Goal: Task Accomplishment & Management: Complete application form

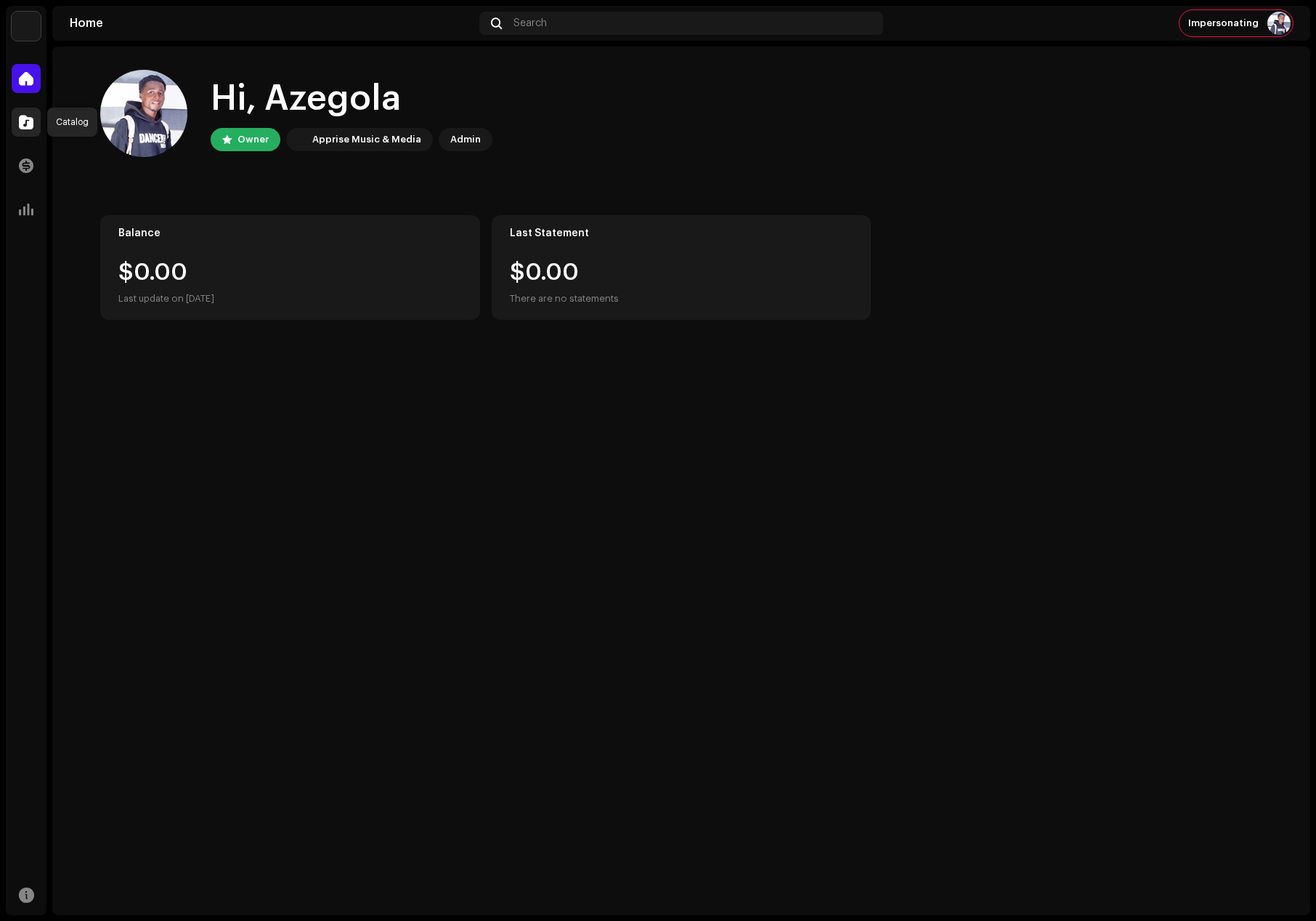
click at [15, 115] on div at bounding box center [26, 121] width 29 height 29
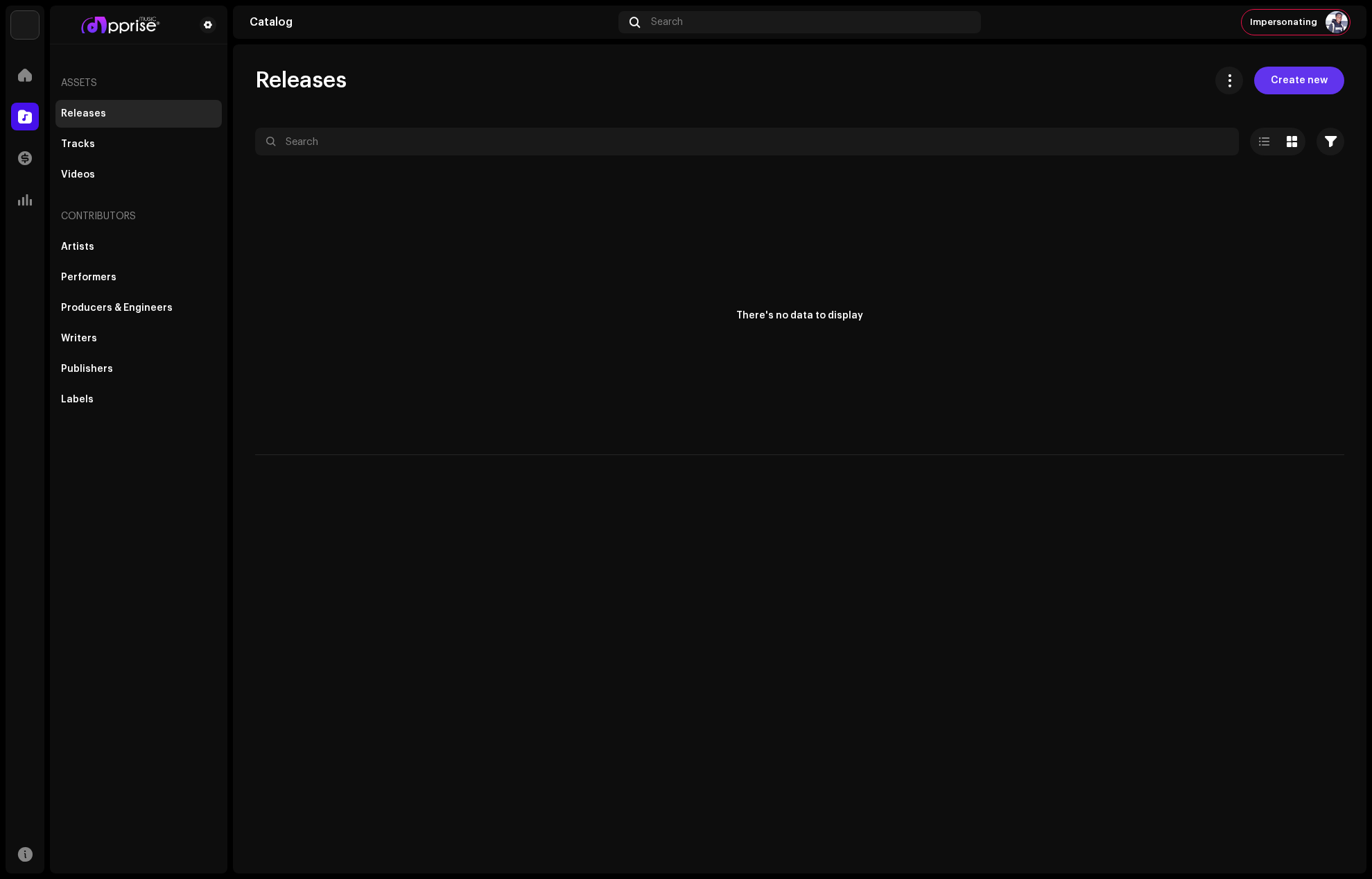
click at [1288, 76] on span "Create new" at bounding box center [1300, 80] width 57 height 28
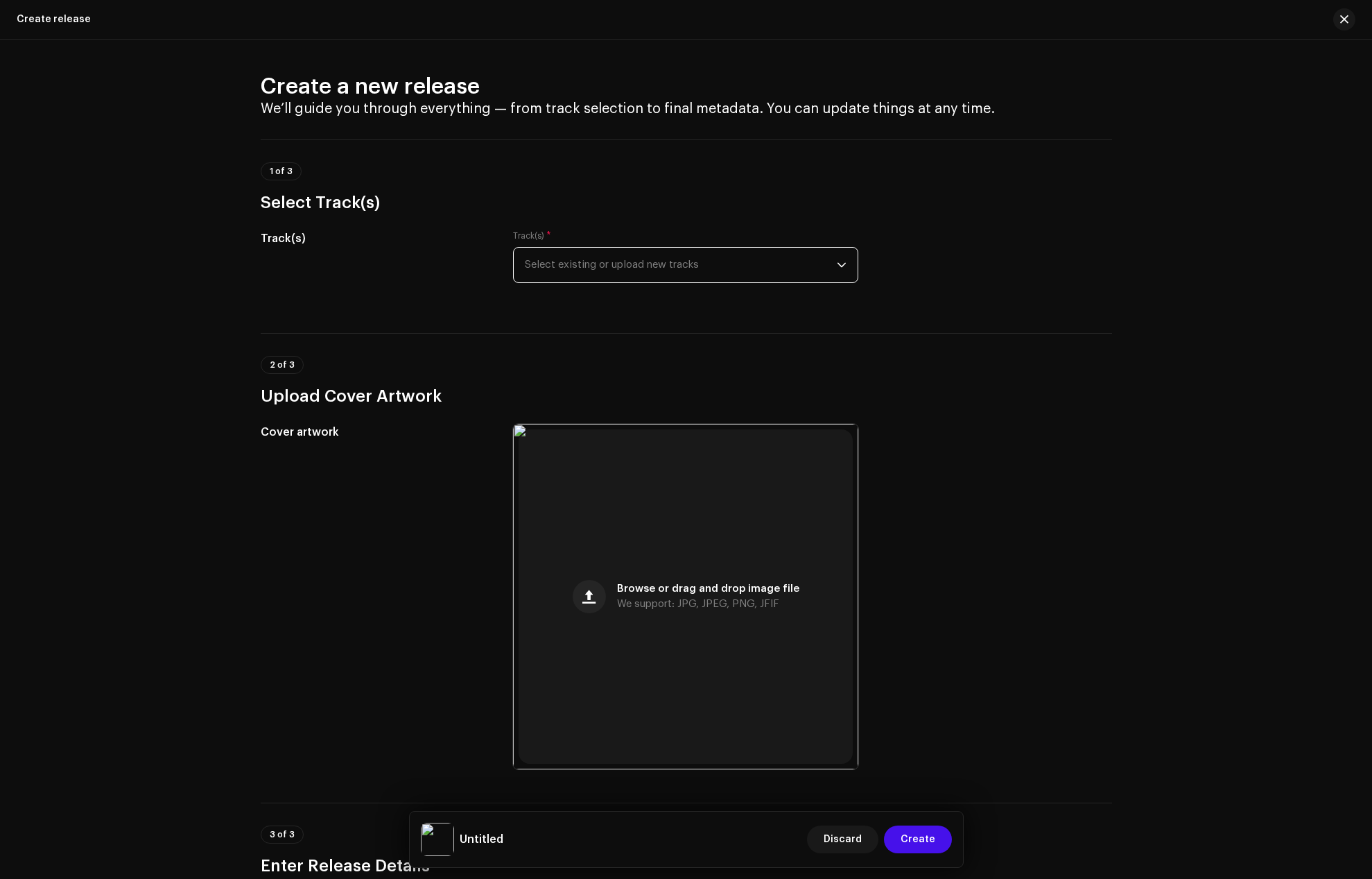
click at [573, 265] on span "Select existing or upload new tracks" at bounding box center [681, 265] width 312 height 35
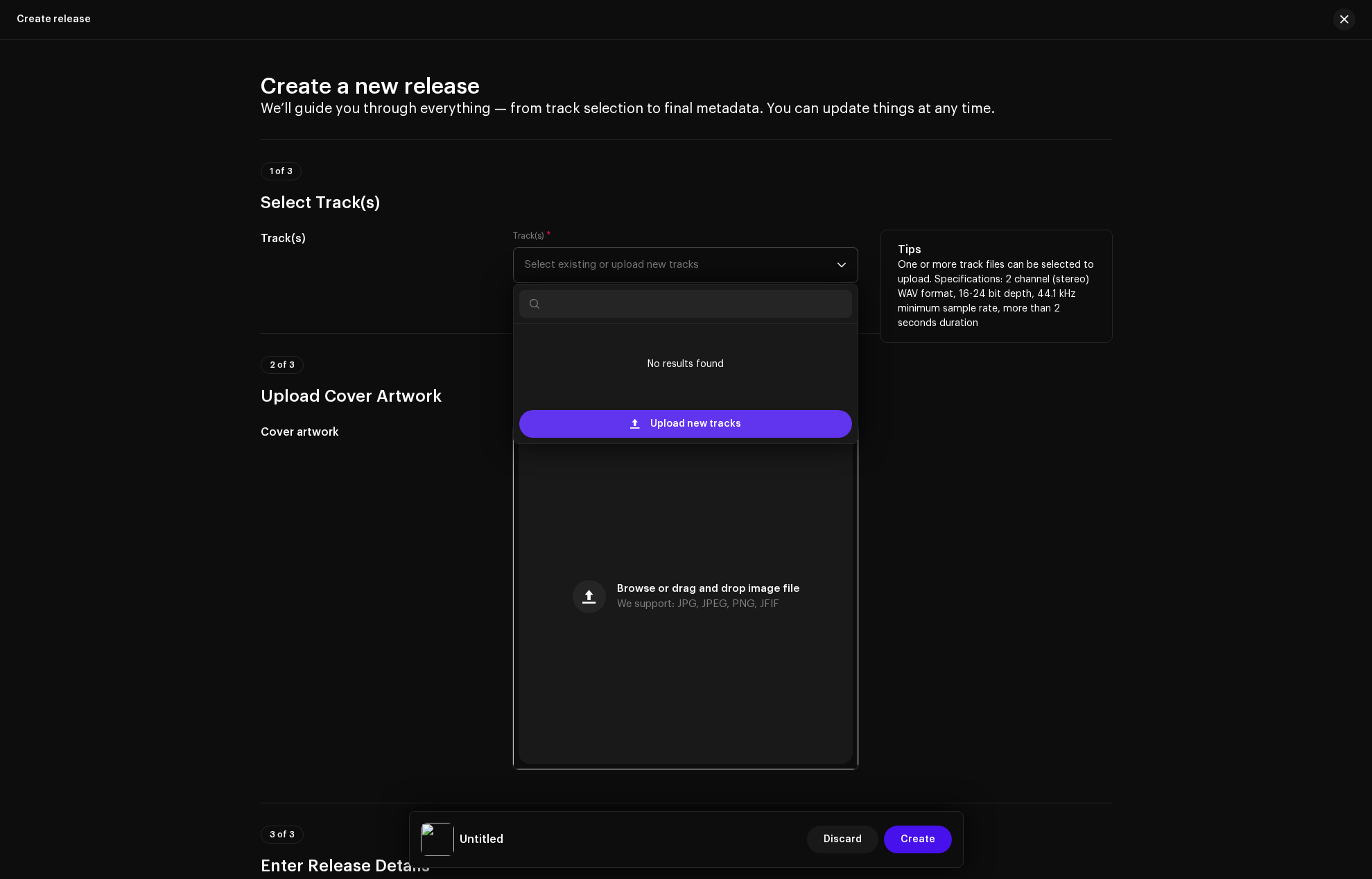
click at [632, 423] on span at bounding box center [634, 424] width 9 height 11
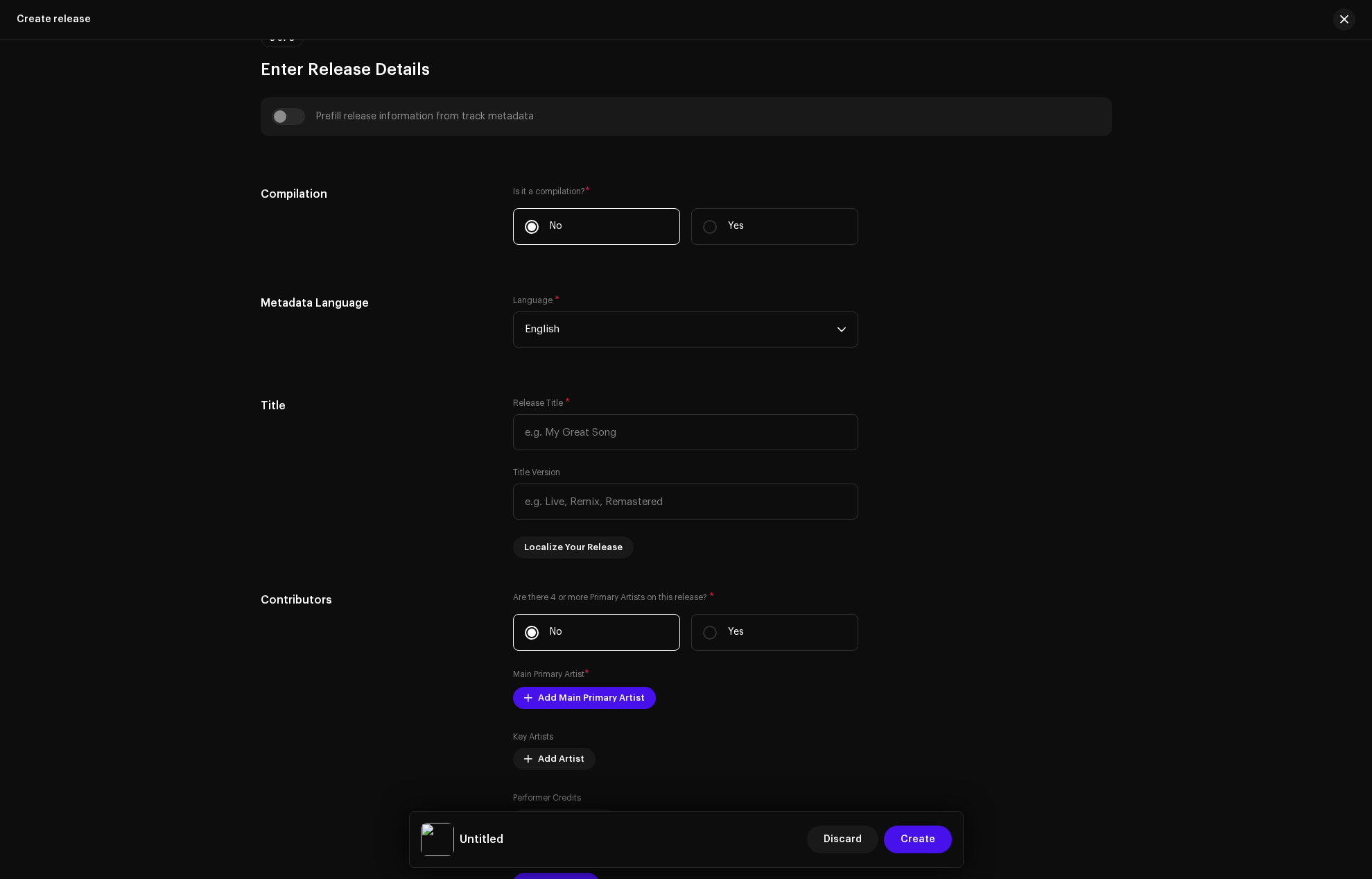
scroll to position [958, 0]
paste input "freestyle"
drag, startPoint x: 527, startPoint y: 432, endPoint x: 511, endPoint y: 432, distance: 16.0
click at [514, 432] on input "freestyle" at bounding box center [686, 432] width 345 height 36
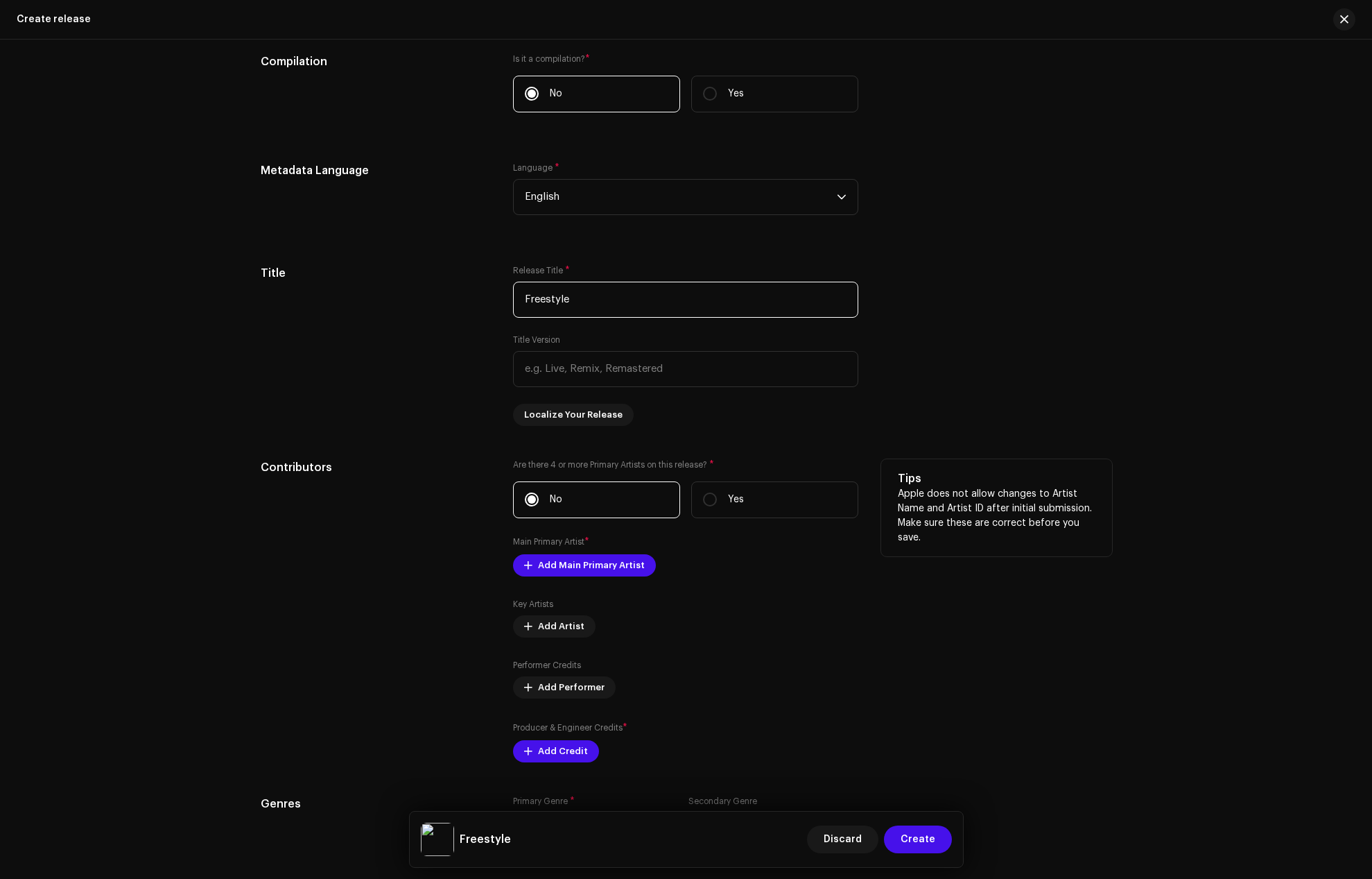
scroll to position [1166, 0]
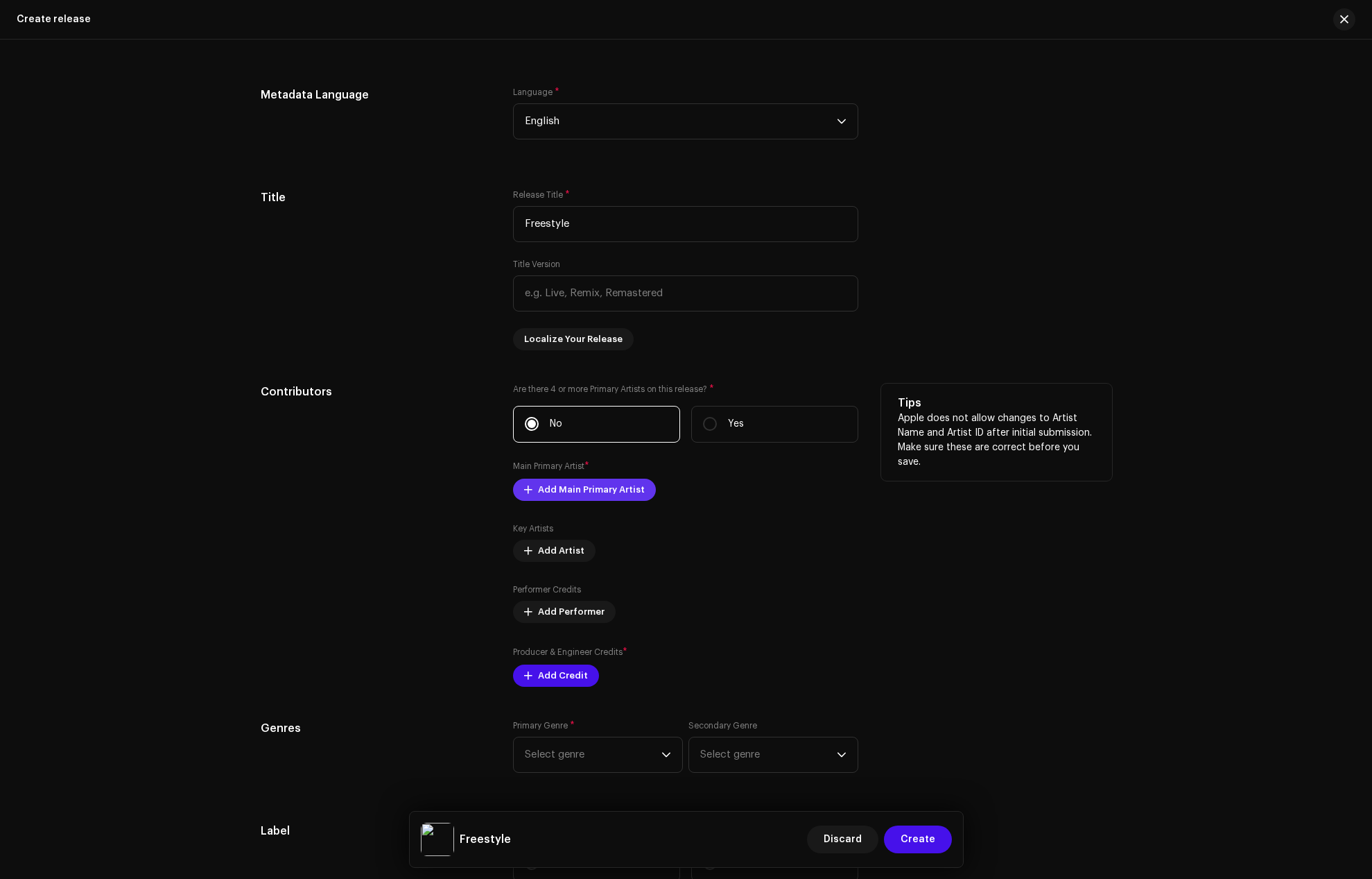
type input "Freestyle"
click at [538, 491] on span "Add Main Primary Artist" at bounding box center [591, 489] width 107 height 28
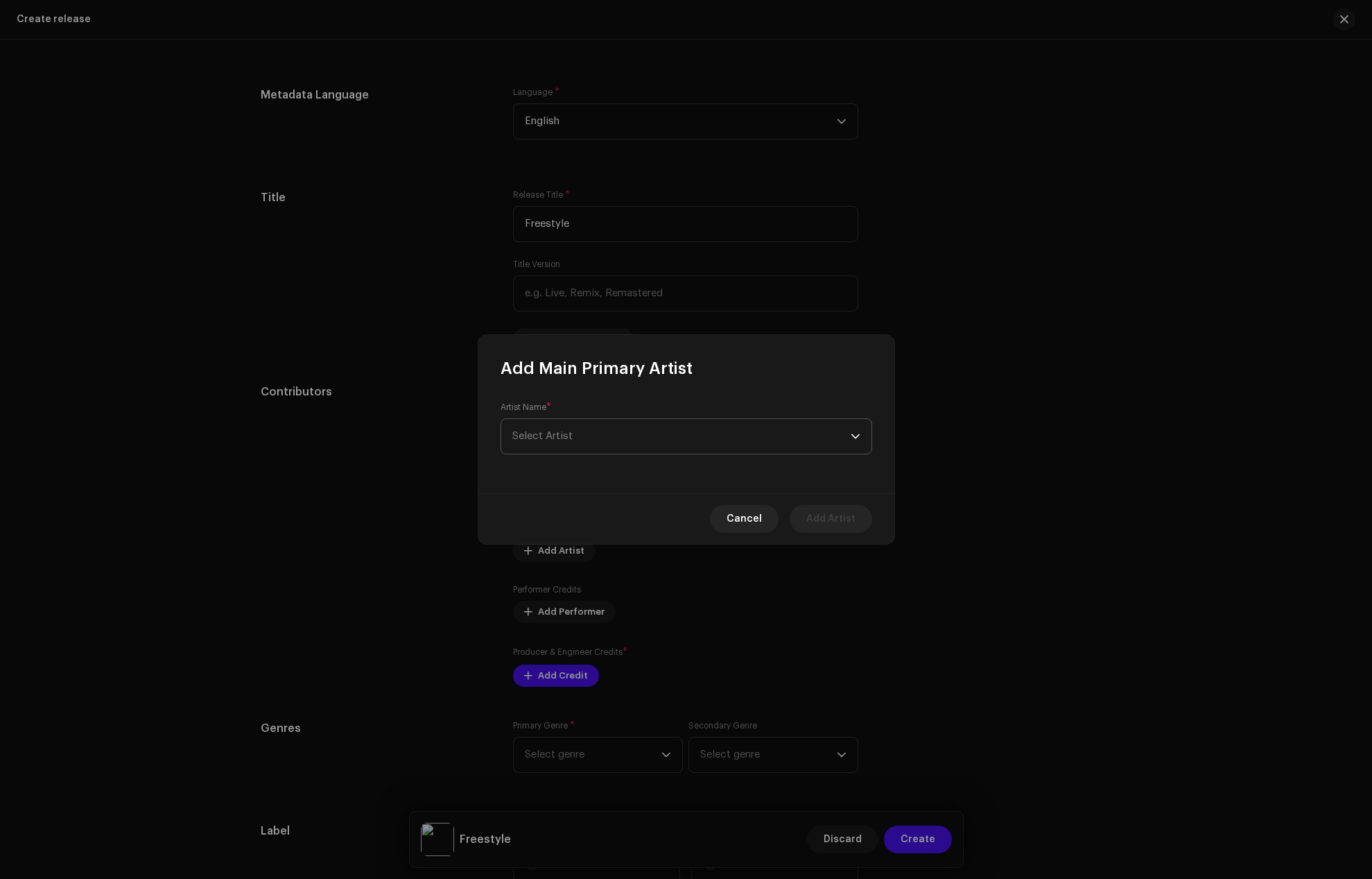
click at [575, 442] on span "Select Artist" at bounding box center [682, 436] width 339 height 35
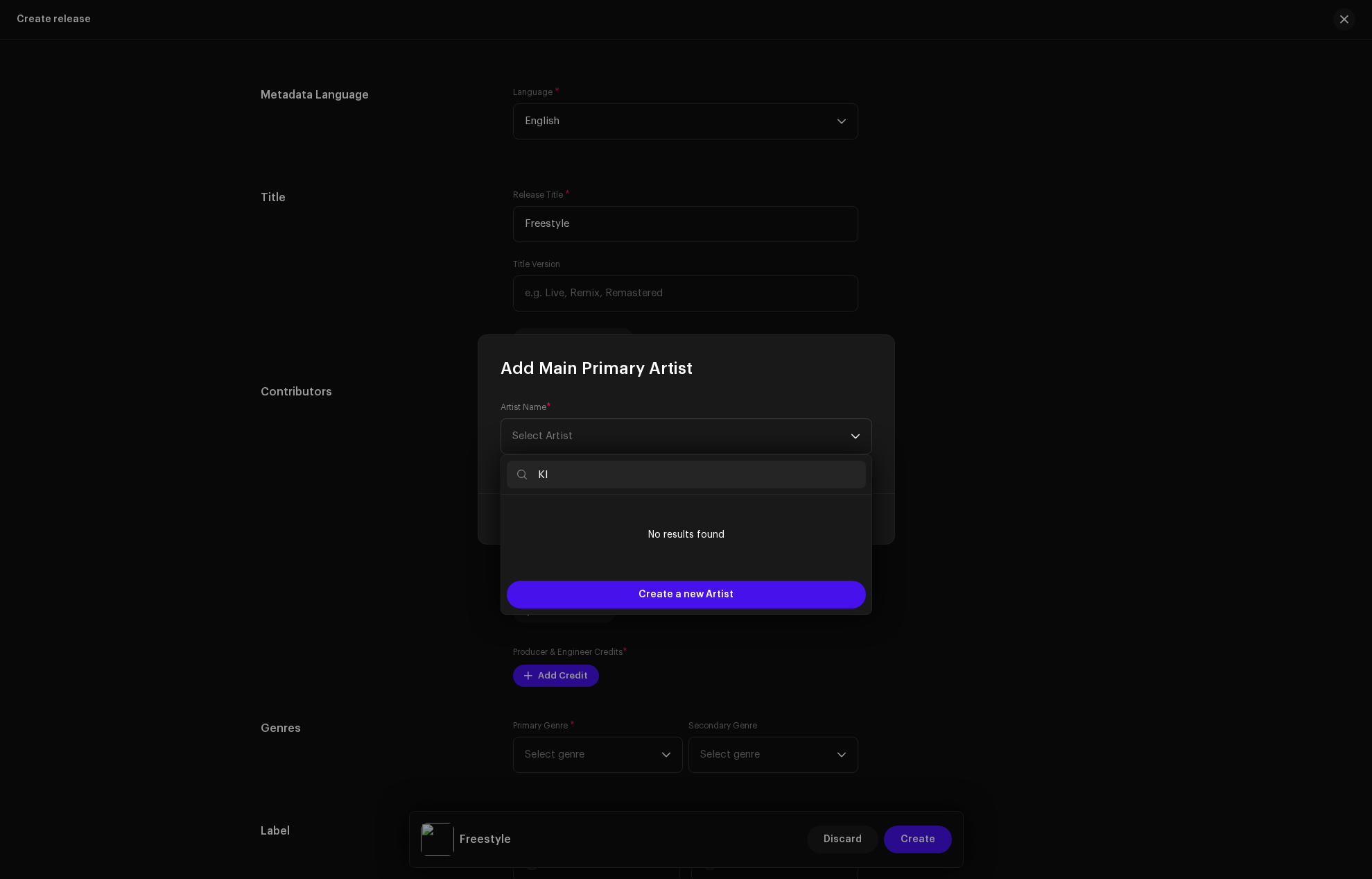
drag, startPoint x: 563, startPoint y: 471, endPoint x: 531, endPoint y: 473, distance: 32.1
click at [531, 473] on input "KI" at bounding box center [687, 474] width 359 height 28
click at [564, 472] on input "KI" at bounding box center [687, 474] width 359 height 28
drag, startPoint x: 579, startPoint y: 473, endPoint x: 518, endPoint y: 475, distance: 61.0
click at [518, 475] on p-iconfield "KI" at bounding box center [687, 474] width 359 height 28
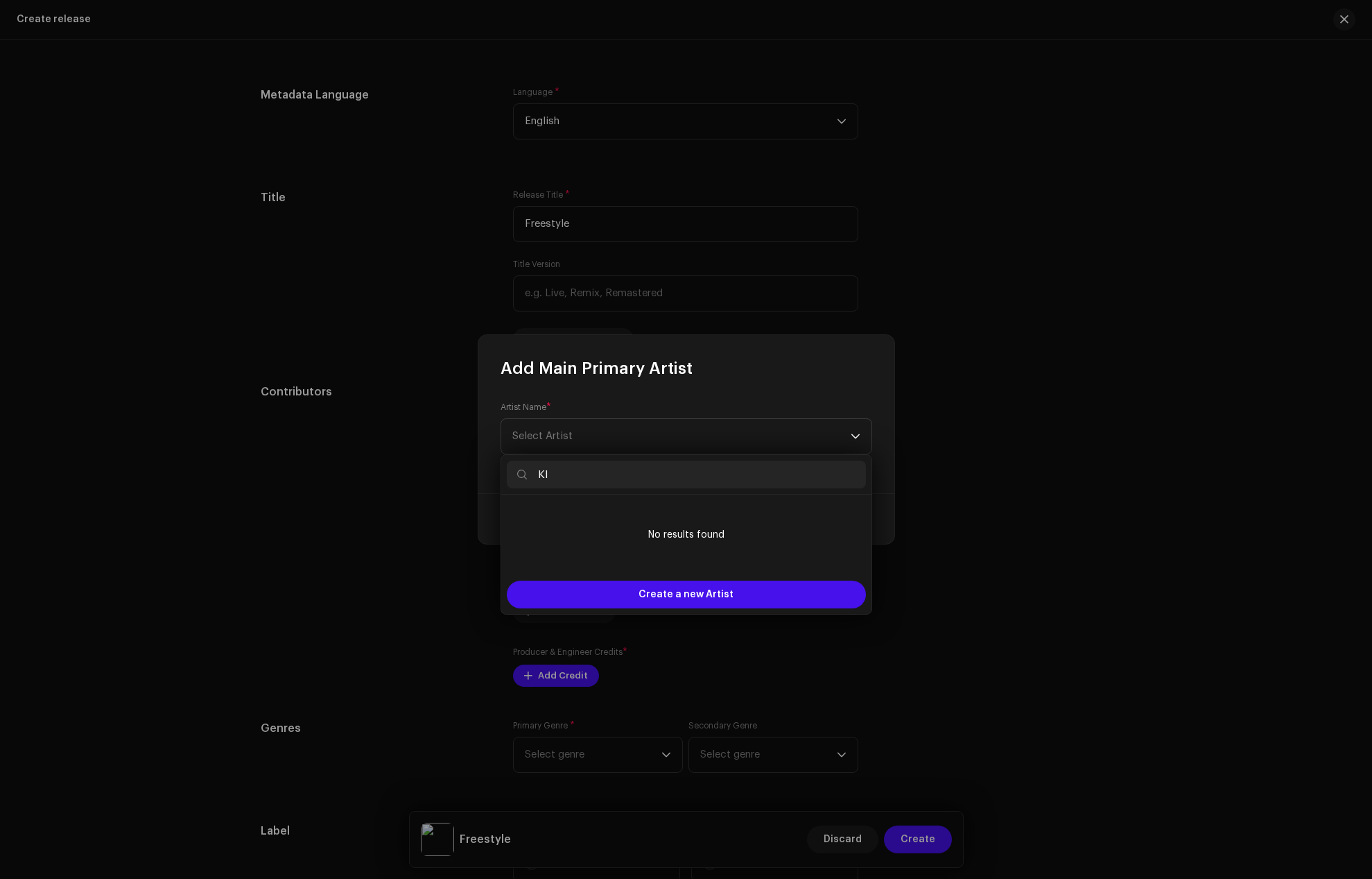
paste input "ing [PERSON_NAME]"
type input "[PERSON_NAME]"
click at [653, 588] on span "Create a new Artist" at bounding box center [686, 594] width 95 height 28
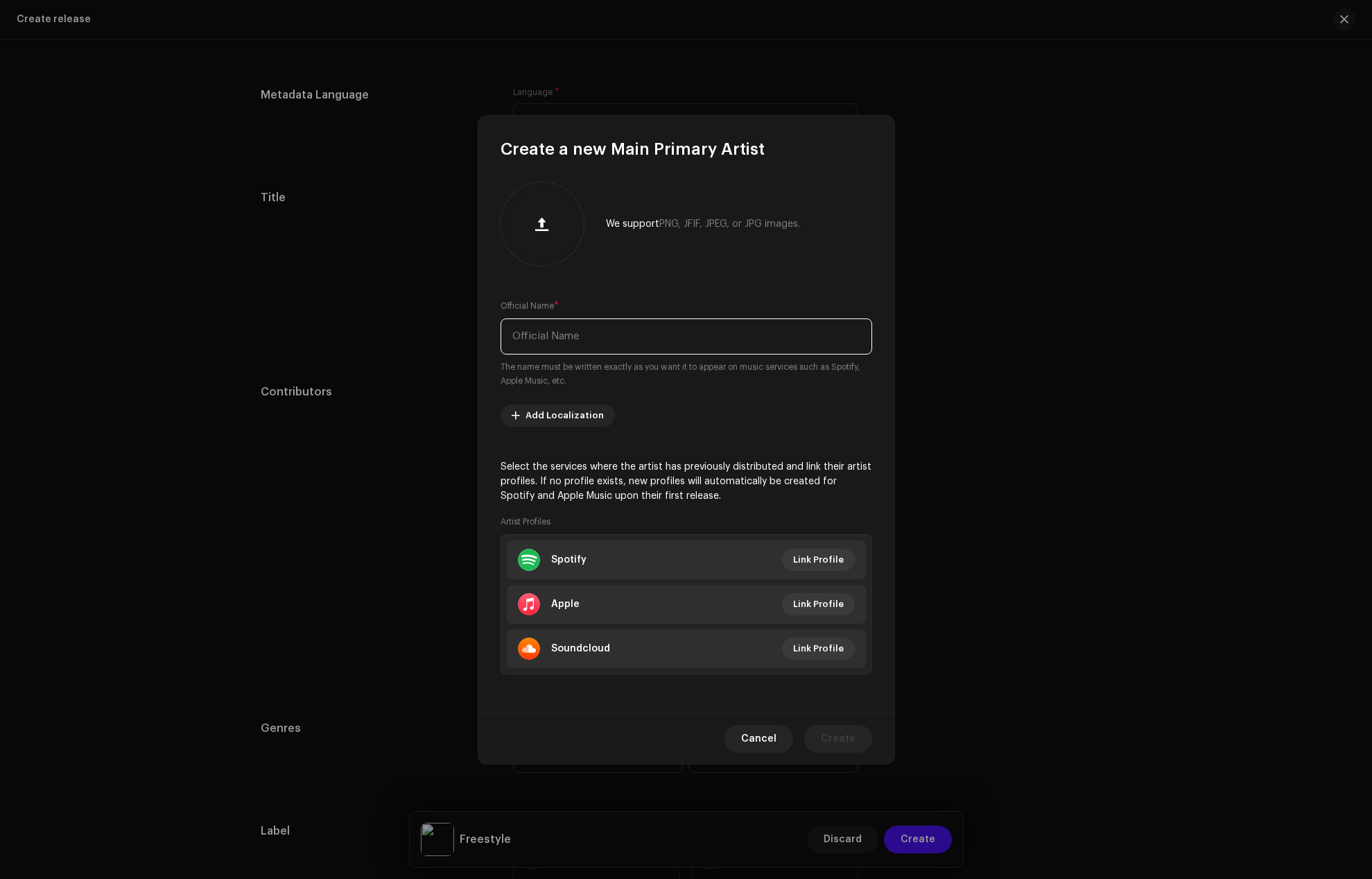
paste input "[PERSON_NAME]"
type input "[PERSON_NAME]"
click at [844, 733] on span "Create" at bounding box center [838, 738] width 35 height 28
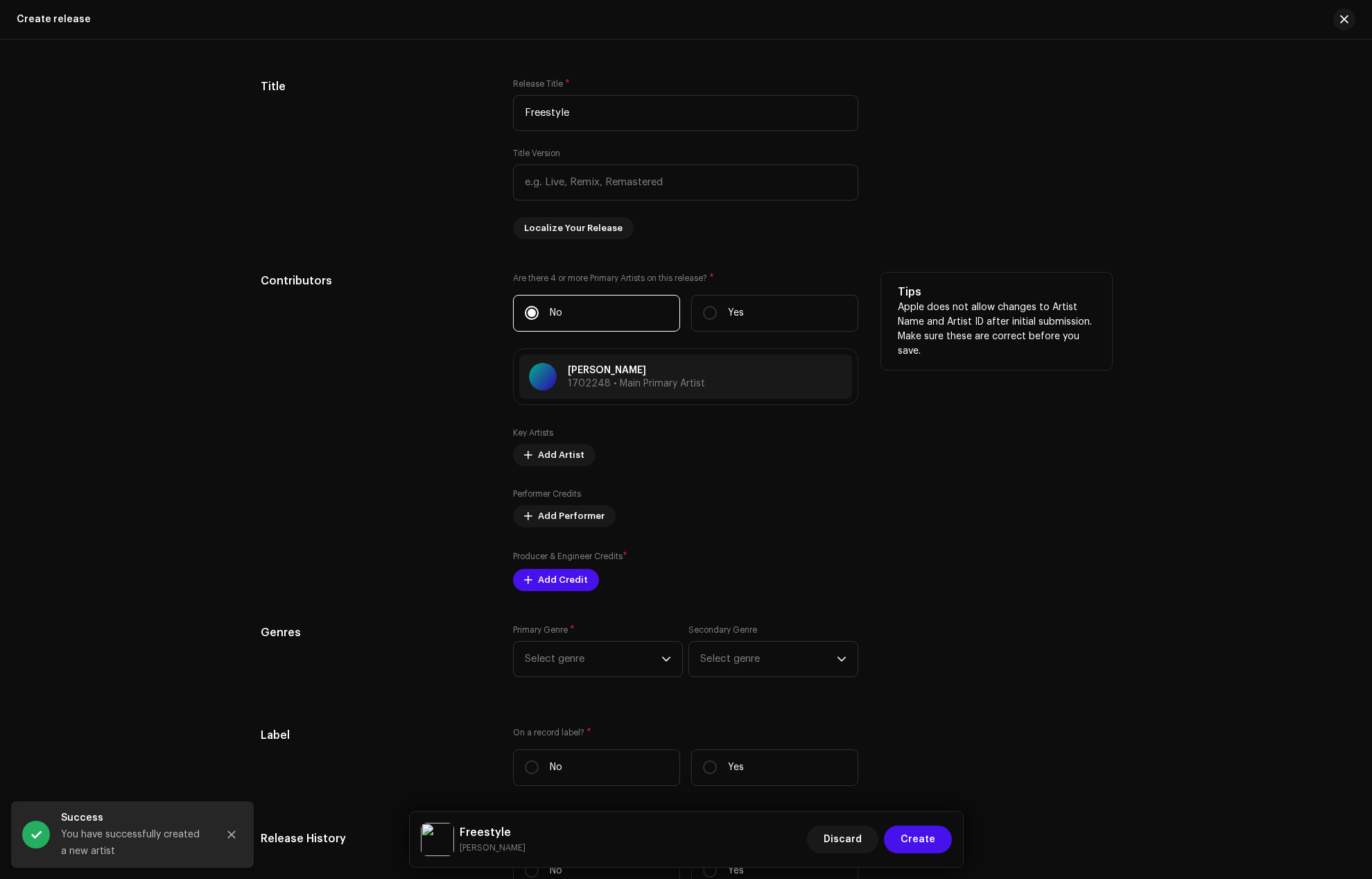
scroll to position [1374, 0]
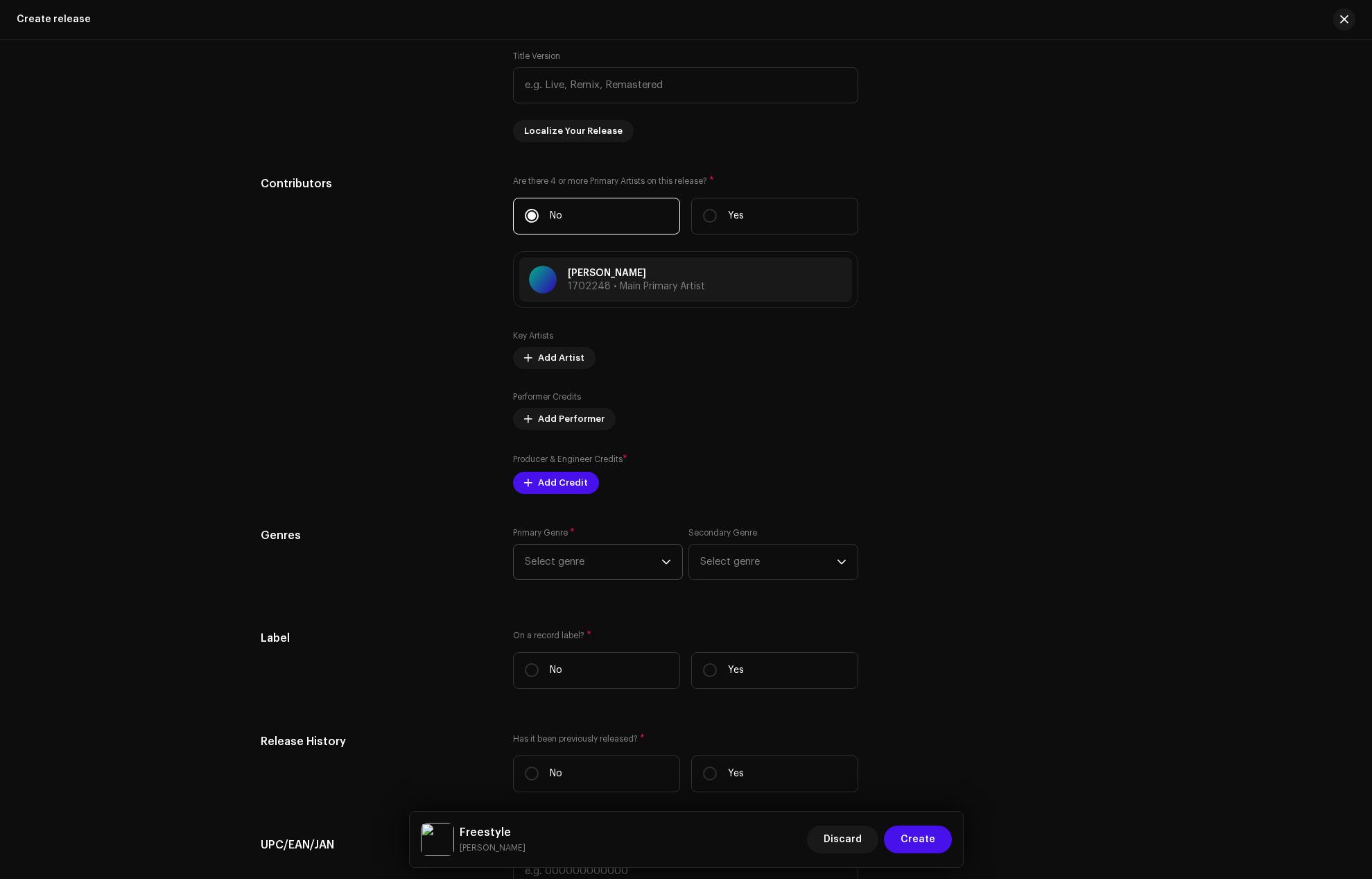
click at [662, 569] on div "dropdown trigger" at bounding box center [666, 562] width 9 height 35
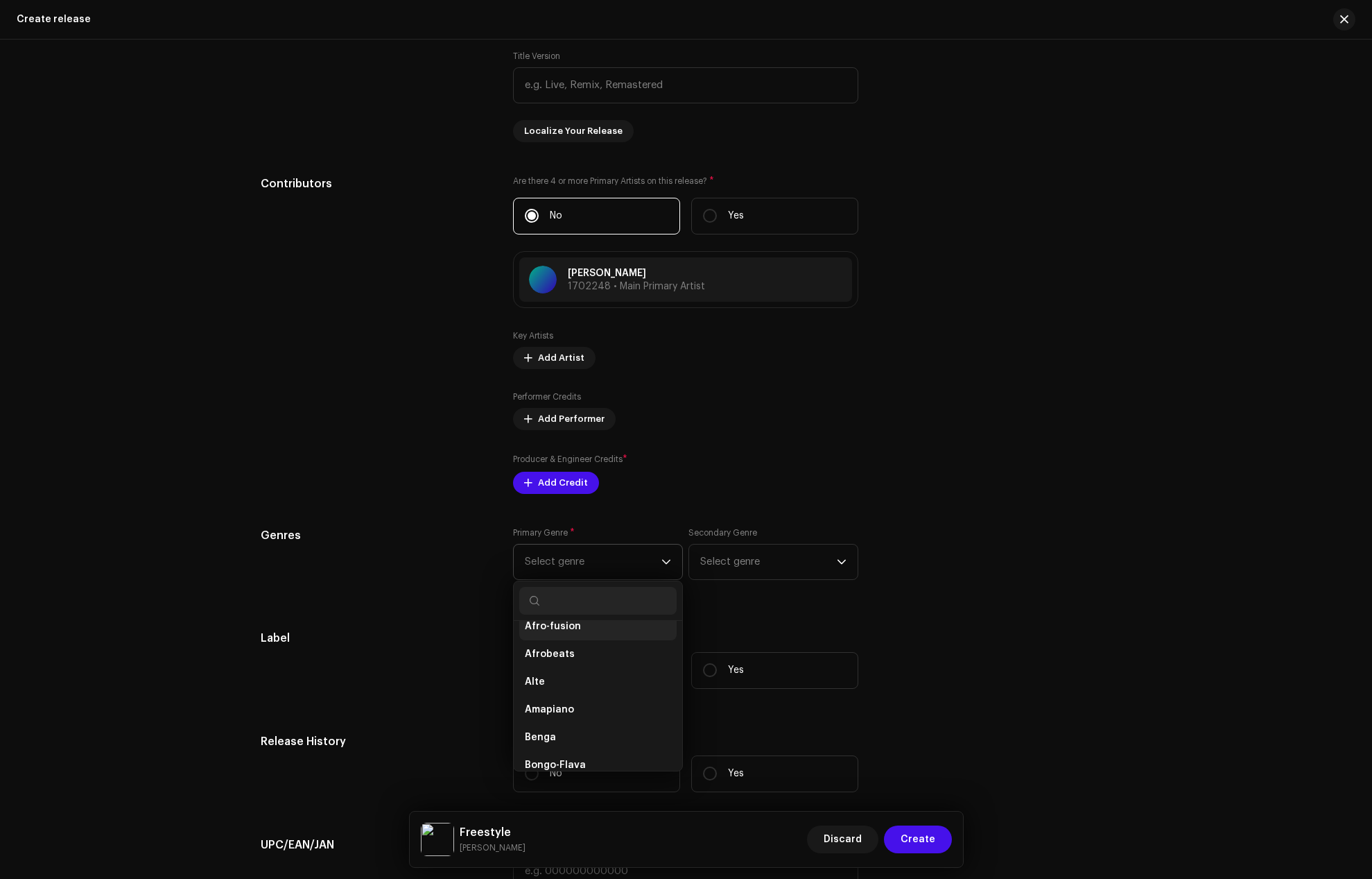
scroll to position [200, 0]
click at [555, 664] on span "Afrobeats" at bounding box center [550, 662] width 50 height 14
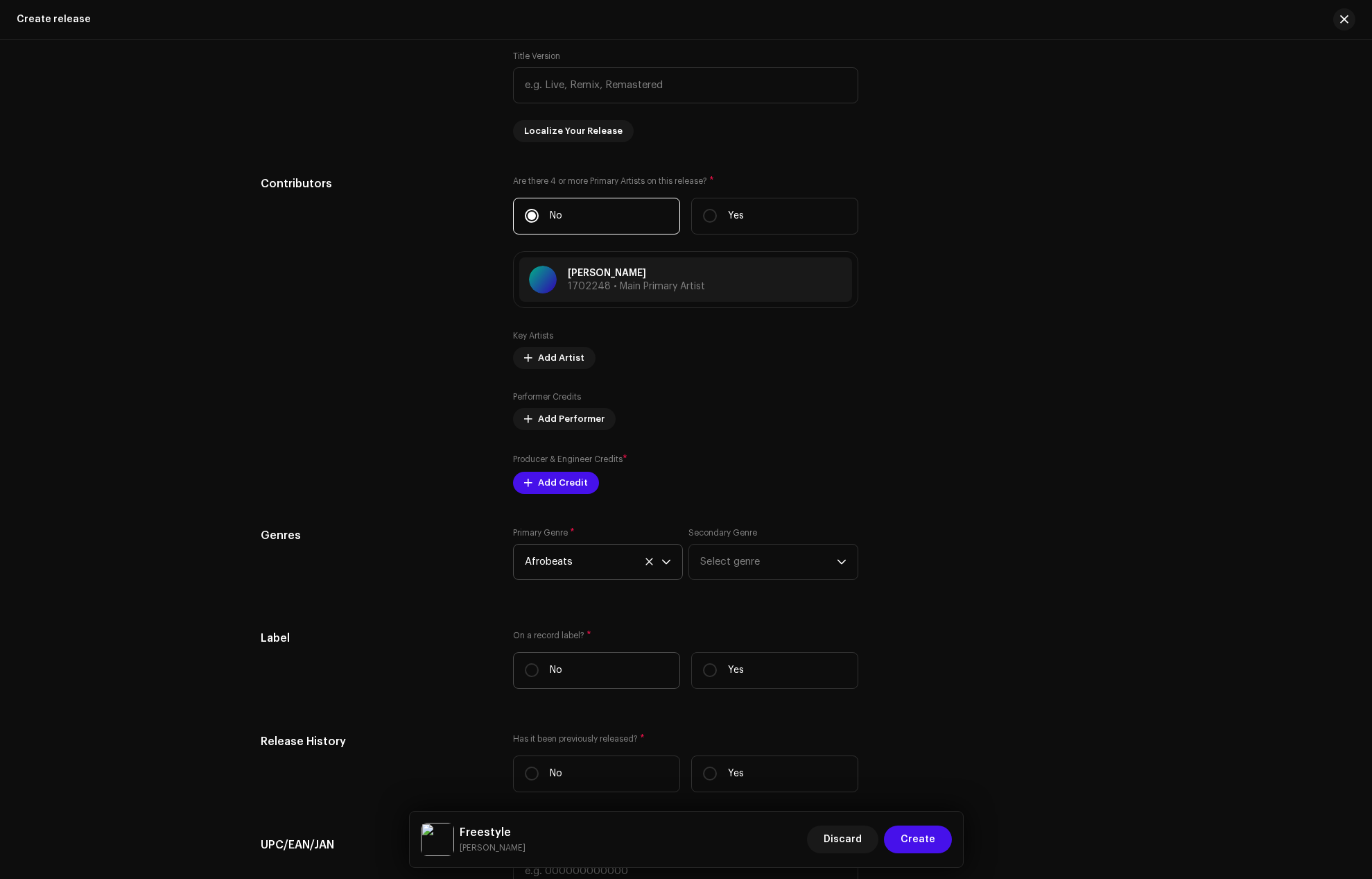
click at [551, 673] on p "No" at bounding box center [556, 670] width 13 height 14
click at [539, 673] on input "No" at bounding box center [532, 670] width 14 height 14
radio input "true"
click at [574, 491] on span "Add Credit" at bounding box center [562, 482] width 50 height 28
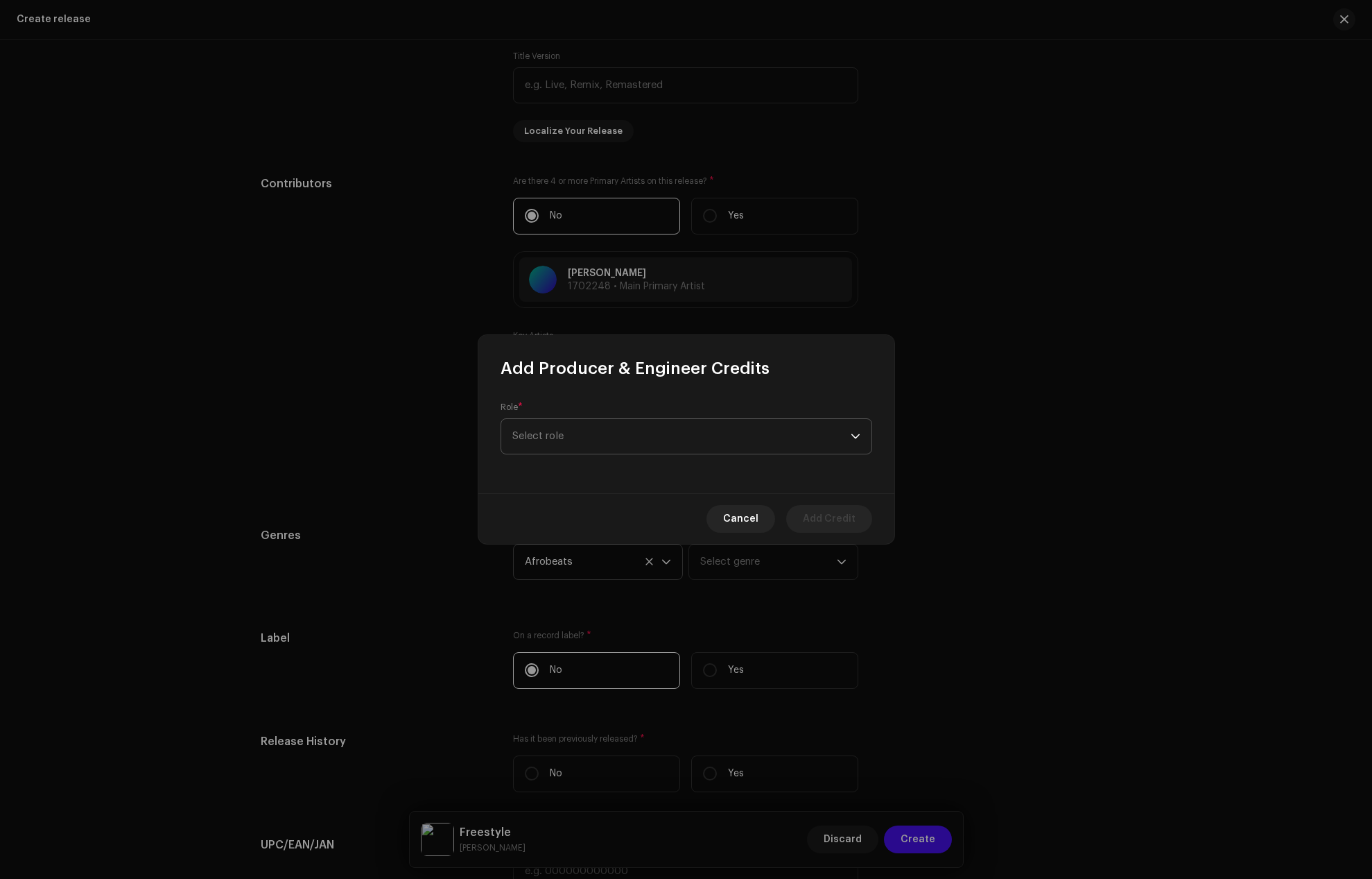
click at [590, 436] on span "Select role" at bounding box center [682, 436] width 339 height 35
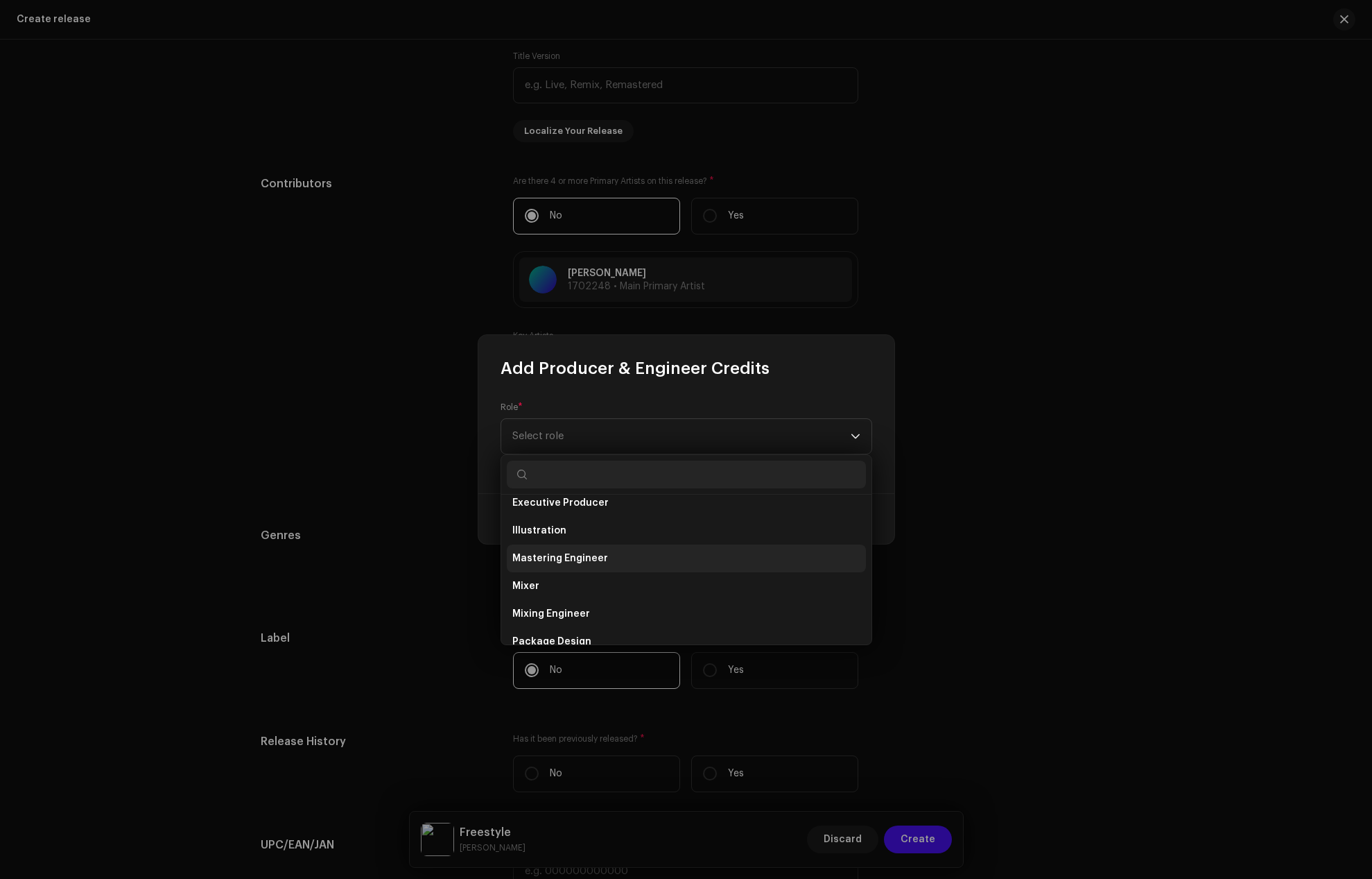
scroll to position [347, 0]
click at [554, 610] on span "Mixing Engineer" at bounding box center [551, 611] width 78 height 14
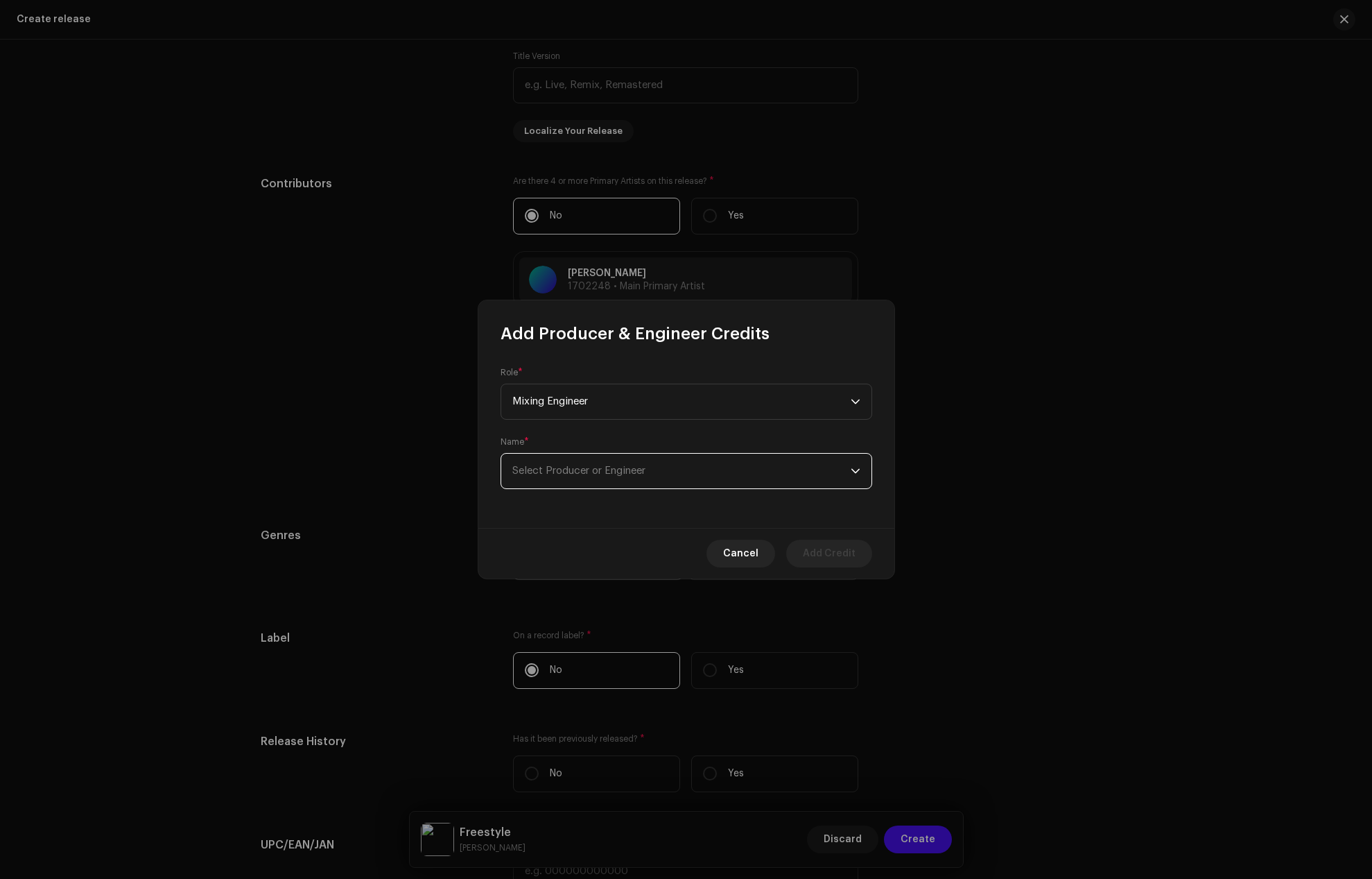
click at [557, 479] on span "Select Producer or Engineer" at bounding box center [682, 471] width 339 height 35
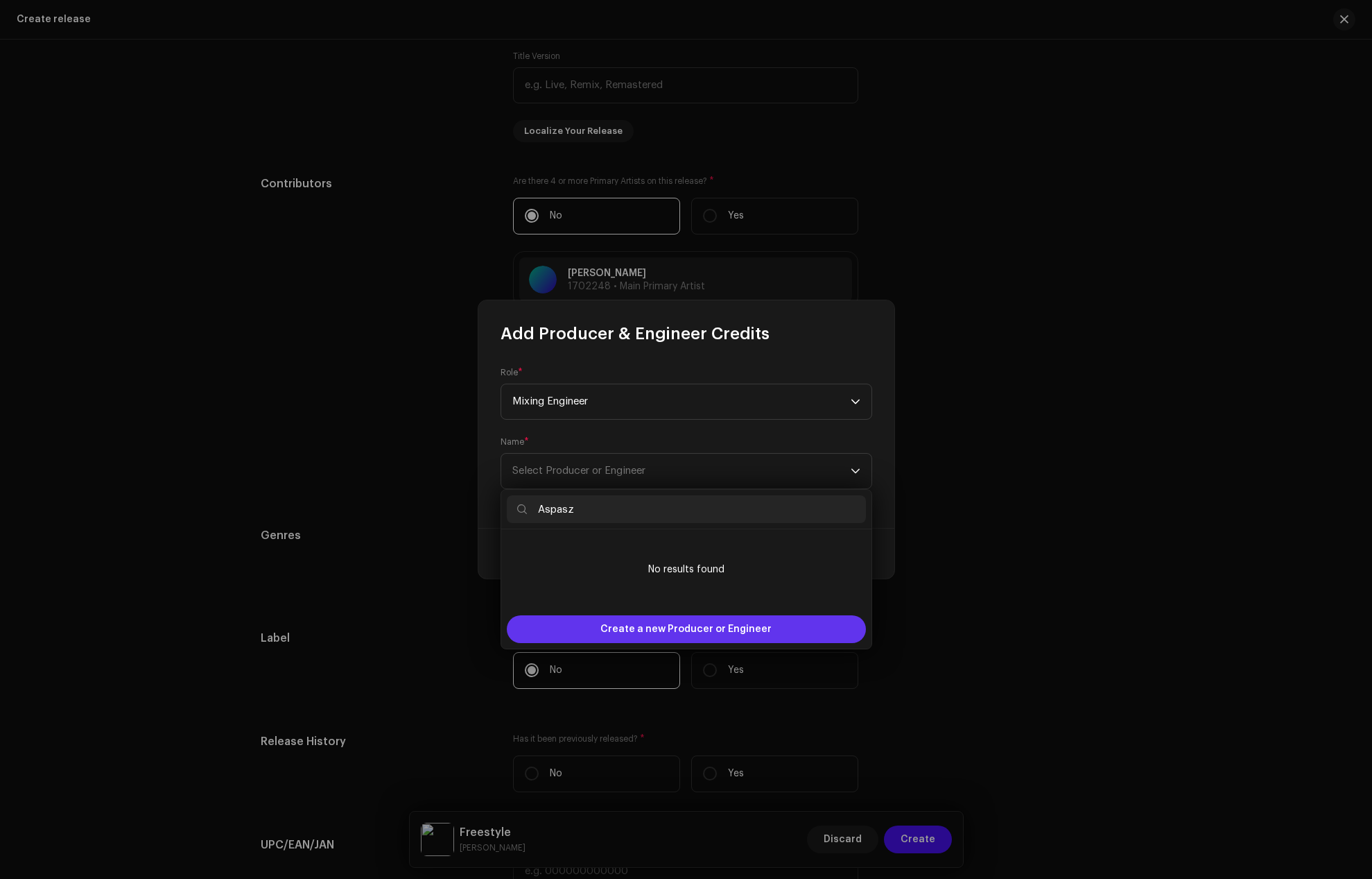
type input "Aspasz"
click at [668, 632] on span "Create a new Producer or Engineer" at bounding box center [685, 629] width 171 height 28
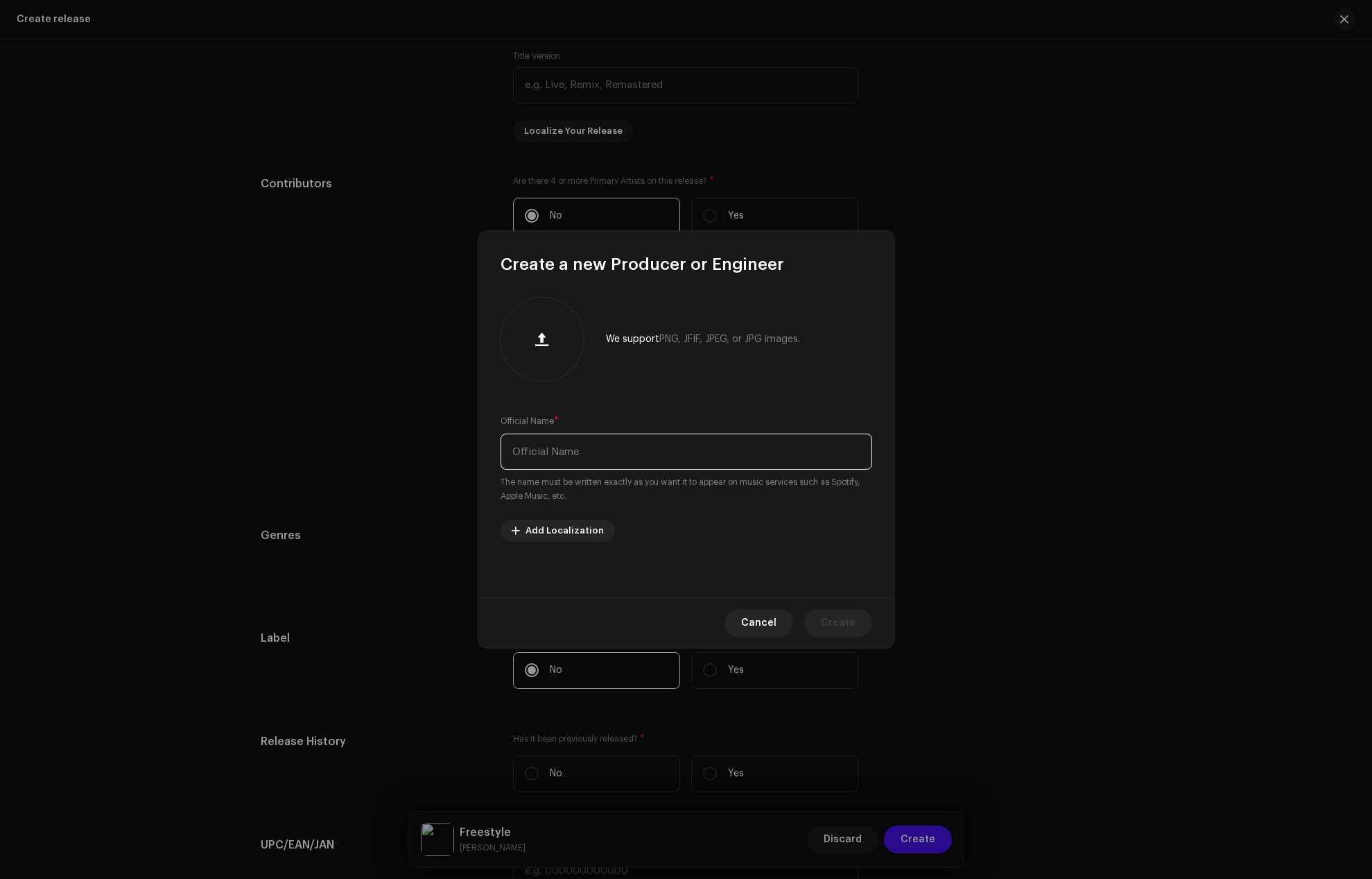
paste input "Aspasz"
type input "Aspasz"
click at [831, 625] on span "Create" at bounding box center [838, 622] width 35 height 28
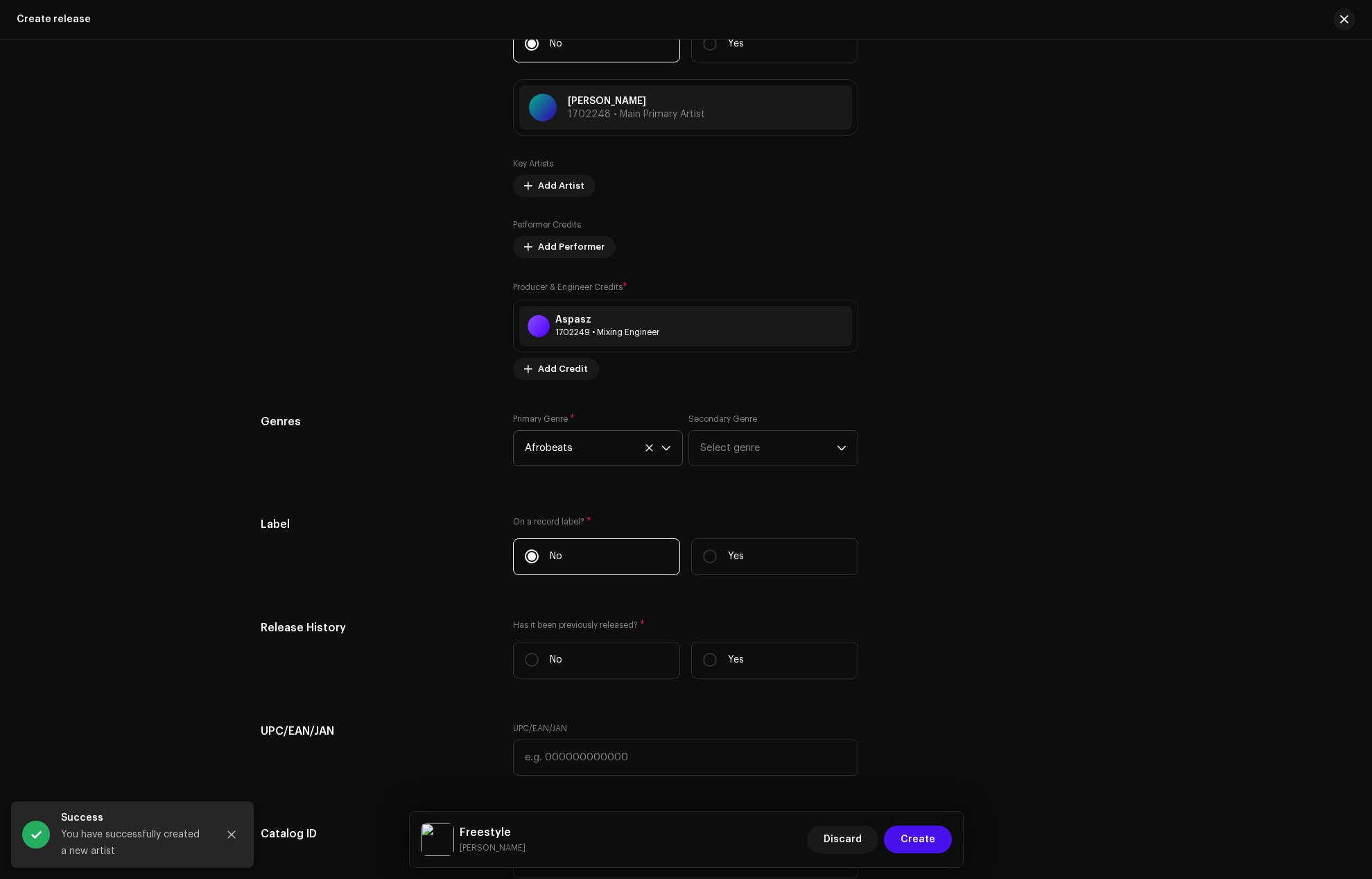
scroll to position [1582, 0]
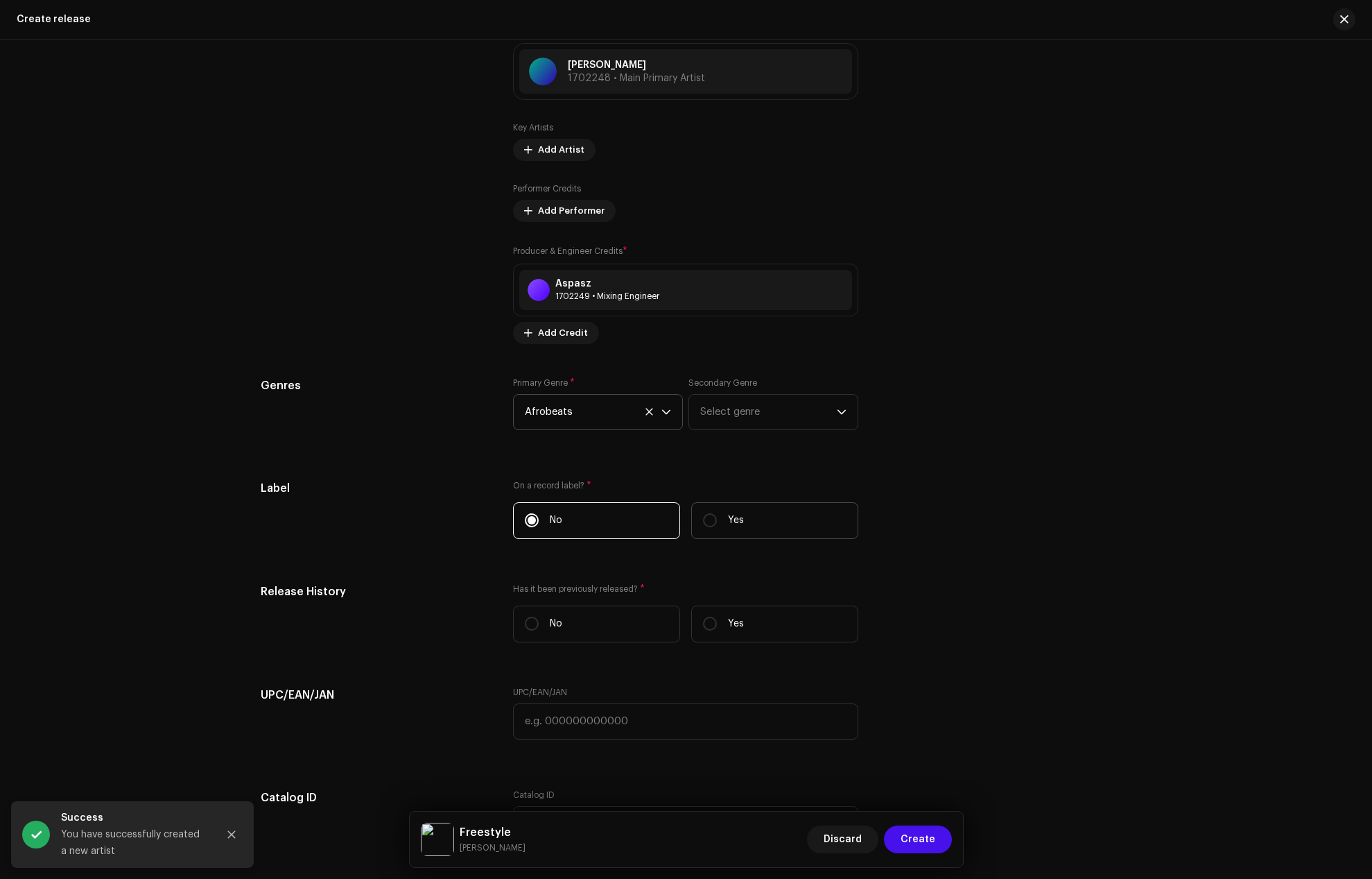
click at [715, 517] on label "Yes" at bounding box center [775, 520] width 167 height 37
click at [715, 517] on input "Yes" at bounding box center [710, 521] width 14 height 14
radio input "true"
click at [665, 592] on span "Select label" at bounding box center [681, 590] width 312 height 35
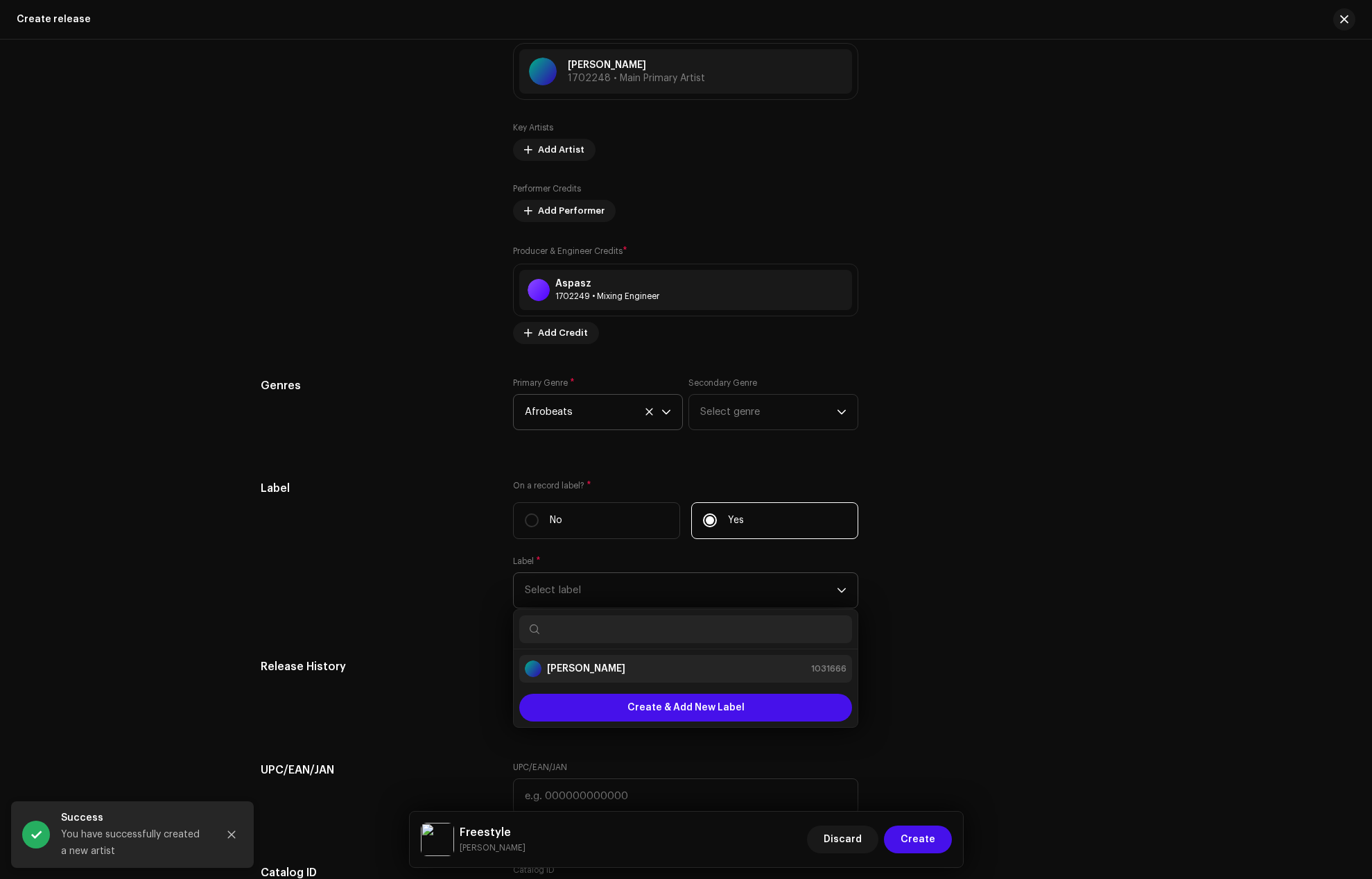
click at [627, 664] on div "[PERSON_NAME] 1031666" at bounding box center [686, 668] width 322 height 17
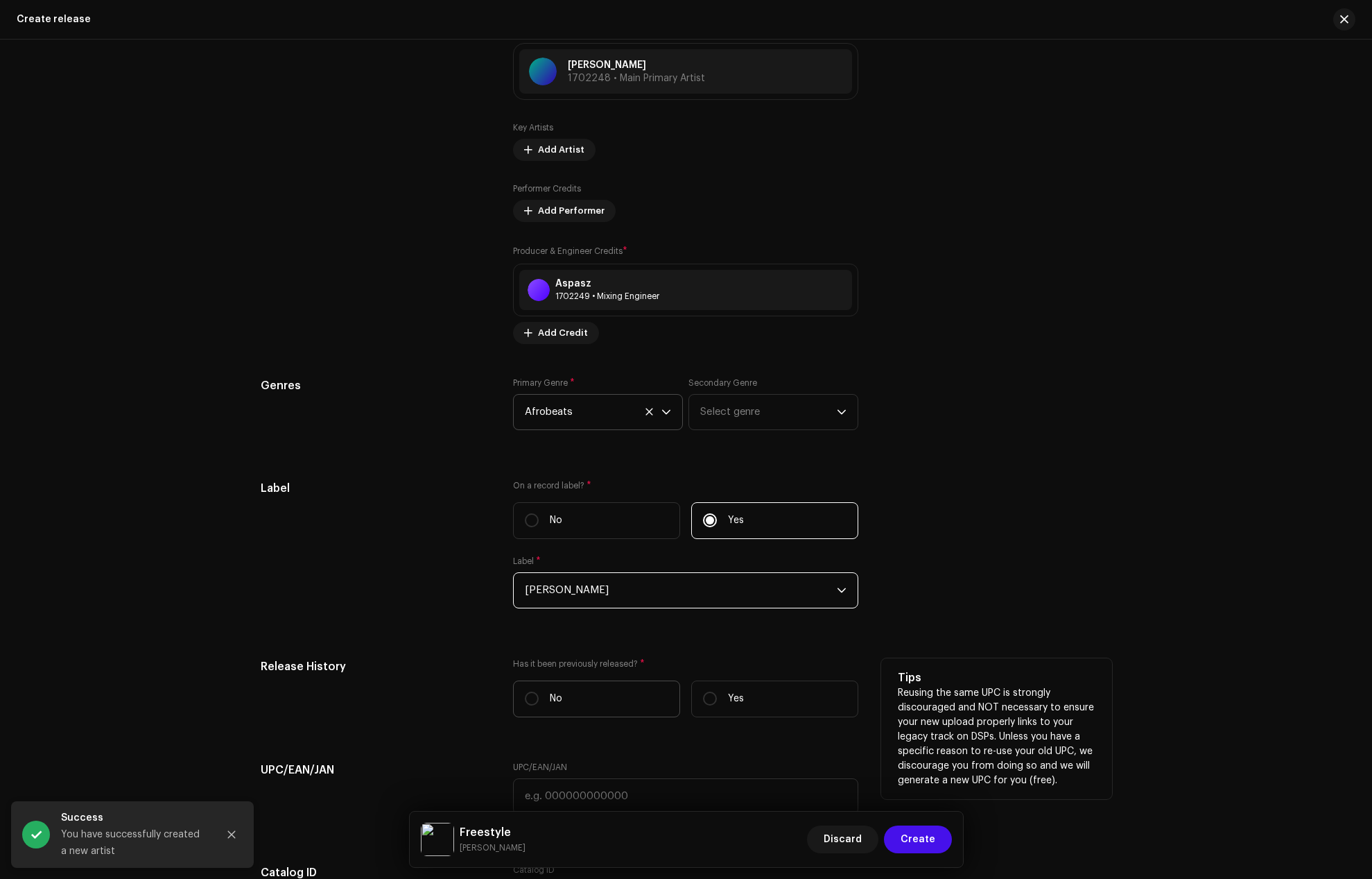
click at [588, 703] on label "No" at bounding box center [597, 699] width 167 height 37
click at [539, 703] on input "No" at bounding box center [532, 699] width 14 height 14
radio input "true"
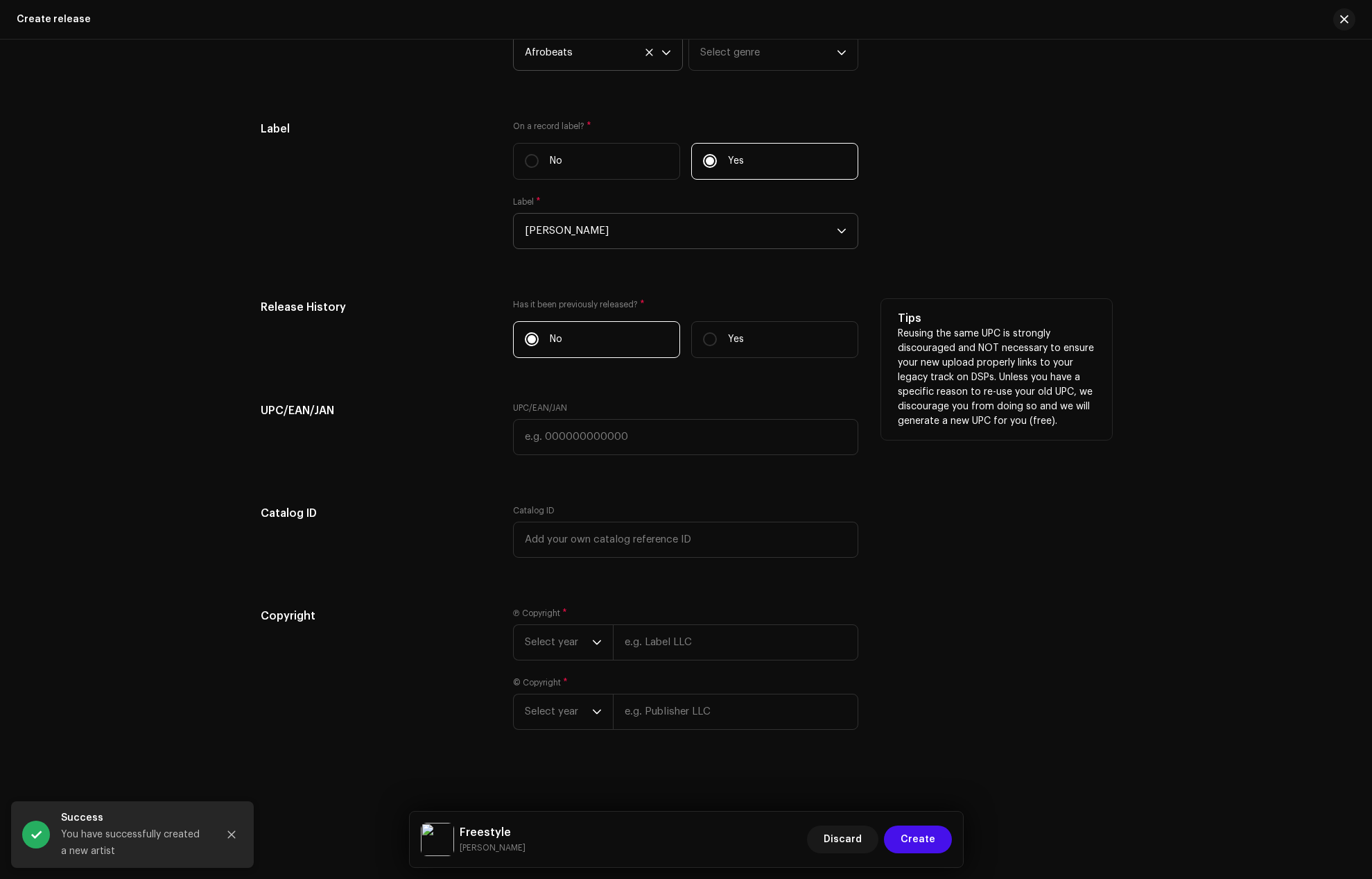
scroll to position [1942, 0]
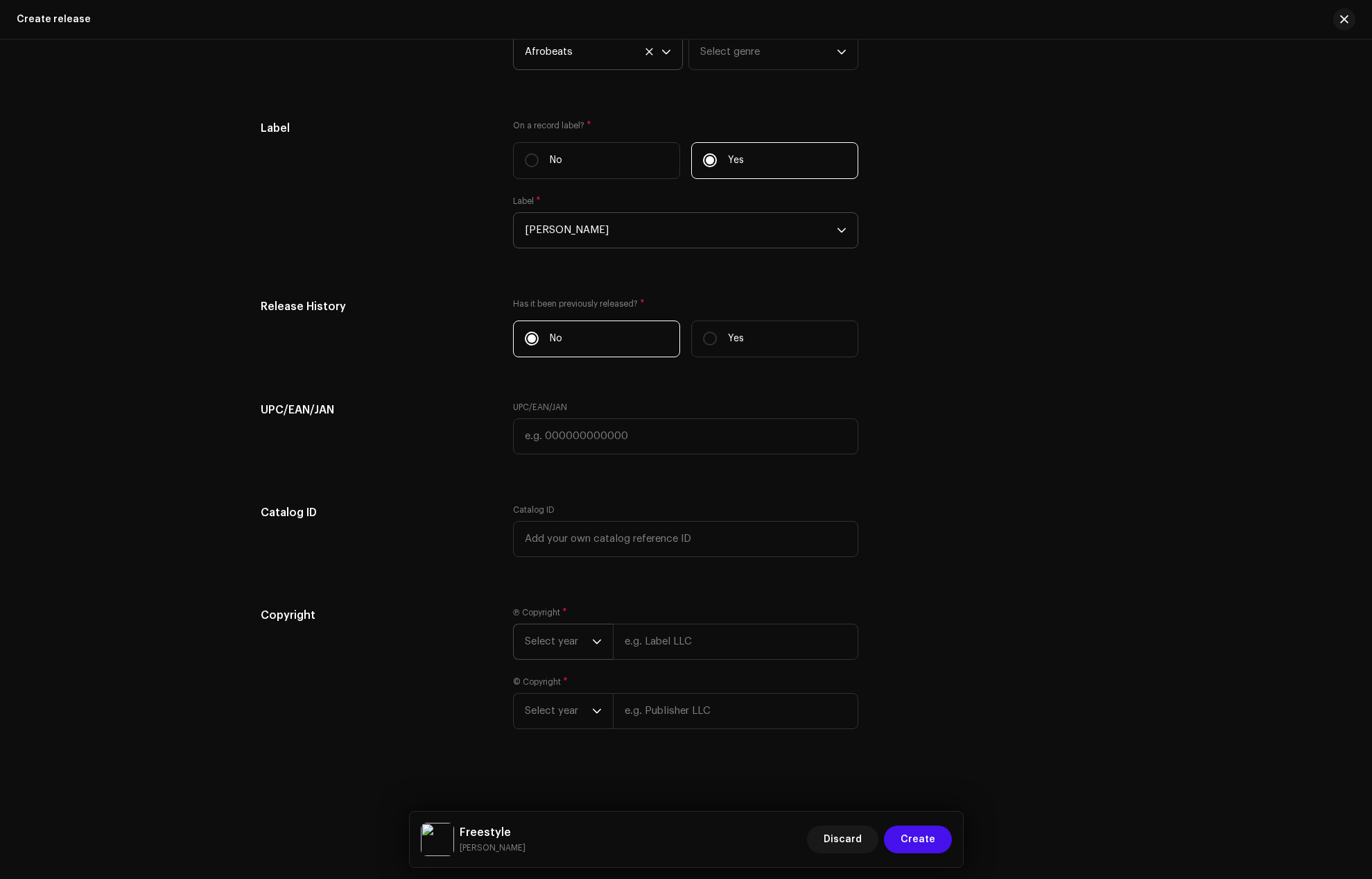
click at [595, 640] on icon "dropdown trigger" at bounding box center [597, 641] width 9 height 9
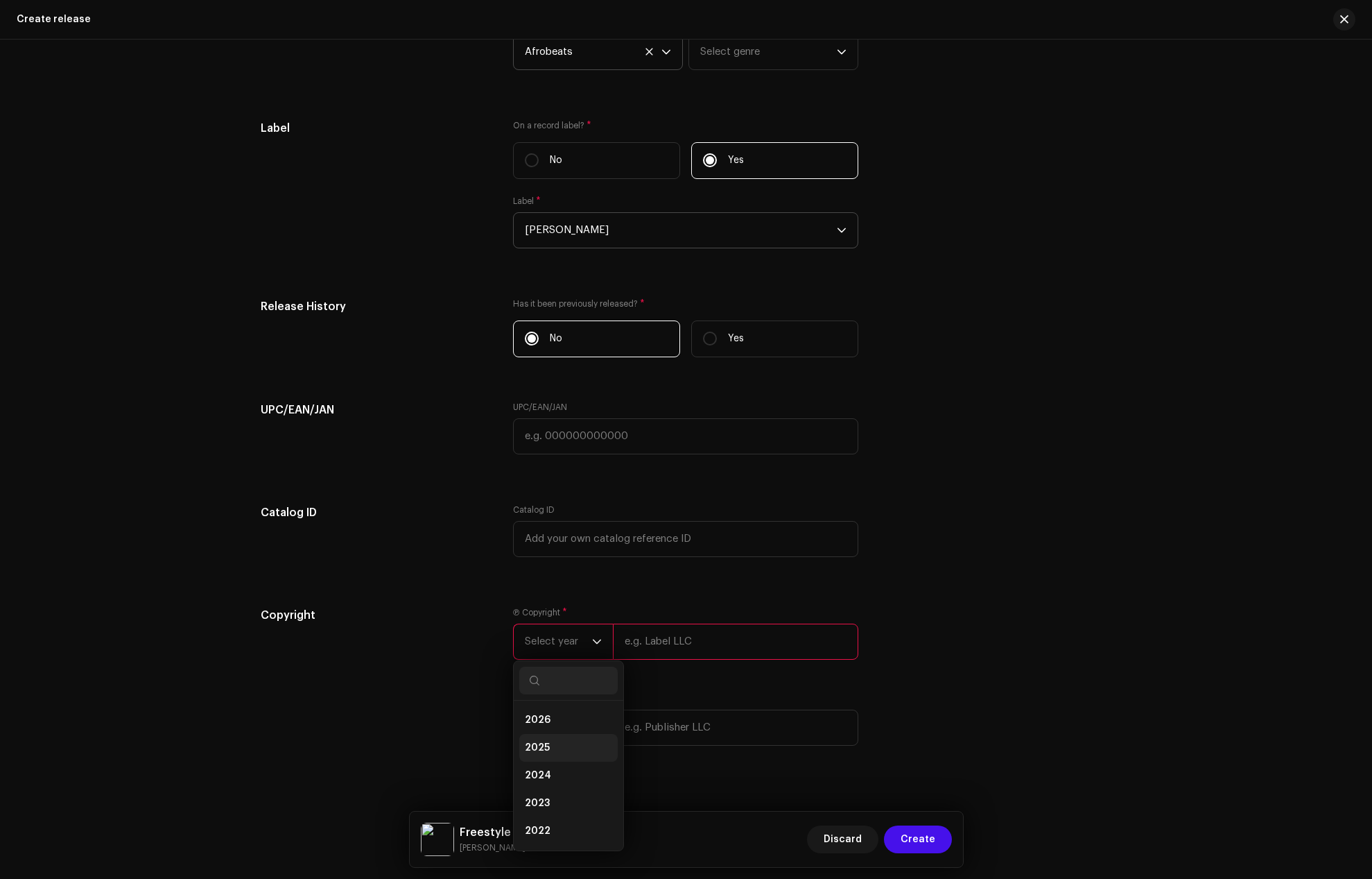
click at [547, 742] on li "2025" at bounding box center [568, 747] width 98 height 28
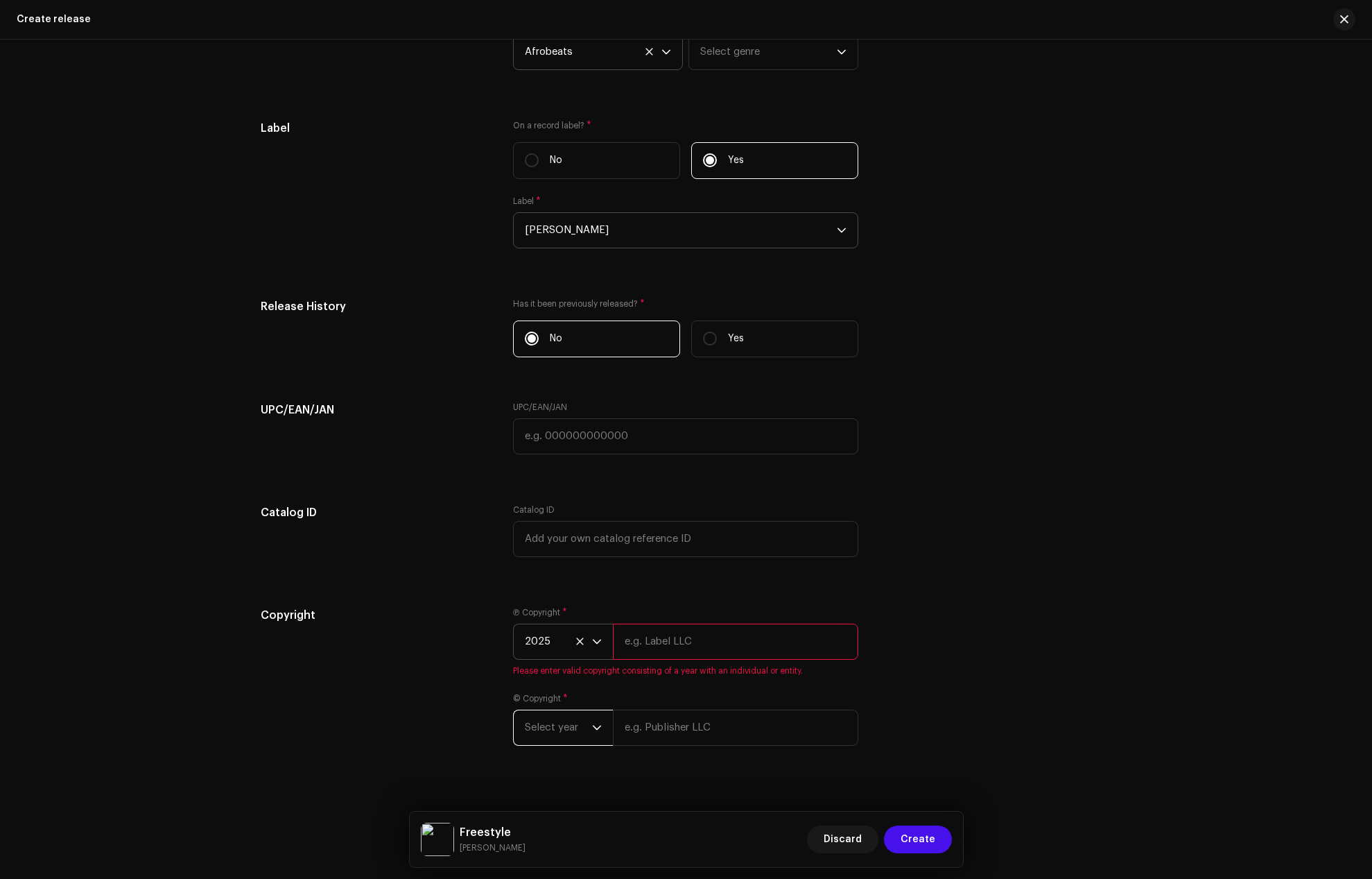
click at [562, 718] on span "Select year" at bounding box center [558, 728] width 67 height 35
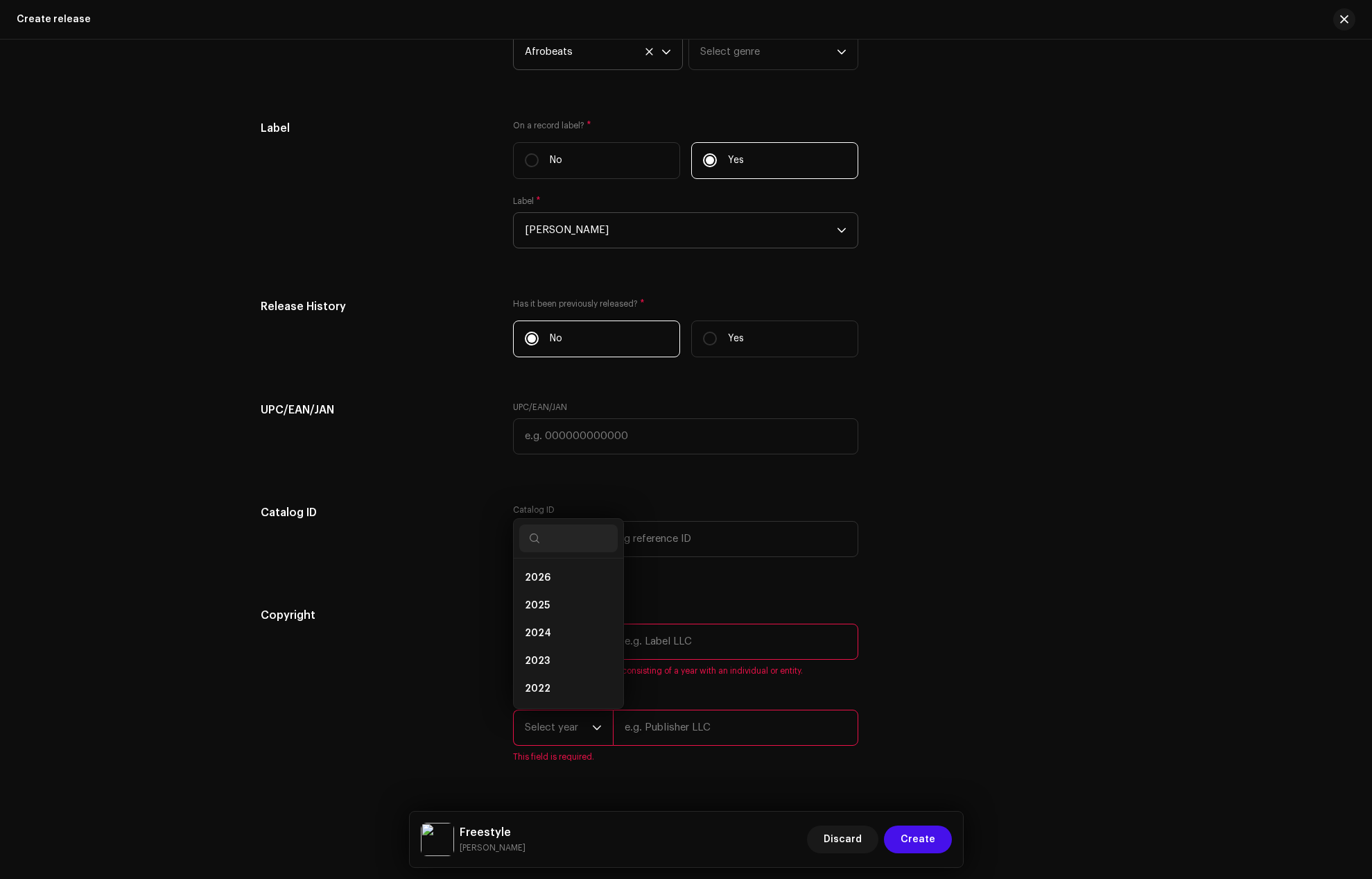
scroll to position [22, 0]
click at [541, 585] on span "2025" at bounding box center [538, 584] width 25 height 14
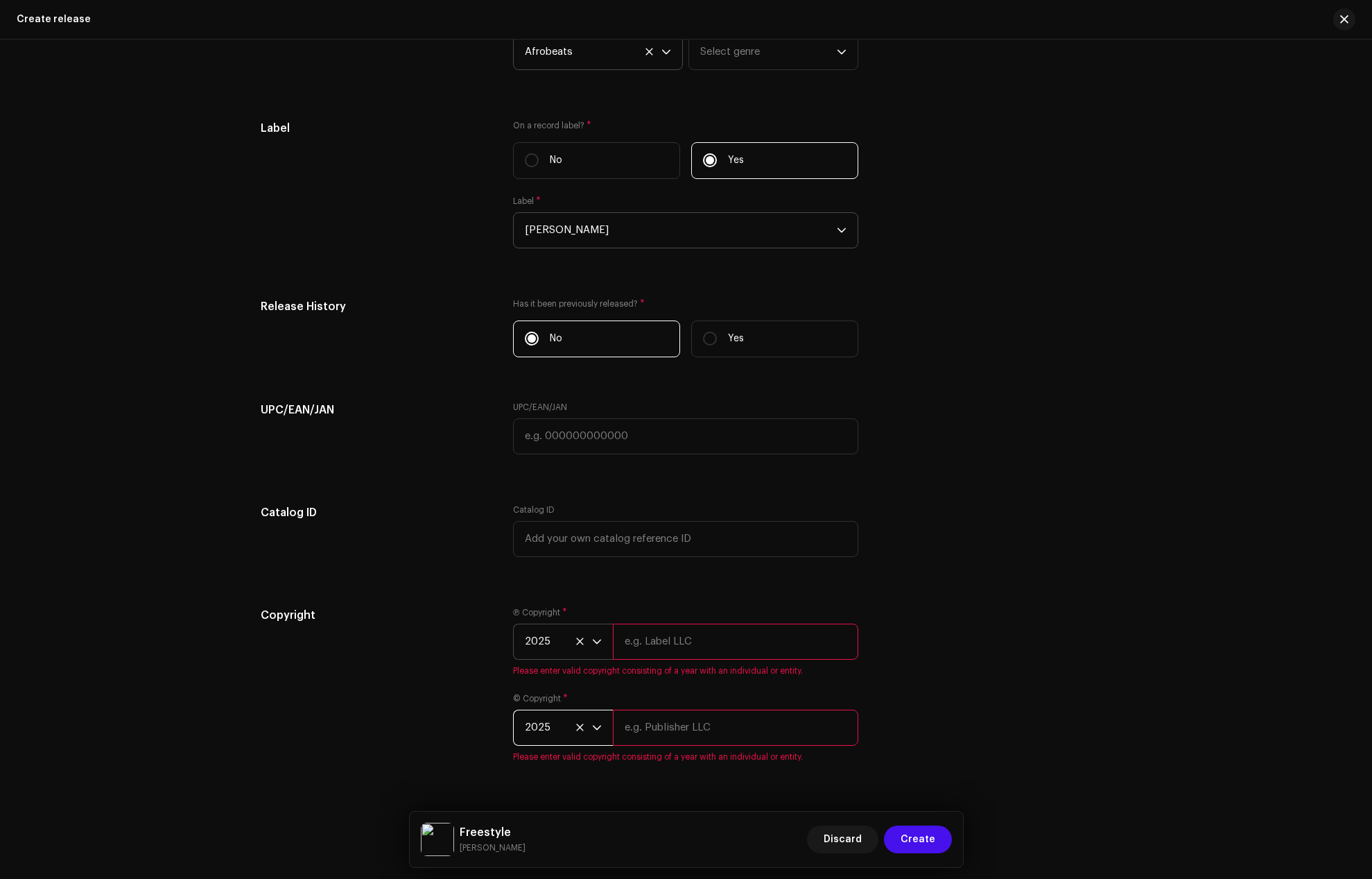
click at [417, 675] on div "Copyright" at bounding box center [376, 692] width 231 height 172
click at [643, 636] on input "text" at bounding box center [736, 642] width 246 height 36
paste input "[PERSON_NAME]"
type input "[PERSON_NAME]"
click at [636, 721] on input "text" at bounding box center [736, 728] width 246 height 36
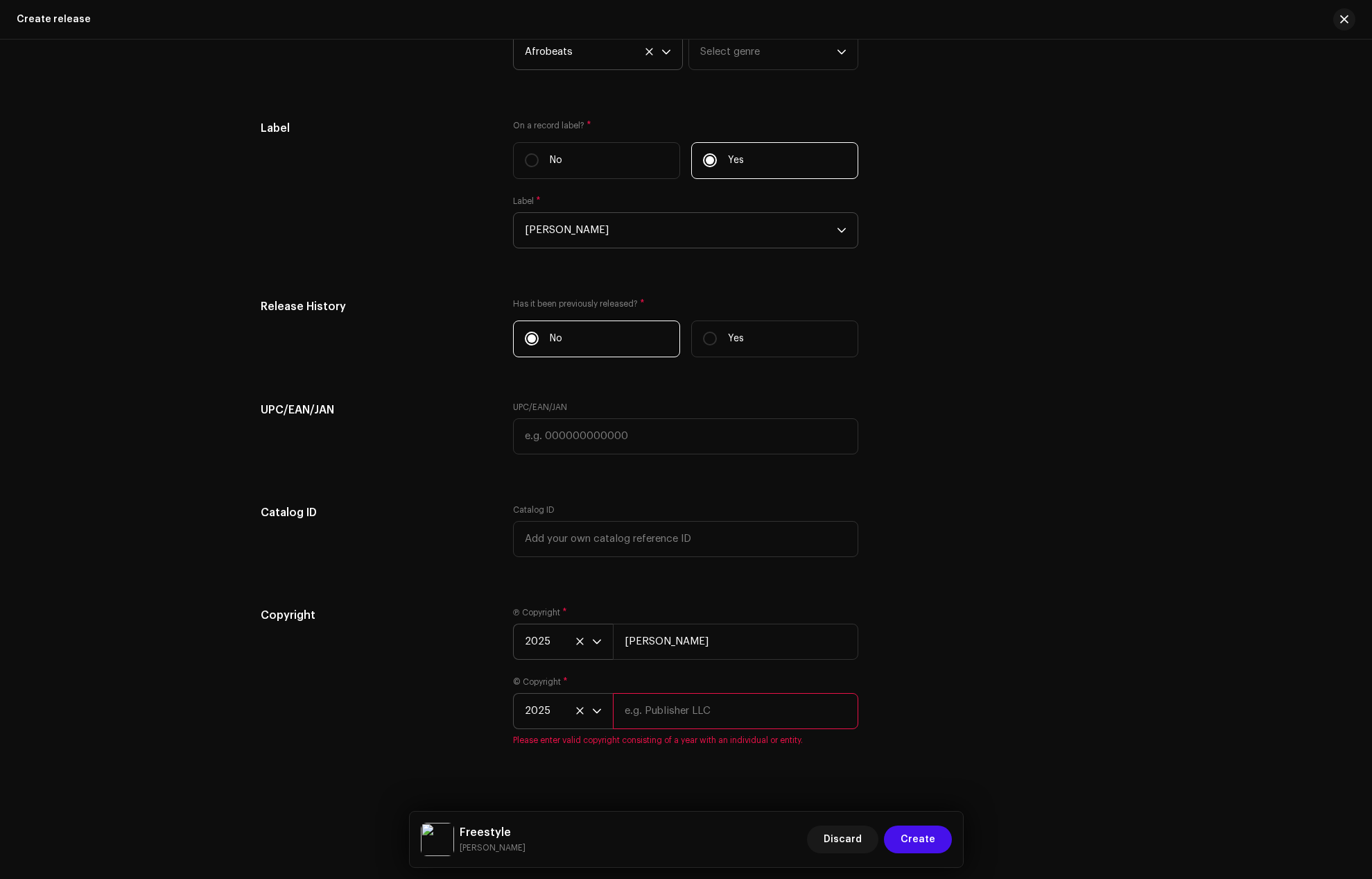
paste input "[PERSON_NAME]"
type input "[PERSON_NAME]"
click at [406, 708] on div "Copyright" at bounding box center [376, 684] width 231 height 155
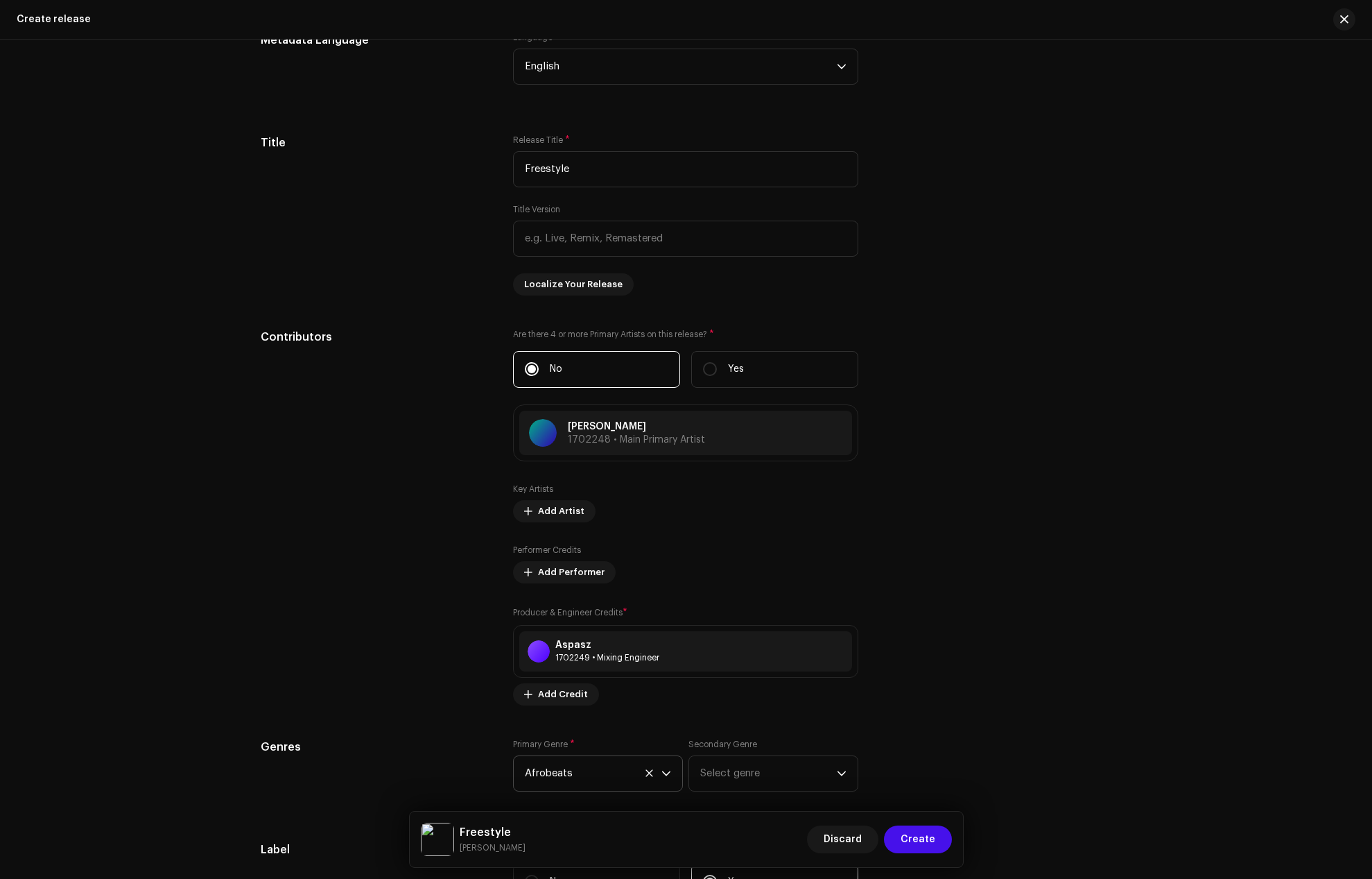
scroll to position [1179, 0]
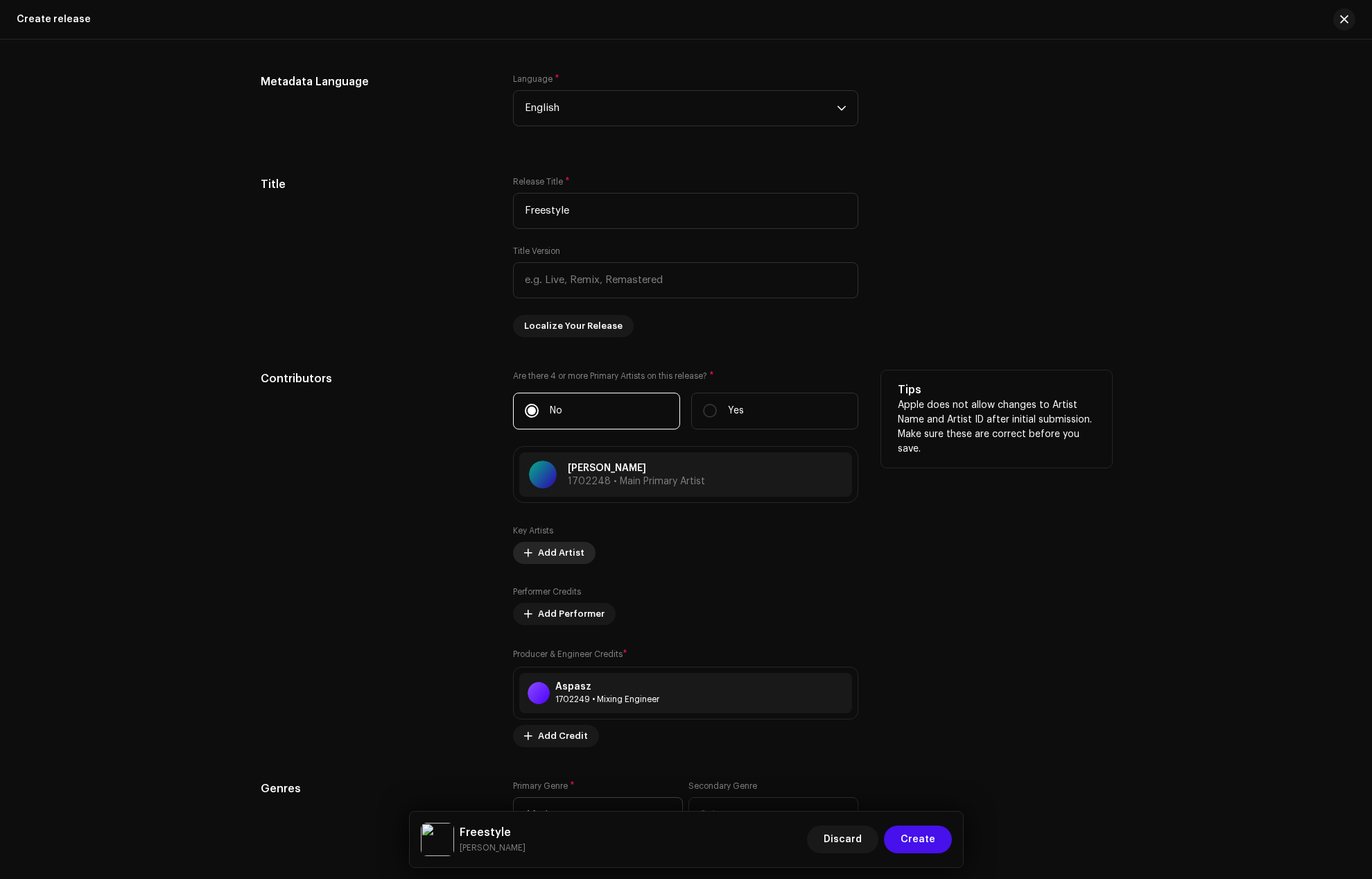
click at [547, 554] on span "Add Artist" at bounding box center [561, 552] width 46 height 28
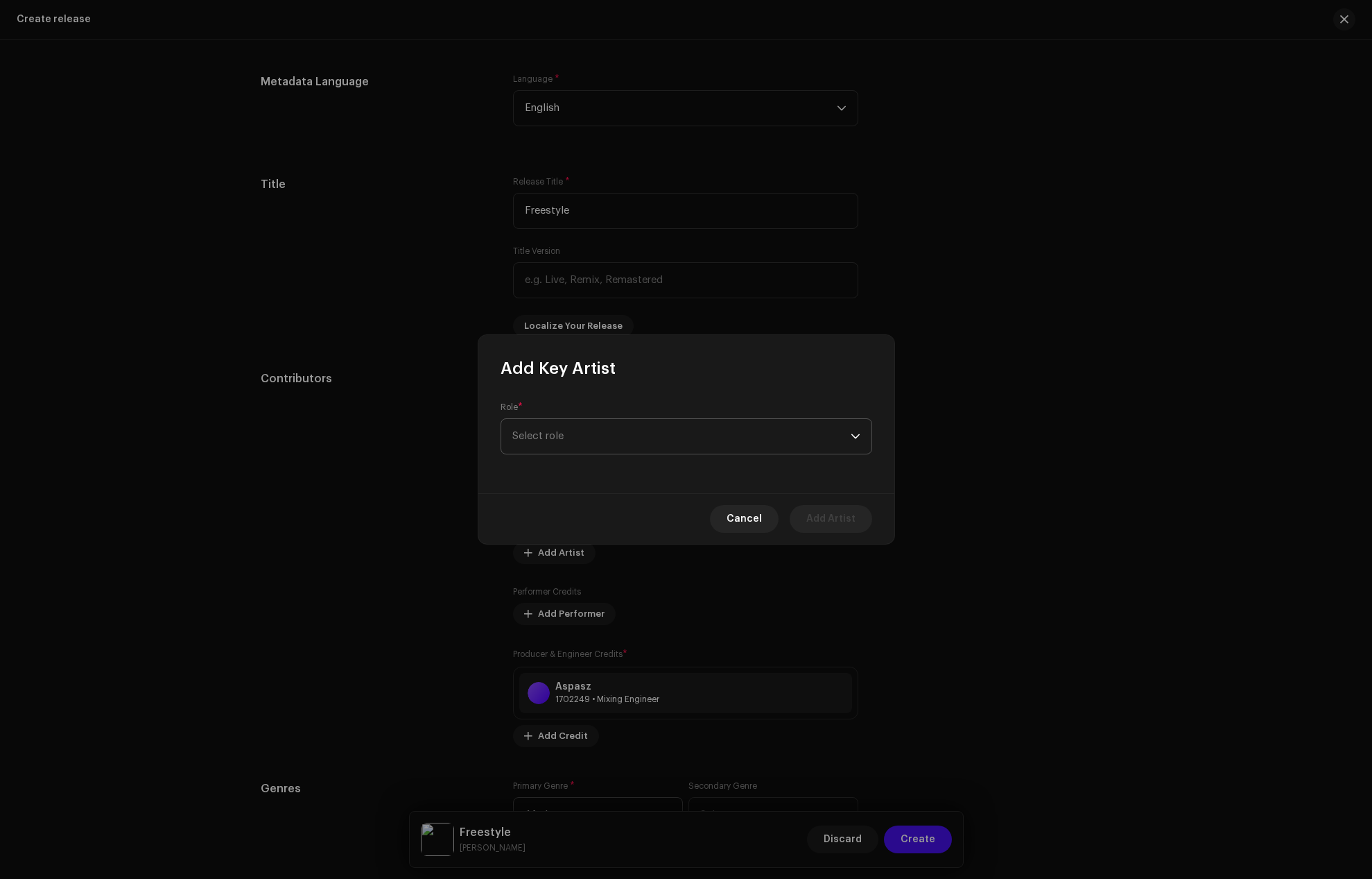
click at [603, 432] on span "Select role" at bounding box center [682, 436] width 339 height 35
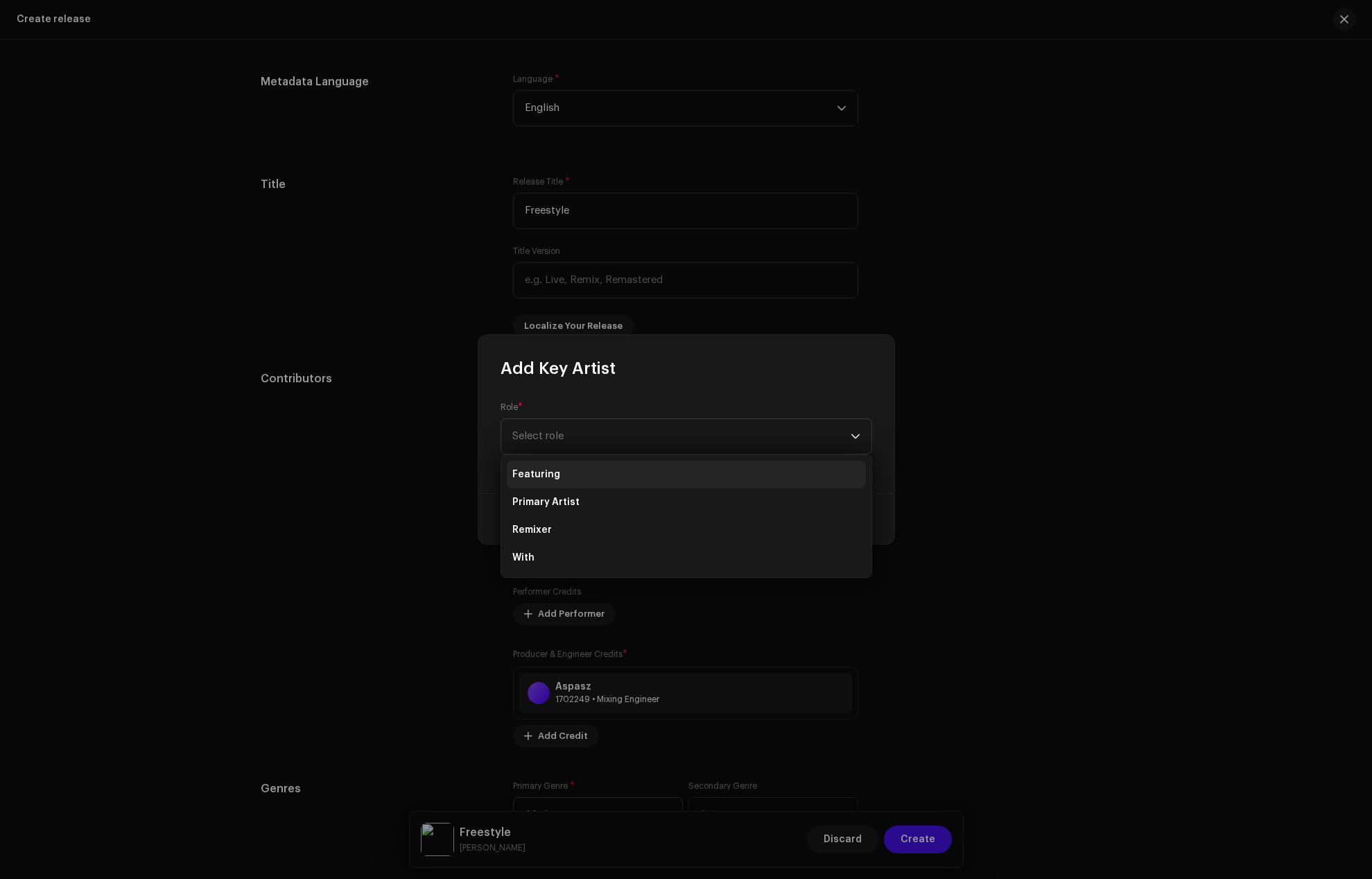
click at [557, 473] on li "Featuring" at bounding box center [687, 474] width 359 height 28
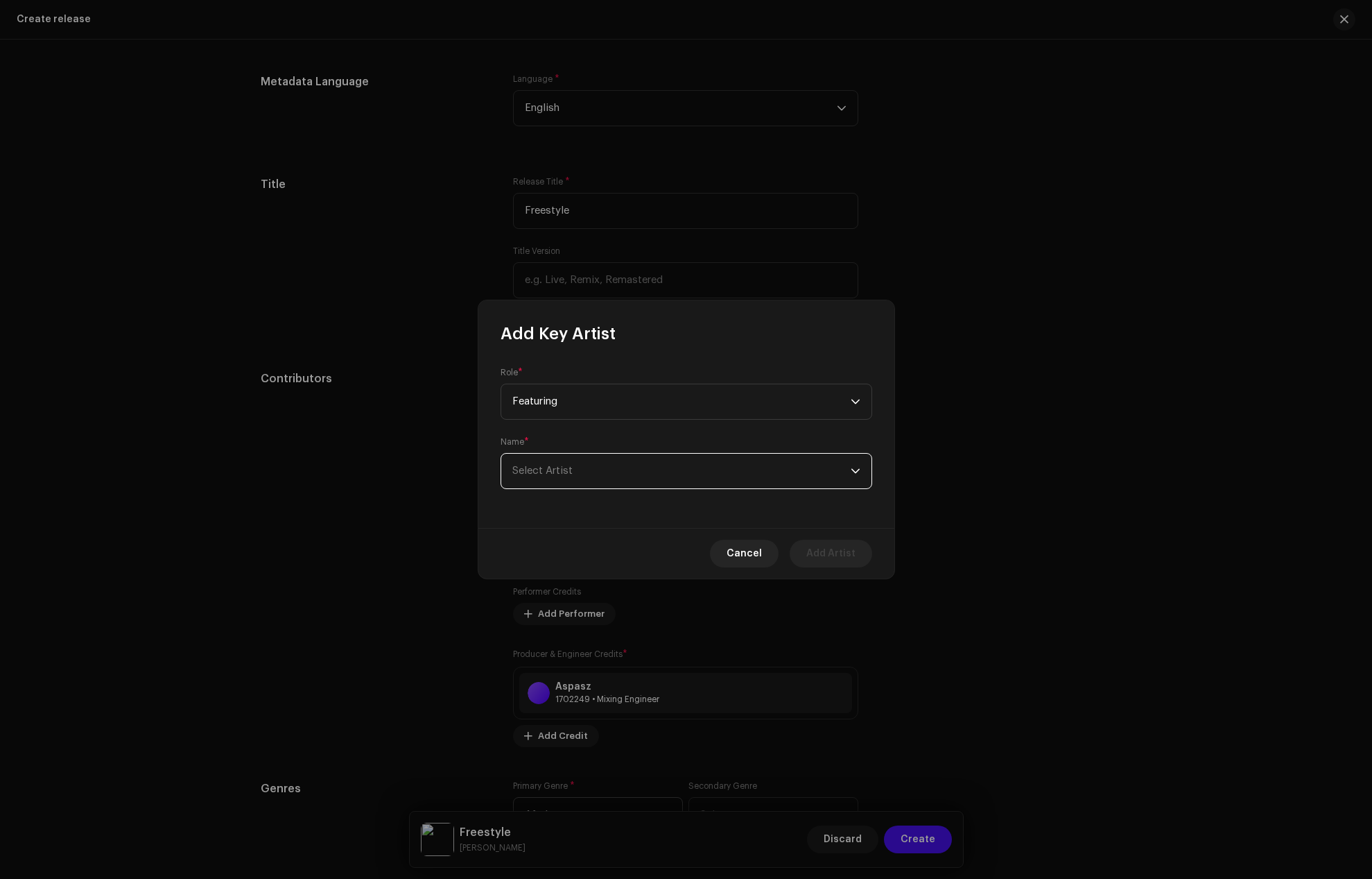
click at [542, 473] on span "Select Artist" at bounding box center [543, 470] width 61 height 10
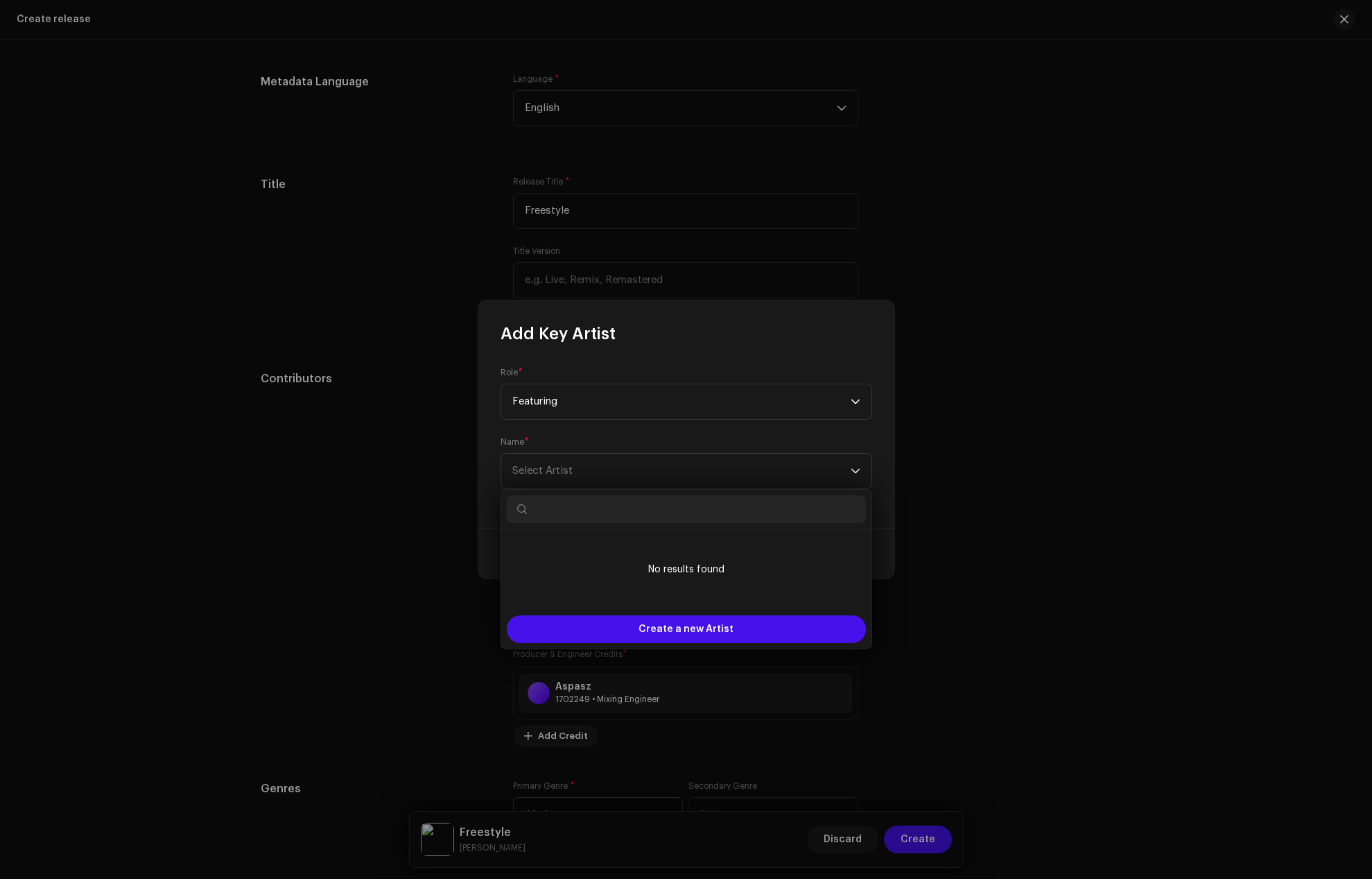
click at [553, 504] on input "text" at bounding box center [687, 509] width 359 height 28
type input "Khofi Yhoung"
click at [674, 626] on span "Create a new Artist" at bounding box center [686, 629] width 95 height 28
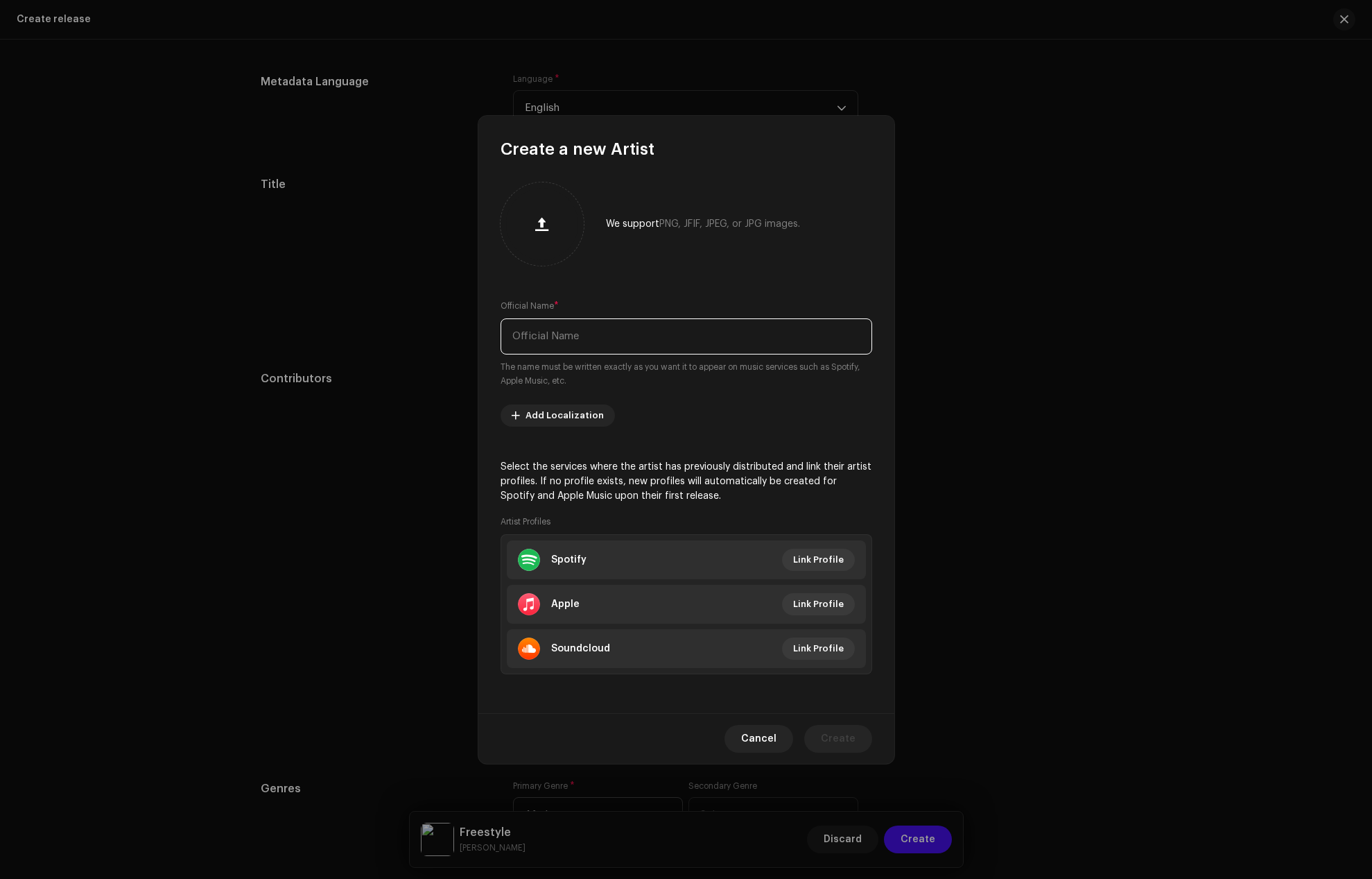
paste input "Khofi Yhoung"
type input "Khofi Yhoung"
click at [830, 729] on span "Create" at bounding box center [838, 738] width 35 height 28
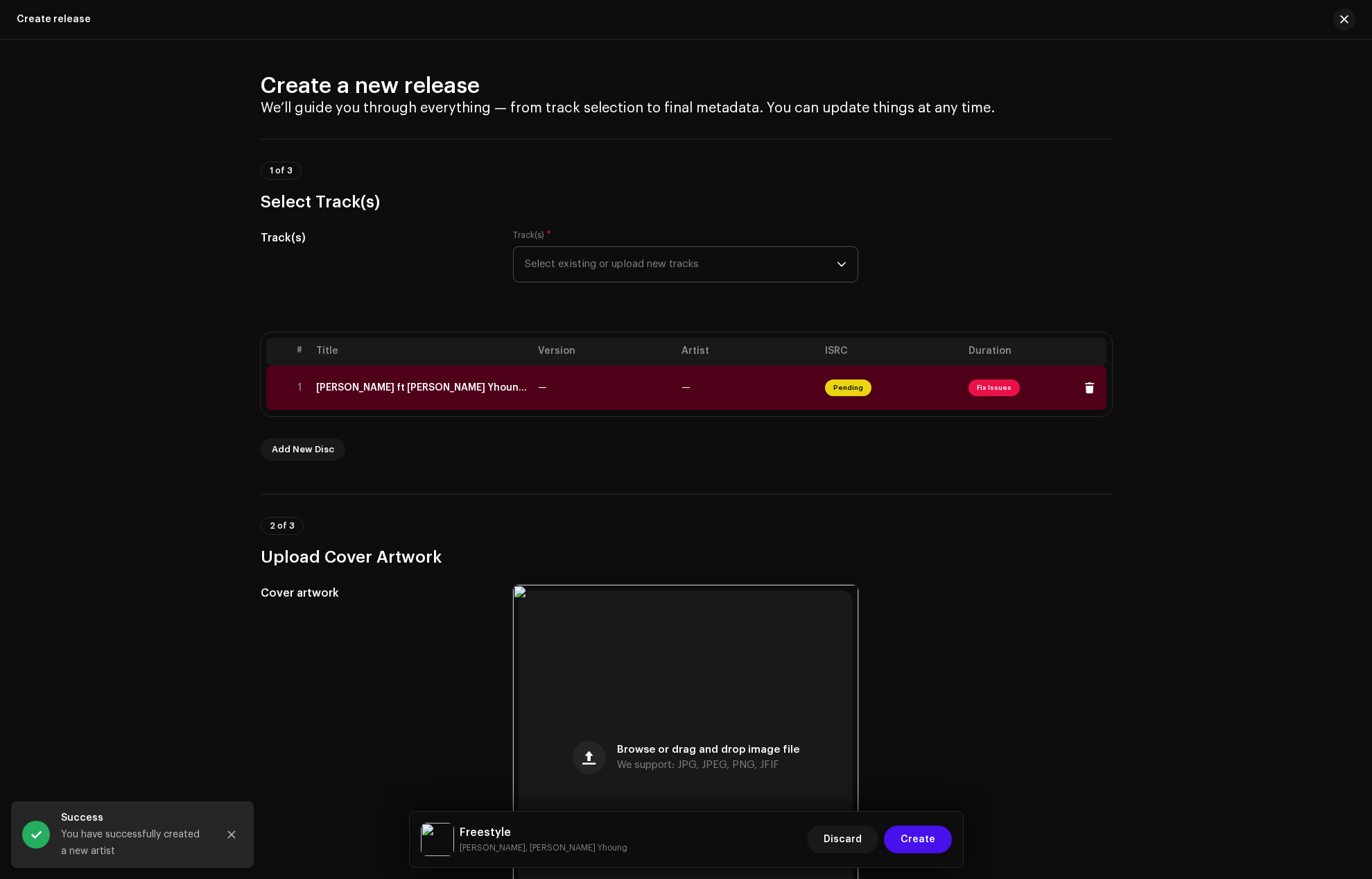
scroll to position [0, 0]
click at [411, 390] on div "[PERSON_NAME] ft [PERSON_NAME] Yhoung - Freestyle.wav" at bounding box center [421, 388] width 211 height 11
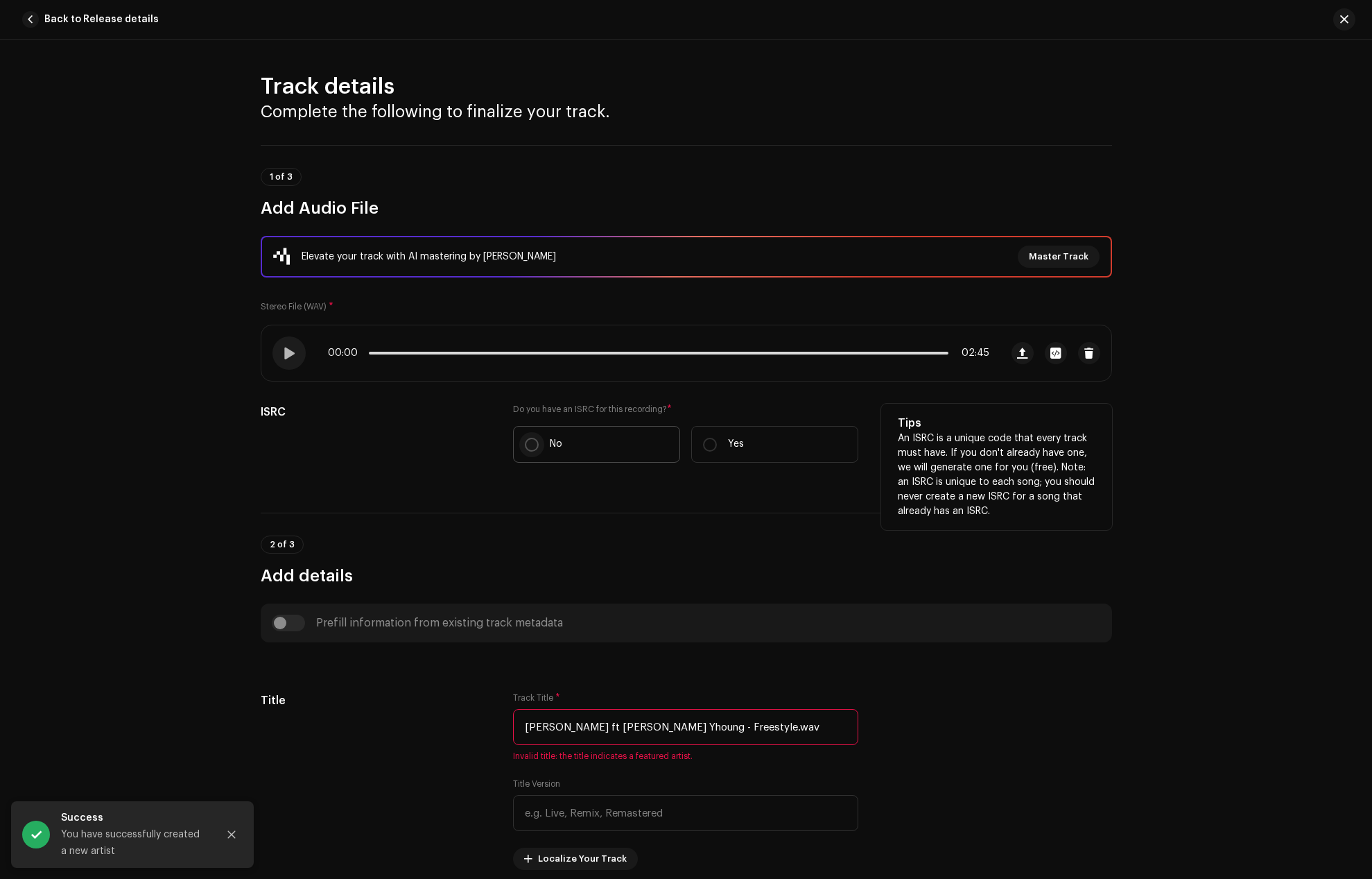
click at [528, 442] on input "No" at bounding box center [532, 445] width 14 height 14
radio input "true"
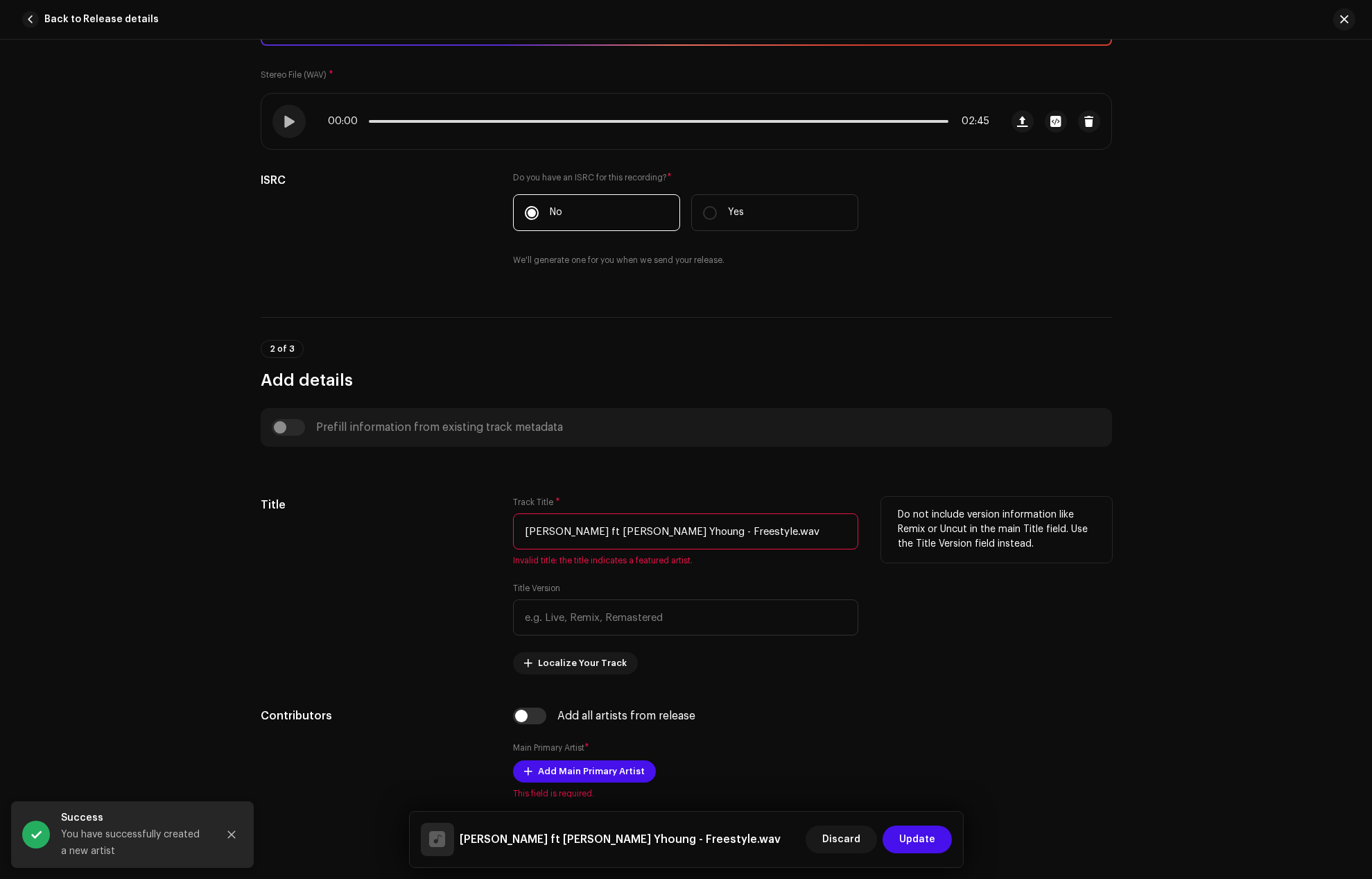
scroll to position [277, 0]
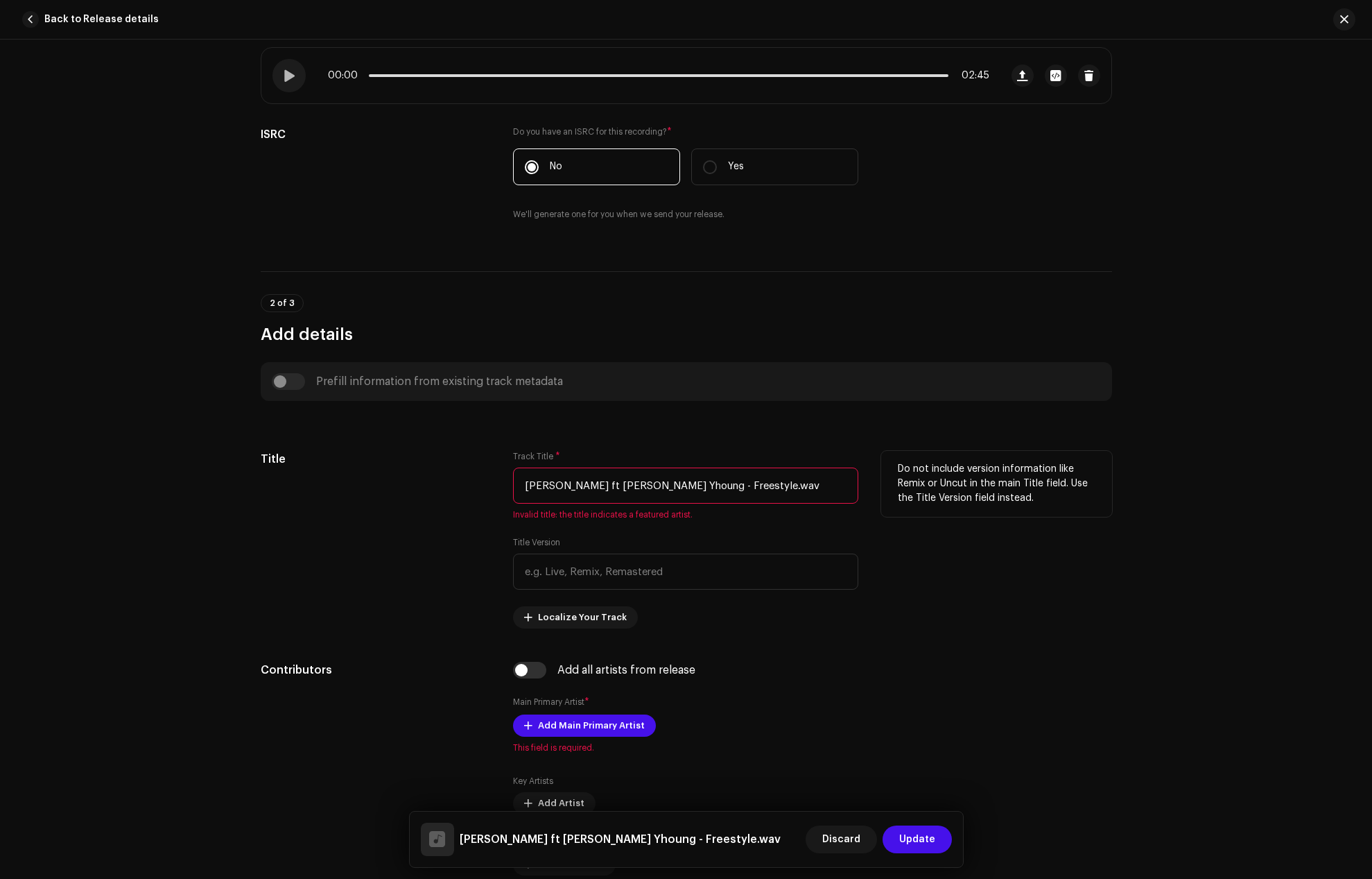
click at [768, 484] on input "[PERSON_NAME] ft [PERSON_NAME] Yhoung - Freestyle.wav" at bounding box center [686, 485] width 345 height 36
drag, startPoint x: 688, startPoint y: 484, endPoint x: 480, endPoint y: 490, distance: 208.1
click at [480, 490] on div "Title Track Title * [PERSON_NAME] ft [PERSON_NAME] Yhoung - Freestyle Invalid t…" at bounding box center [686, 539] width 851 height 177
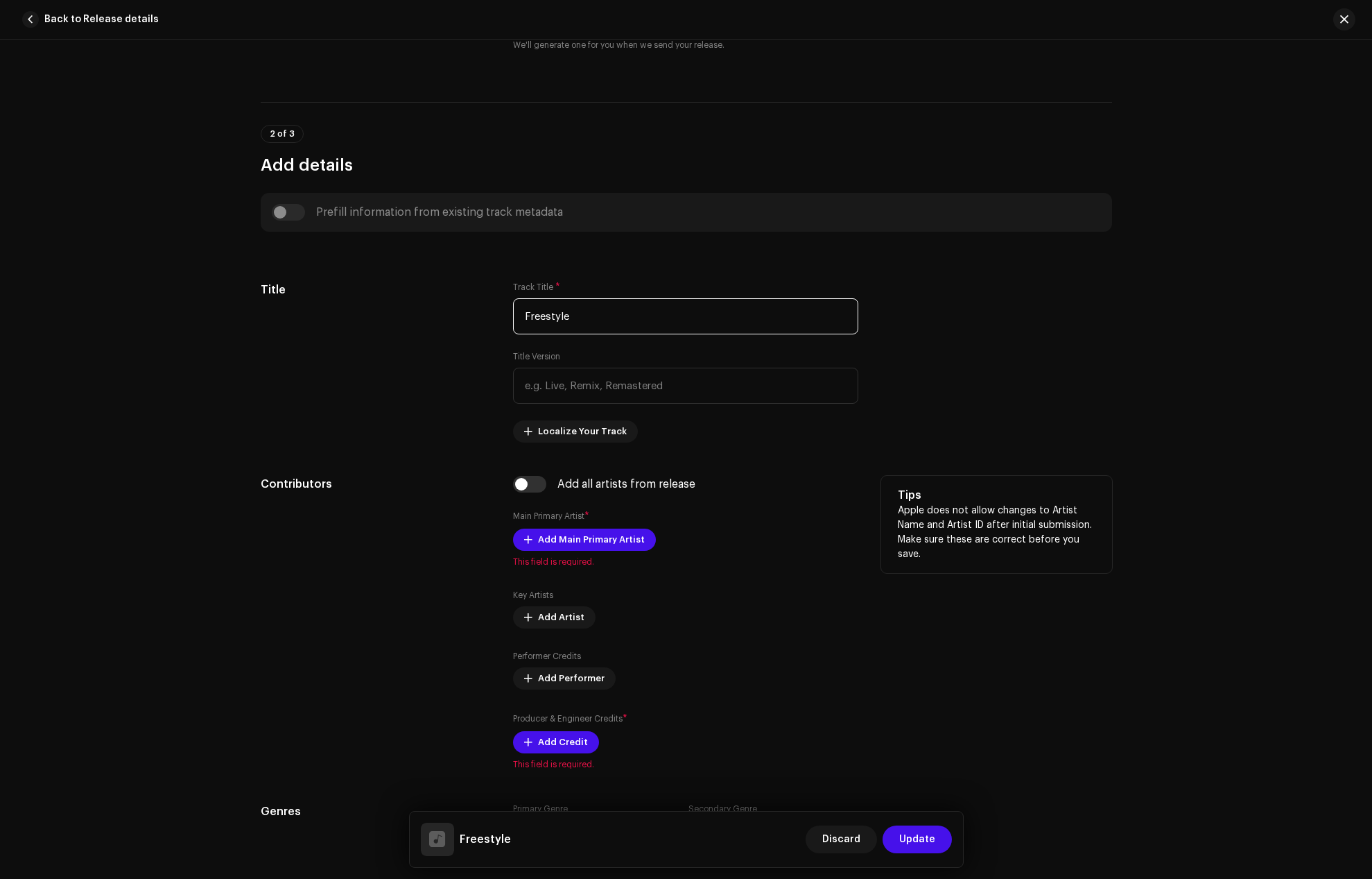
scroll to position [485, 0]
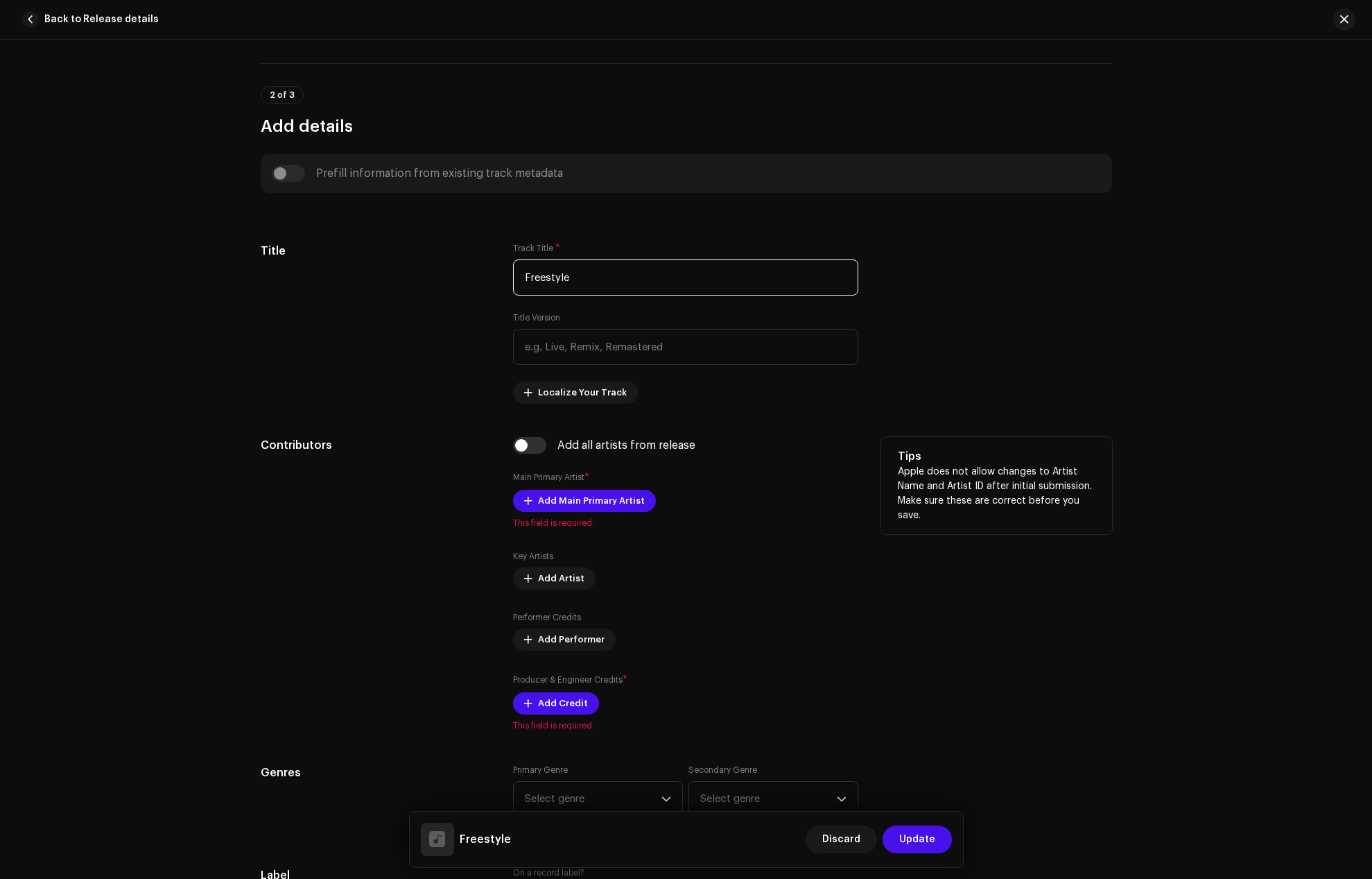
type input "Freestyle"
click at [525, 455] on div "Add all artists from release Main Primary Artist * Add Main Primary Artist This…" at bounding box center [686, 584] width 345 height 294
click at [519, 444] on input "checkbox" at bounding box center [530, 445] width 33 height 17
checkbox input "true"
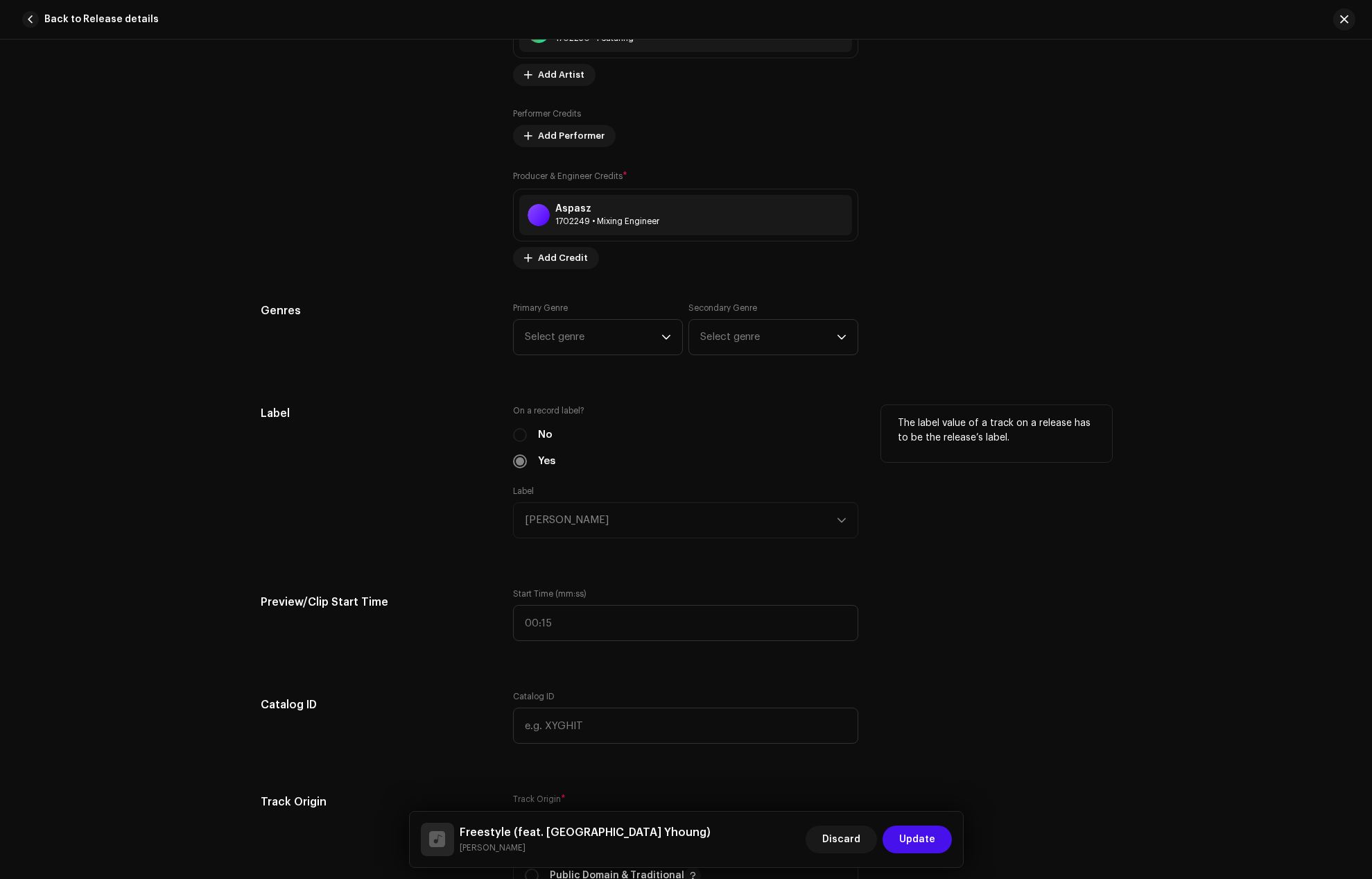
scroll to position [1110, 0]
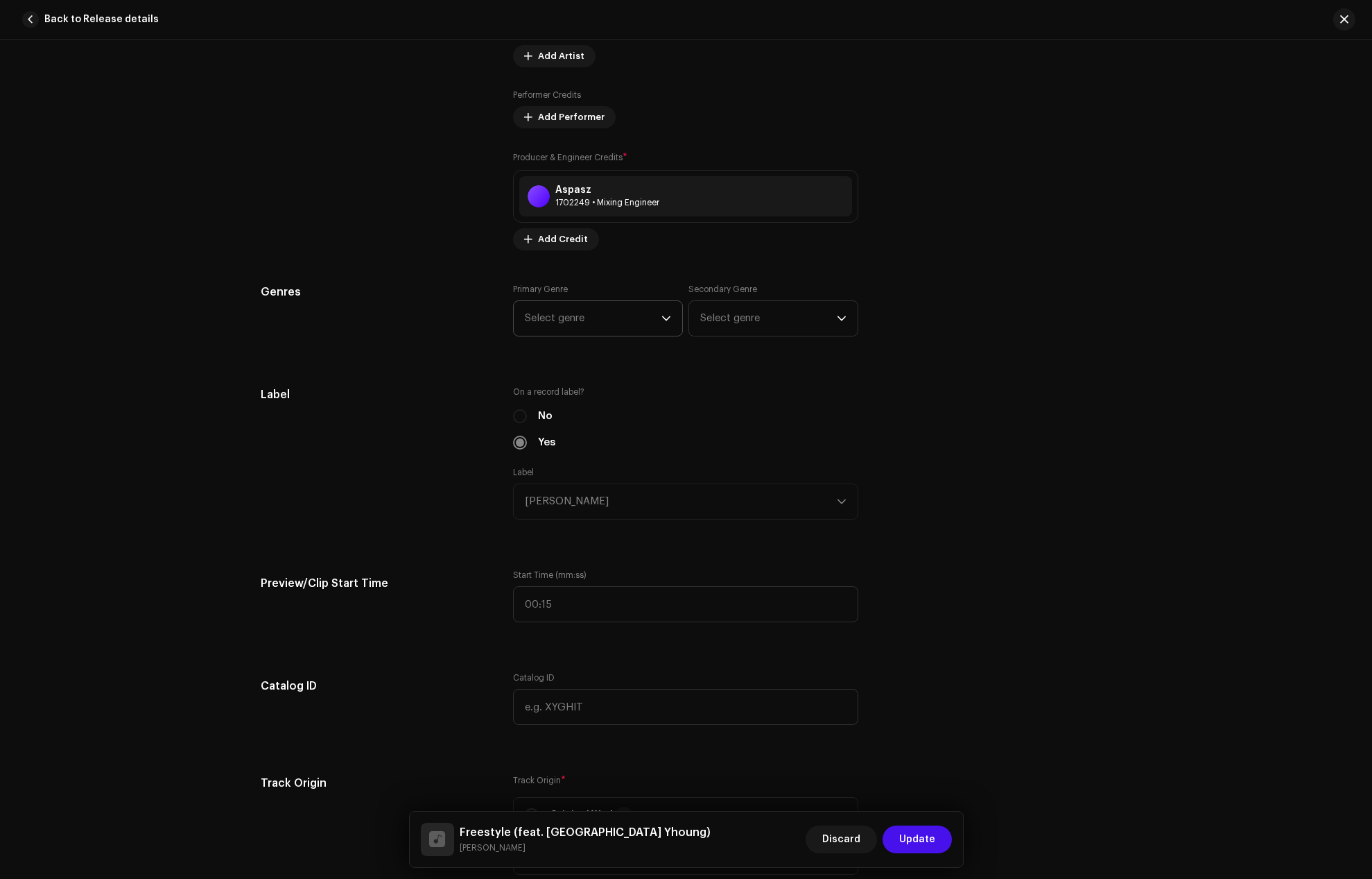
click at [604, 319] on span "Select genre" at bounding box center [593, 318] width 136 height 35
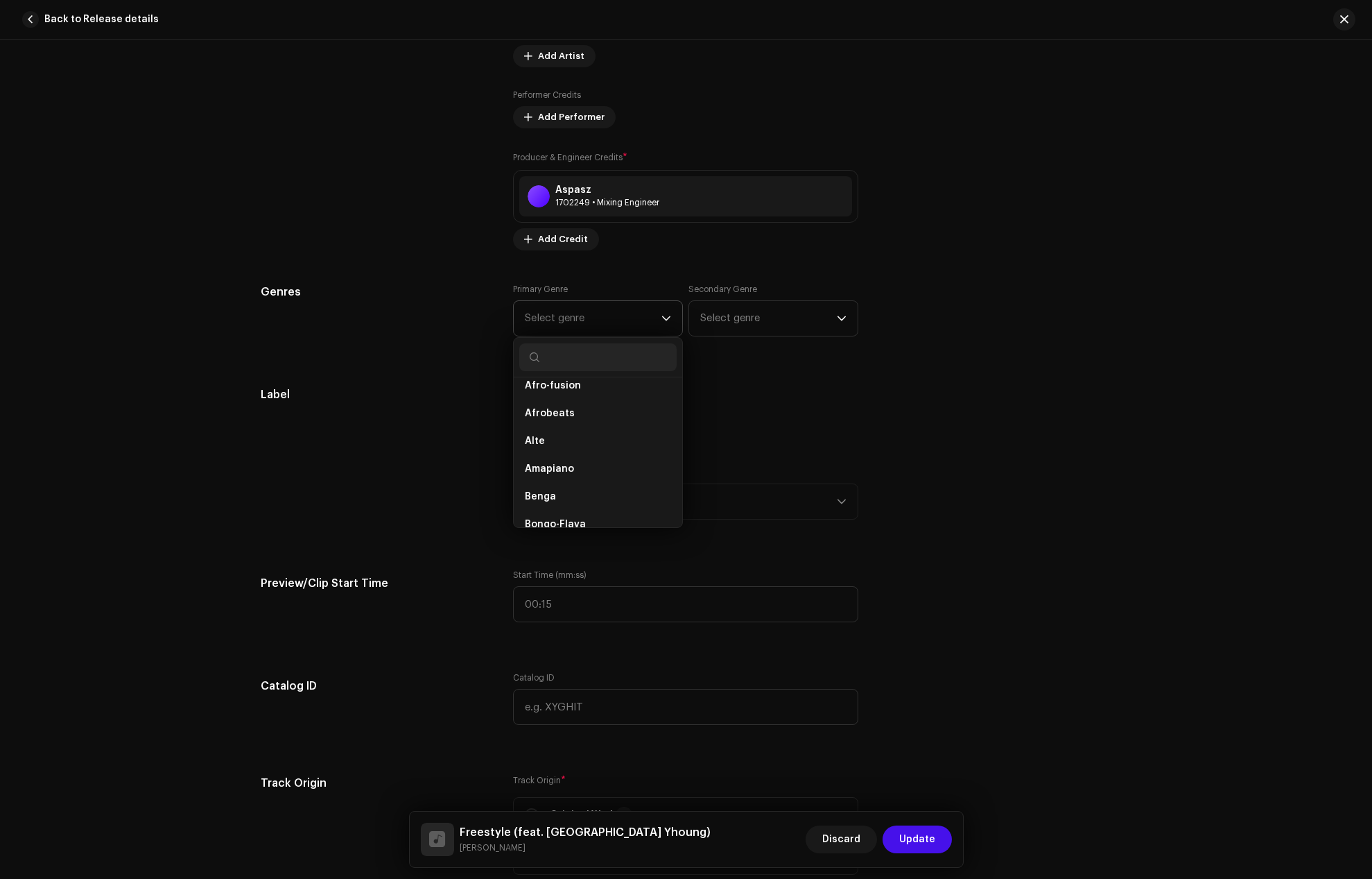
scroll to position [208, 0]
click at [569, 410] on li "Afrobeats" at bounding box center [598, 410] width 158 height 28
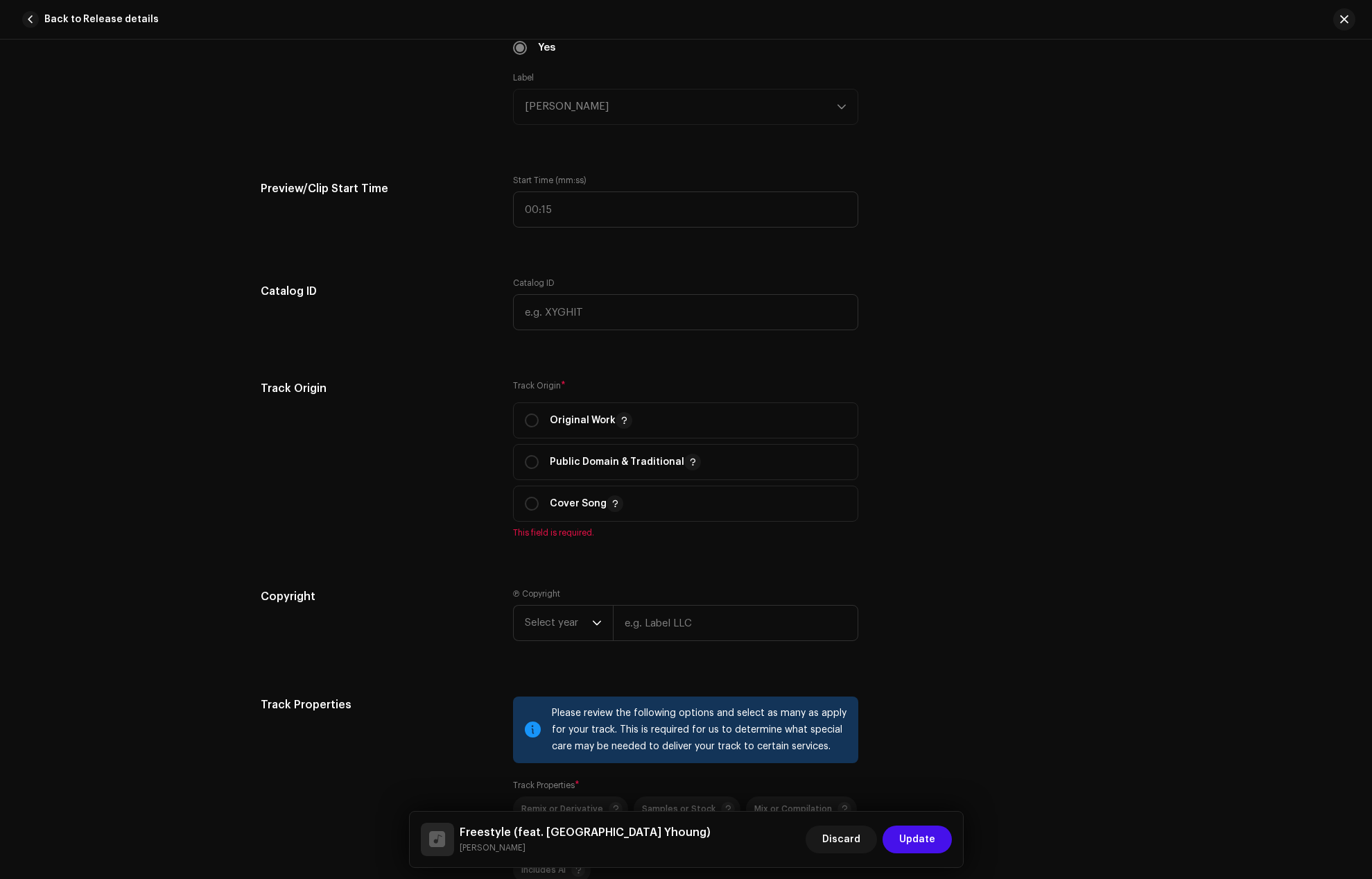
scroll to position [1526, 0]
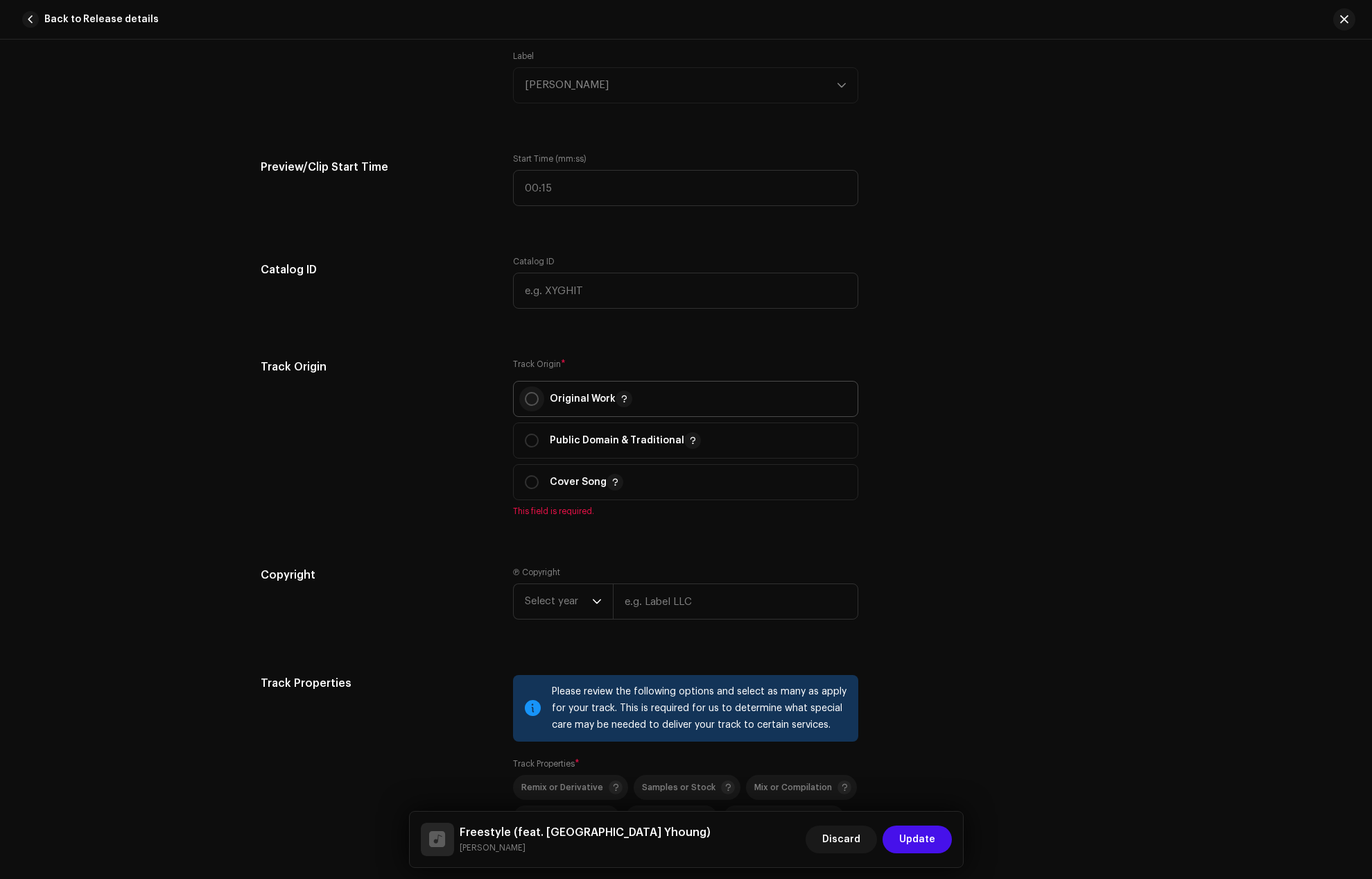
click at [528, 403] on input "radio" at bounding box center [532, 399] width 14 height 14
radio input "true"
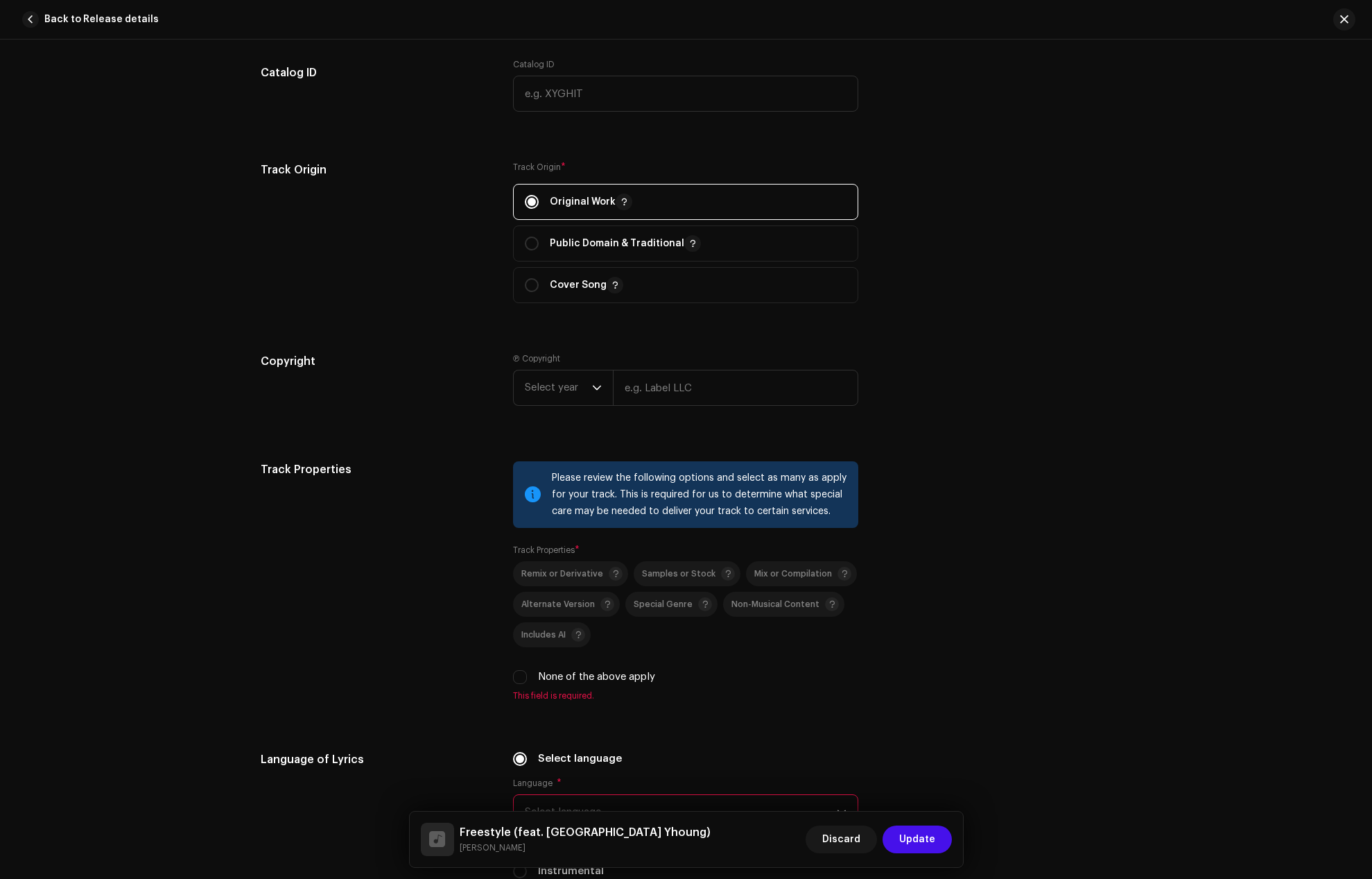
scroll to position [1734, 0]
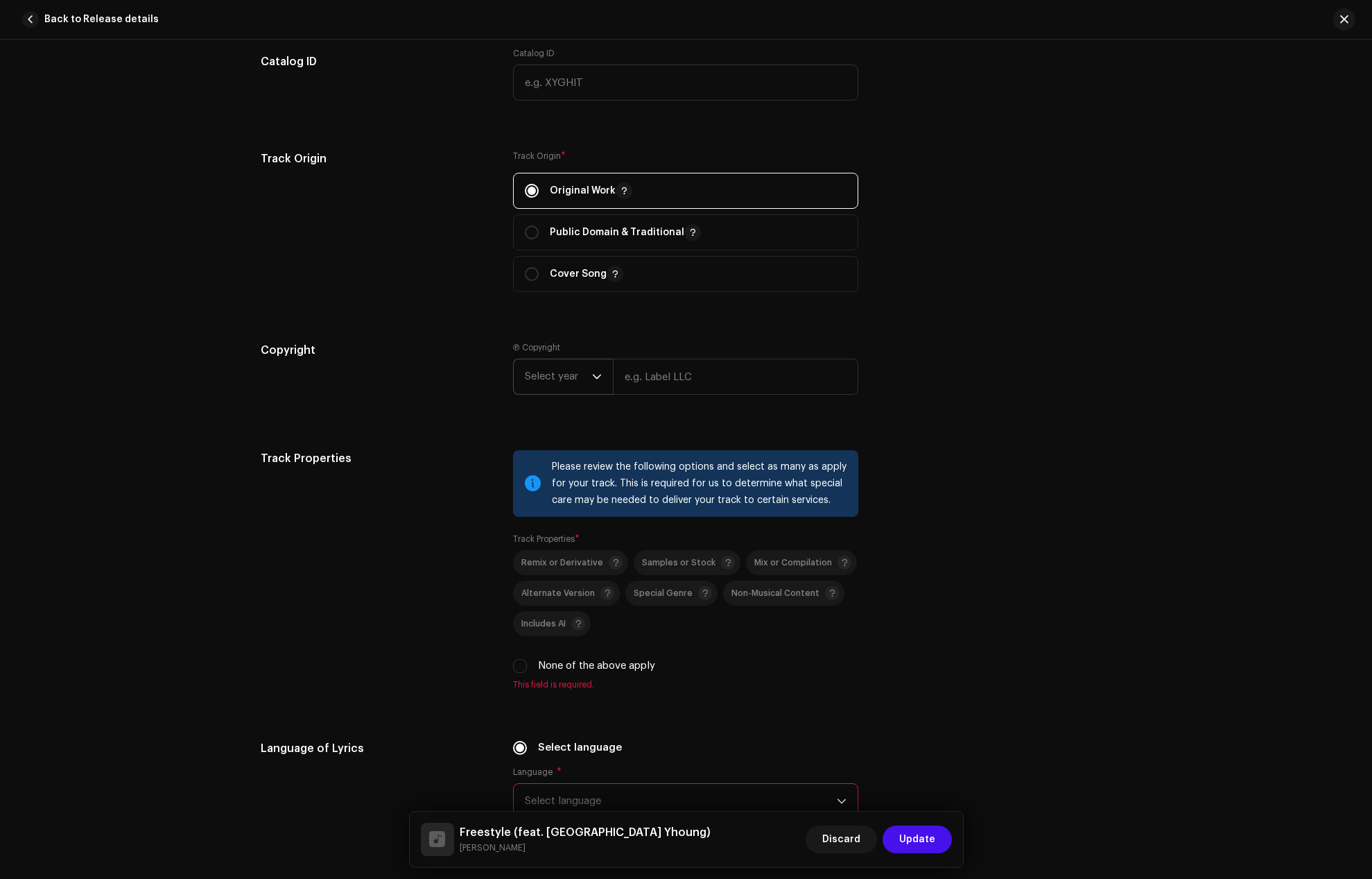
click at [592, 372] on icon "dropdown trigger" at bounding box center [597, 376] width 9 height 9
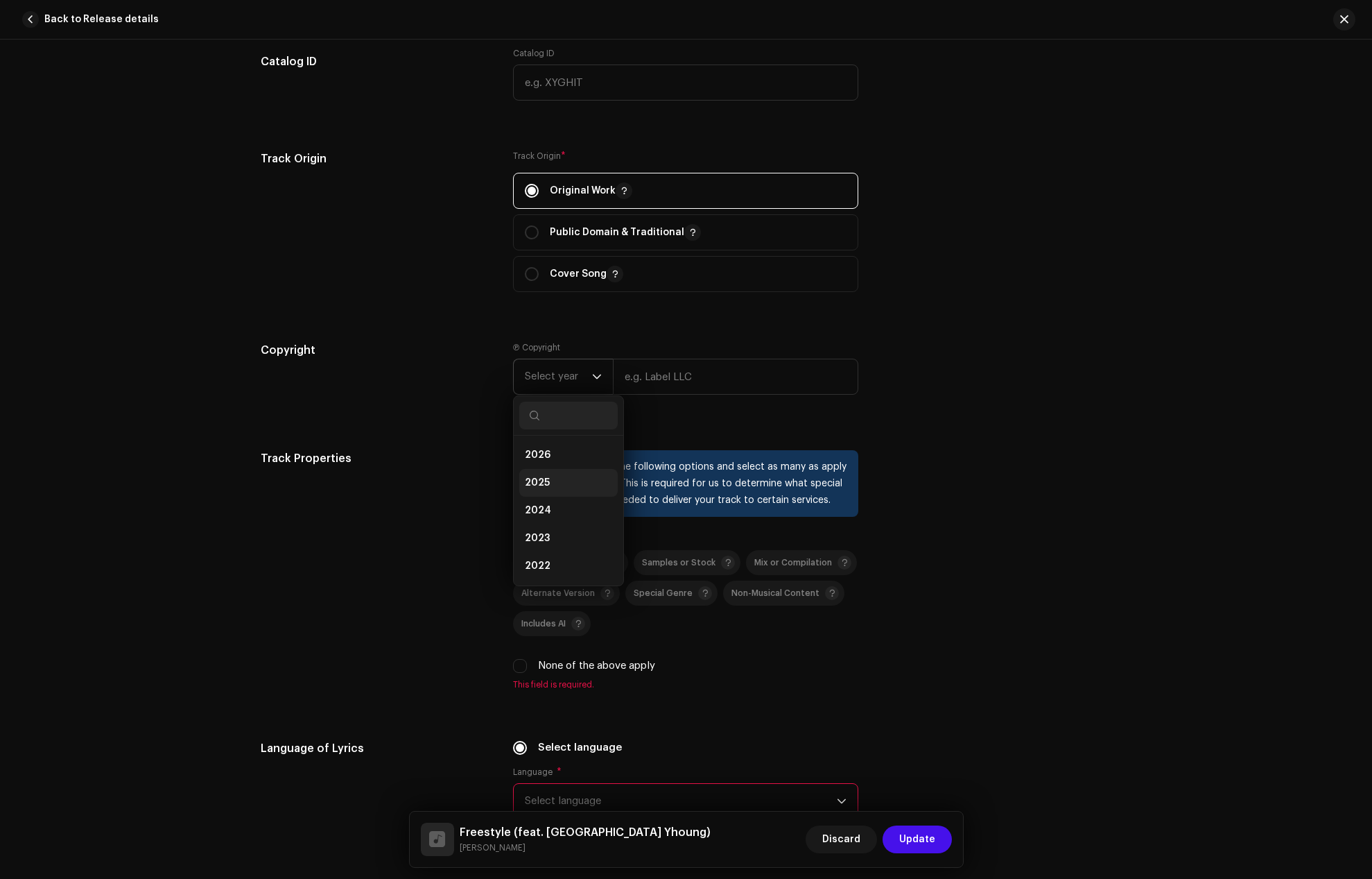
click at [555, 483] on li "2025" at bounding box center [568, 482] width 98 height 28
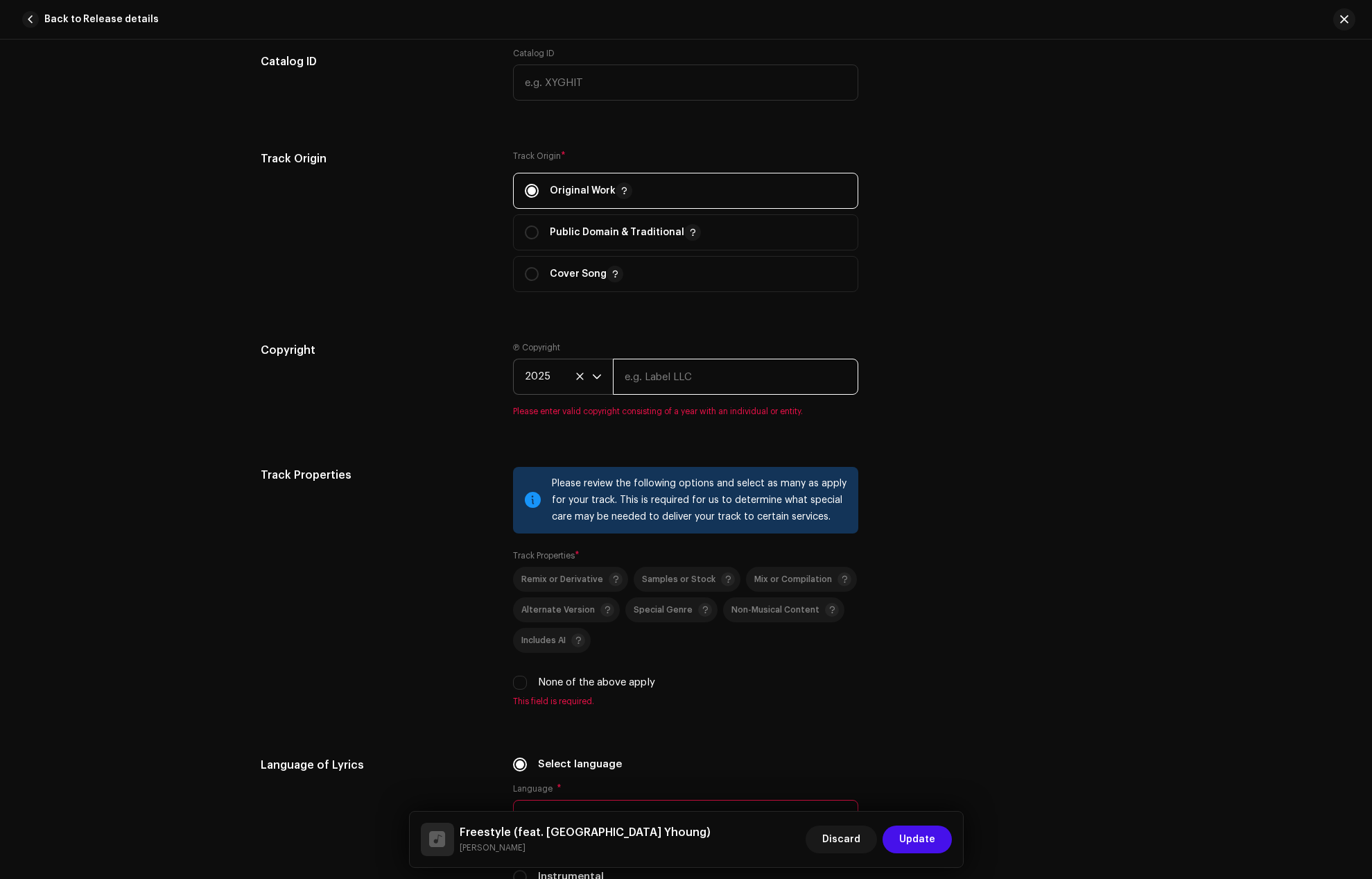
paste input "[PERSON_NAME]"
type input "[PERSON_NAME]"
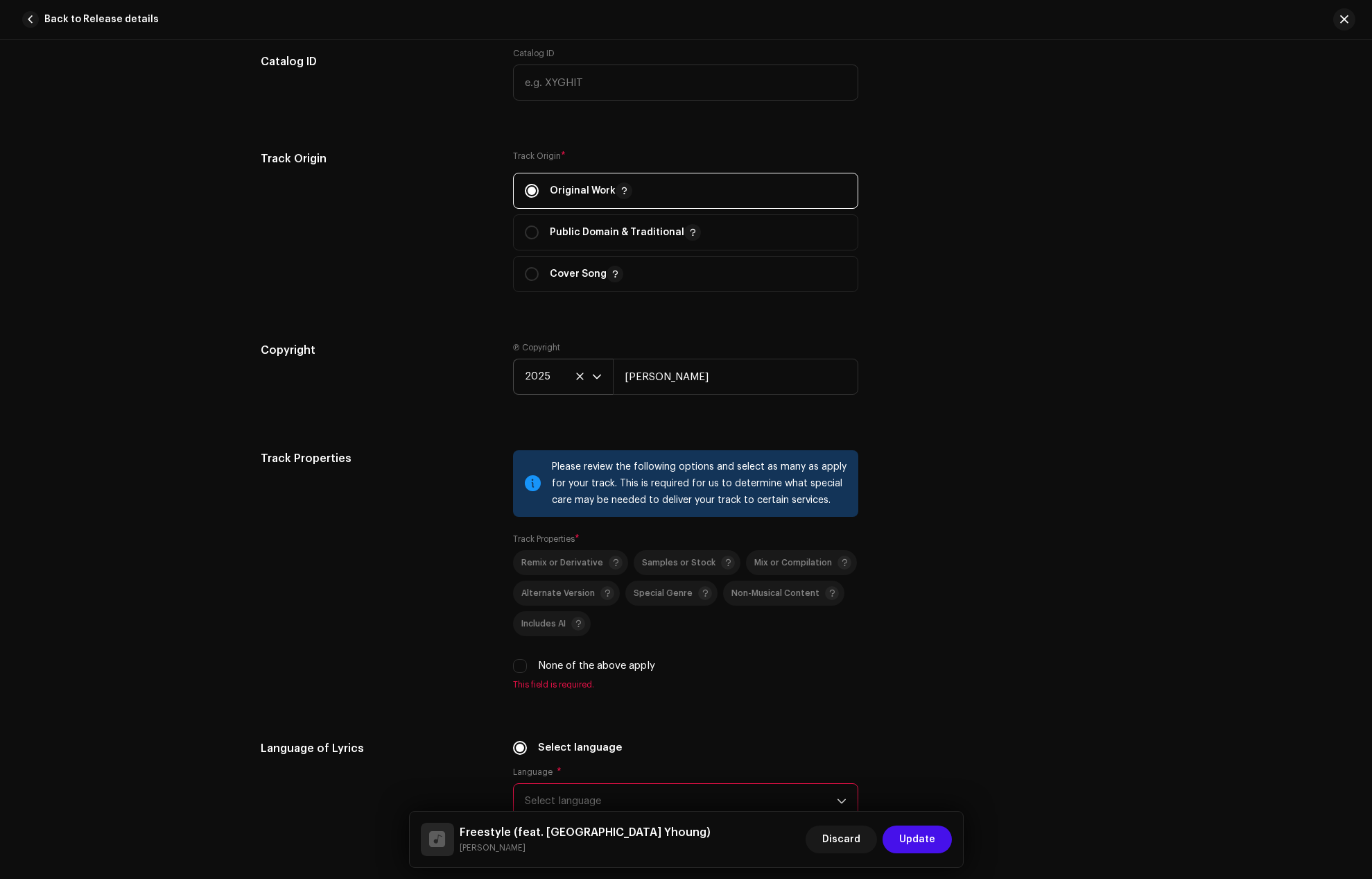
click at [376, 570] on div "Track Properties" at bounding box center [376, 578] width 231 height 257
click at [517, 666] on input "None of the above apply" at bounding box center [521, 666] width 14 height 14
checkbox input "true"
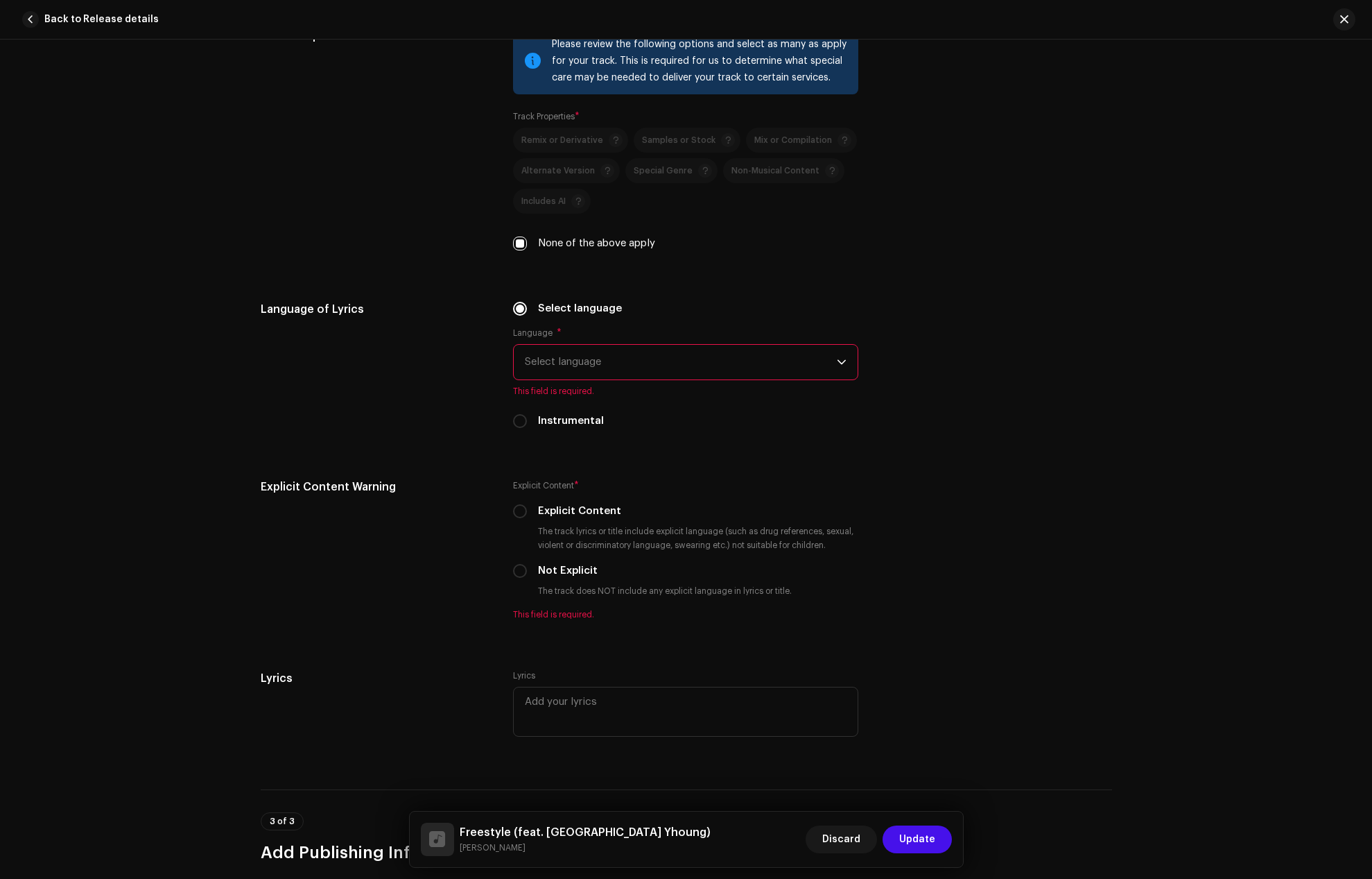
scroll to position [2220, 0]
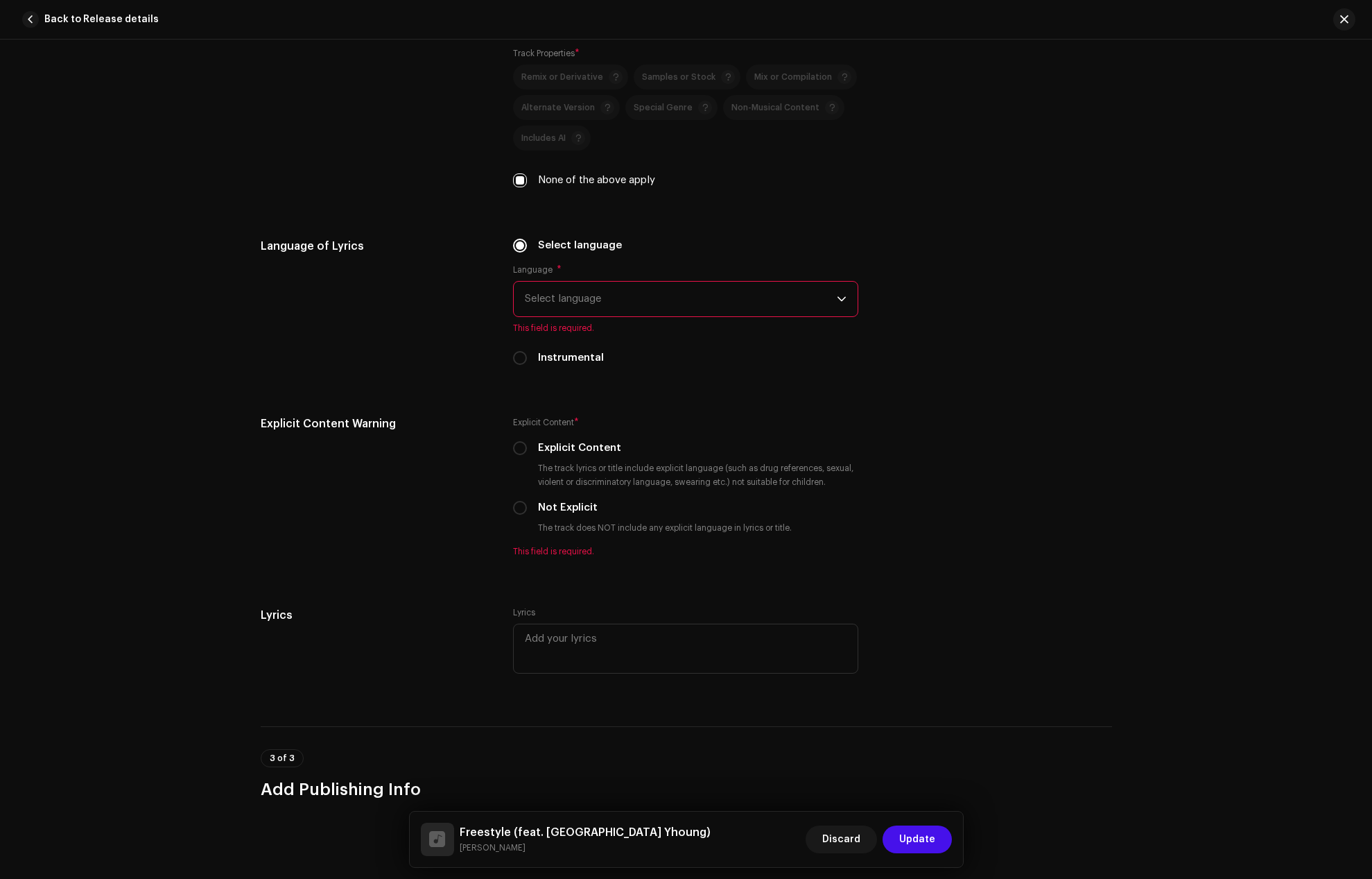
click at [558, 298] on span "Select language" at bounding box center [681, 299] width 312 height 35
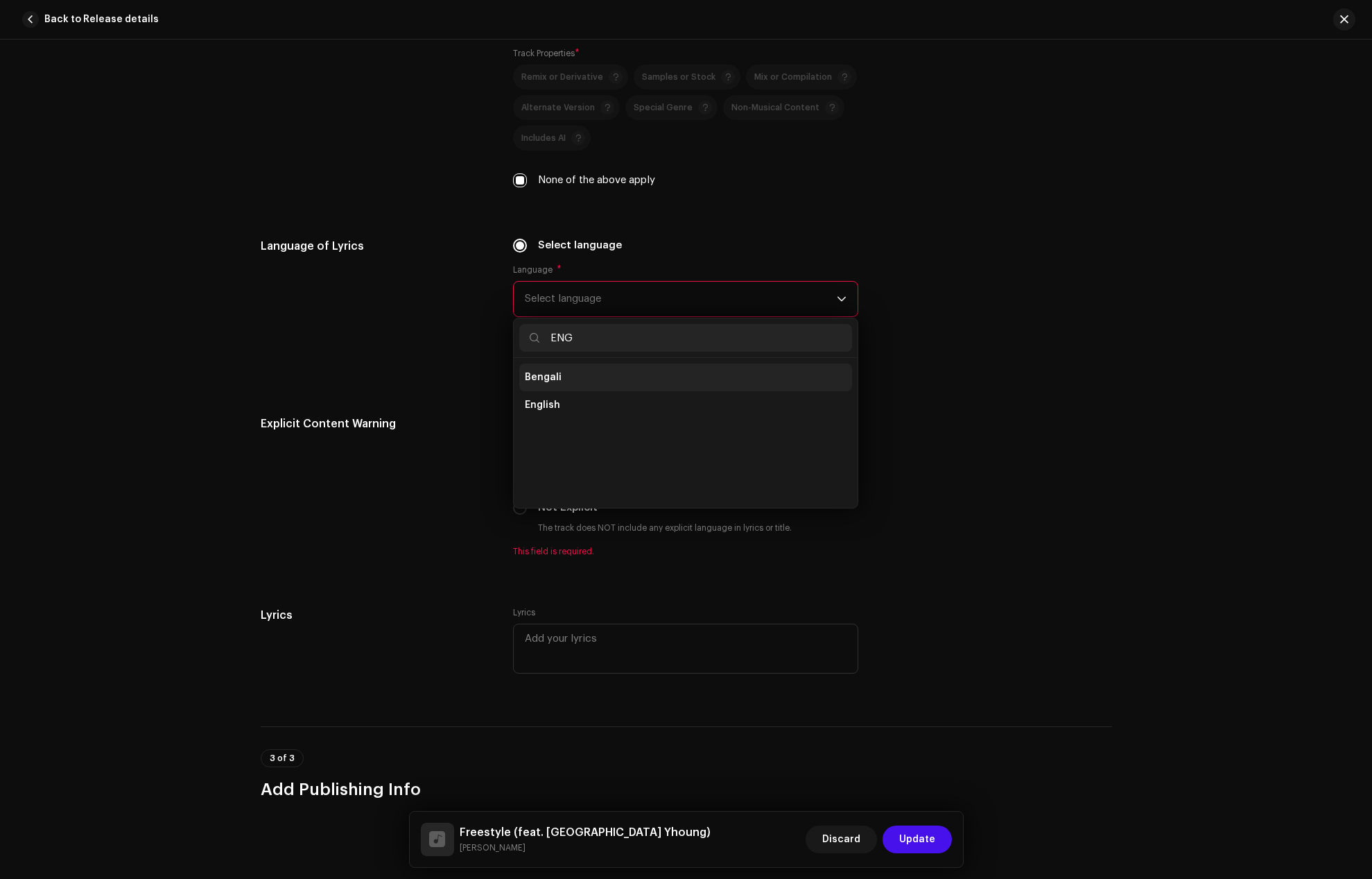
scroll to position [0, 0]
type input "ENG"
click at [551, 400] on span "English" at bounding box center [543, 405] width 35 height 14
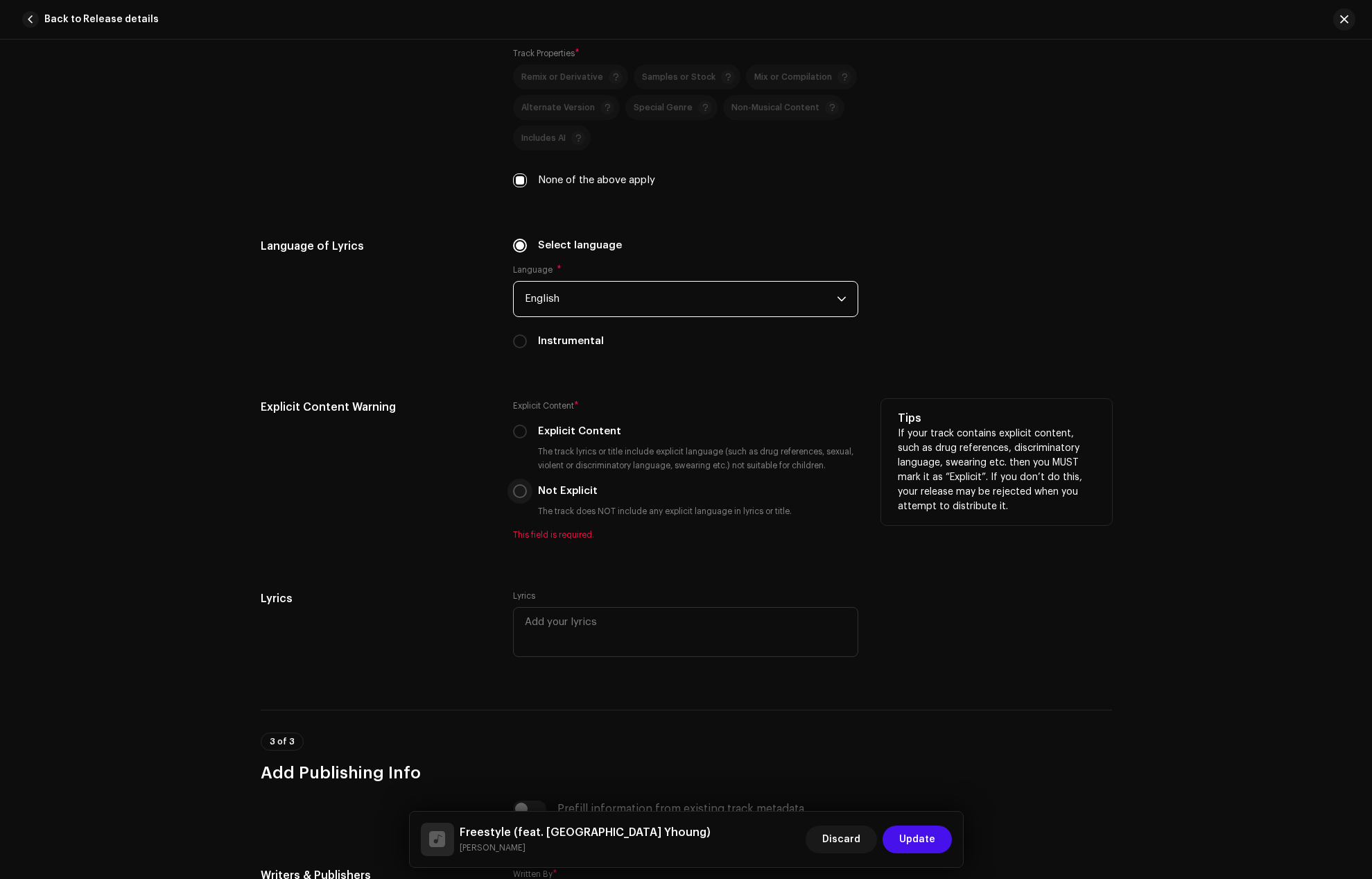
click at [521, 493] on input "Not Explicit" at bounding box center [521, 491] width 14 height 14
radio input "true"
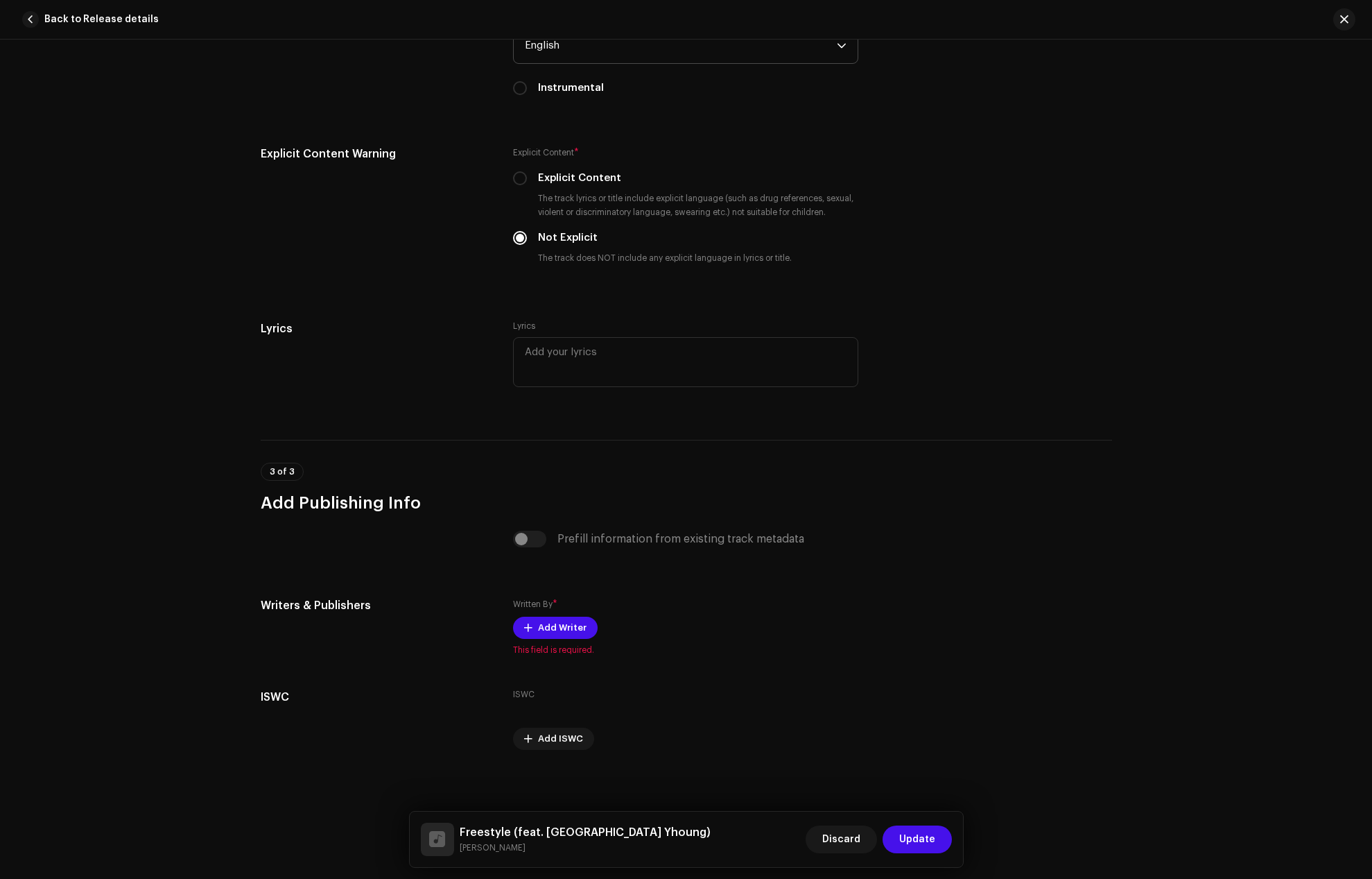
scroll to position [2476, 0]
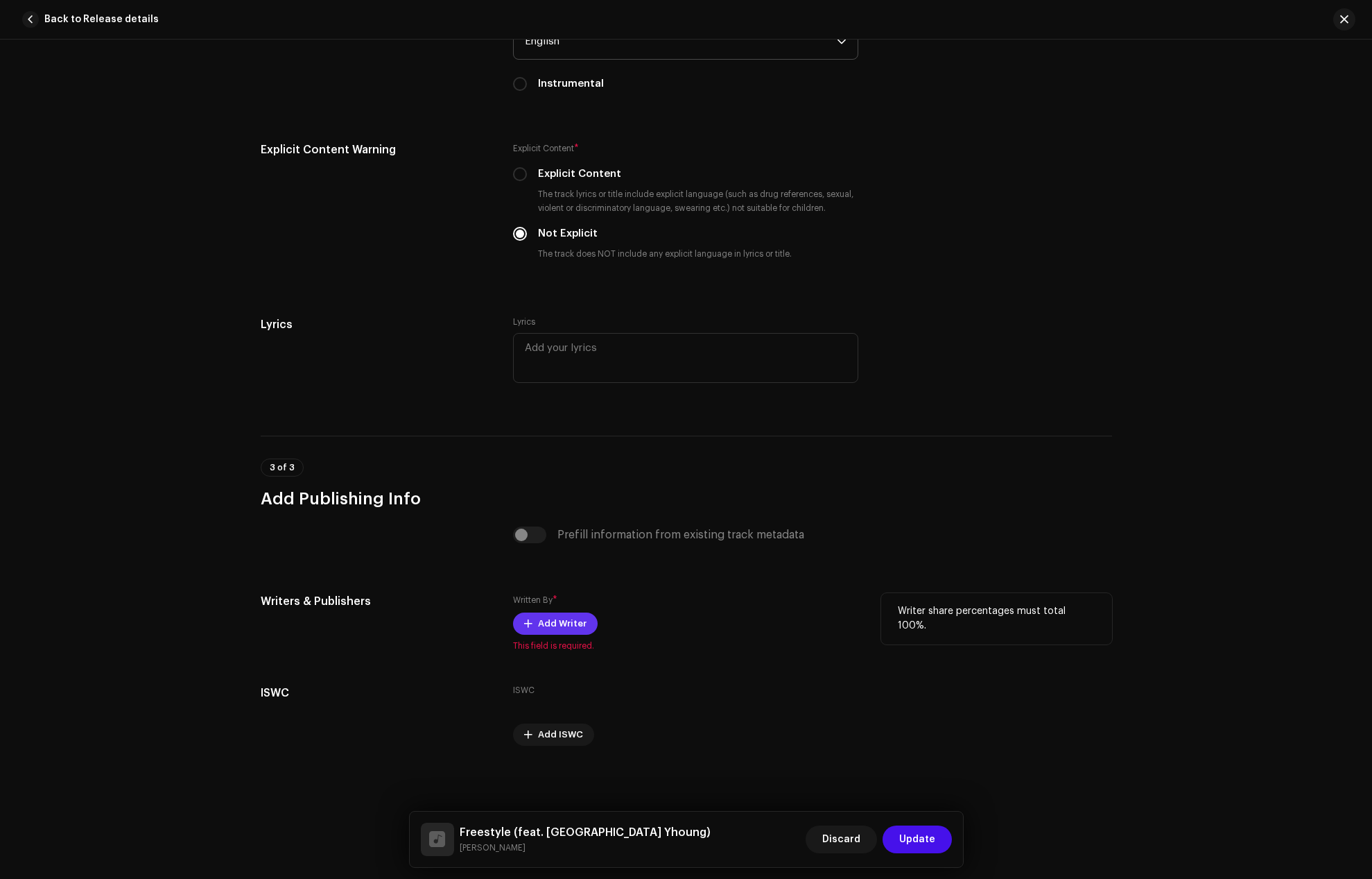
click at [554, 624] on span "Add Writer" at bounding box center [562, 623] width 49 height 28
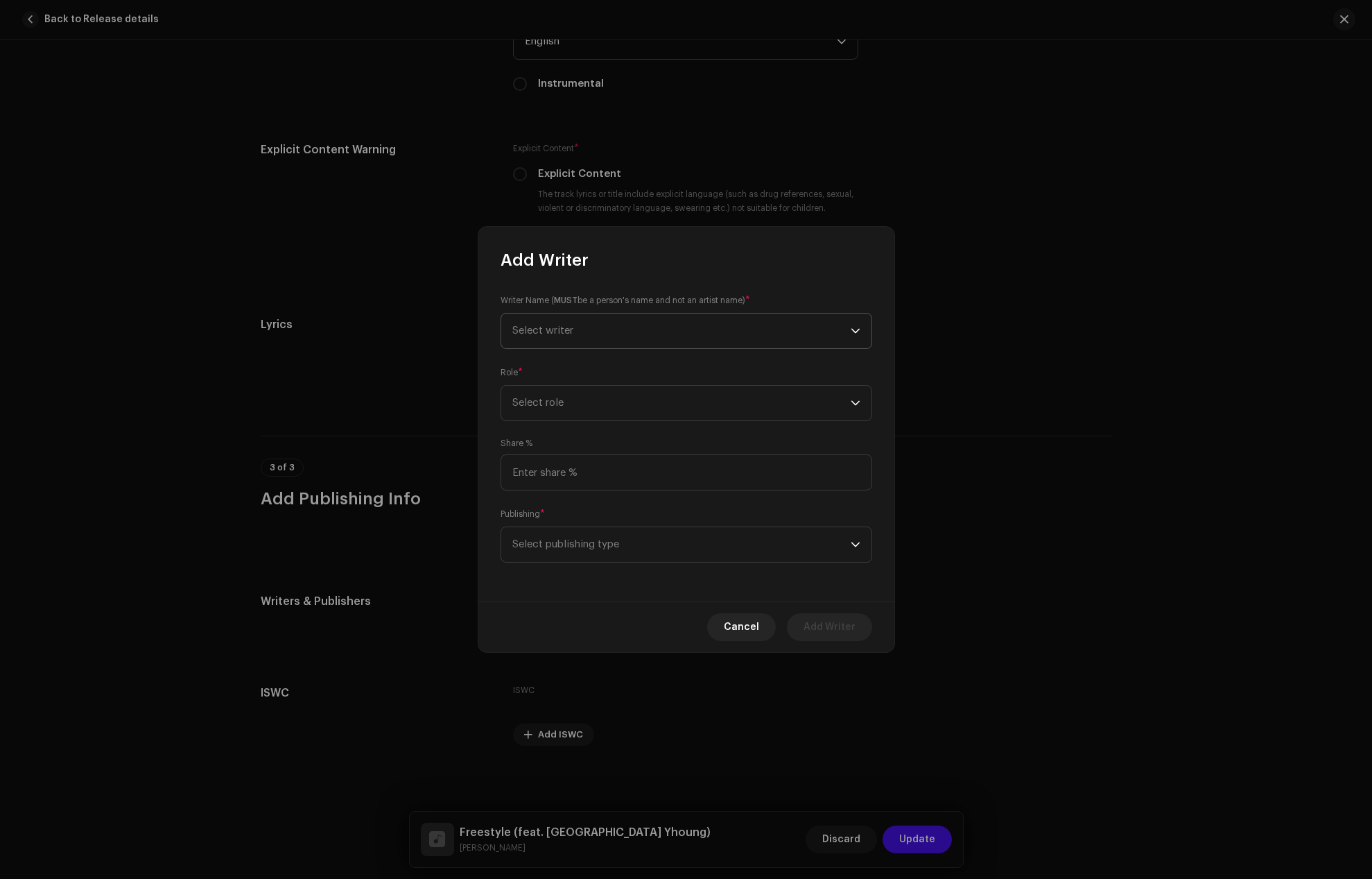
click at [572, 325] on span "Select writer" at bounding box center [682, 331] width 339 height 35
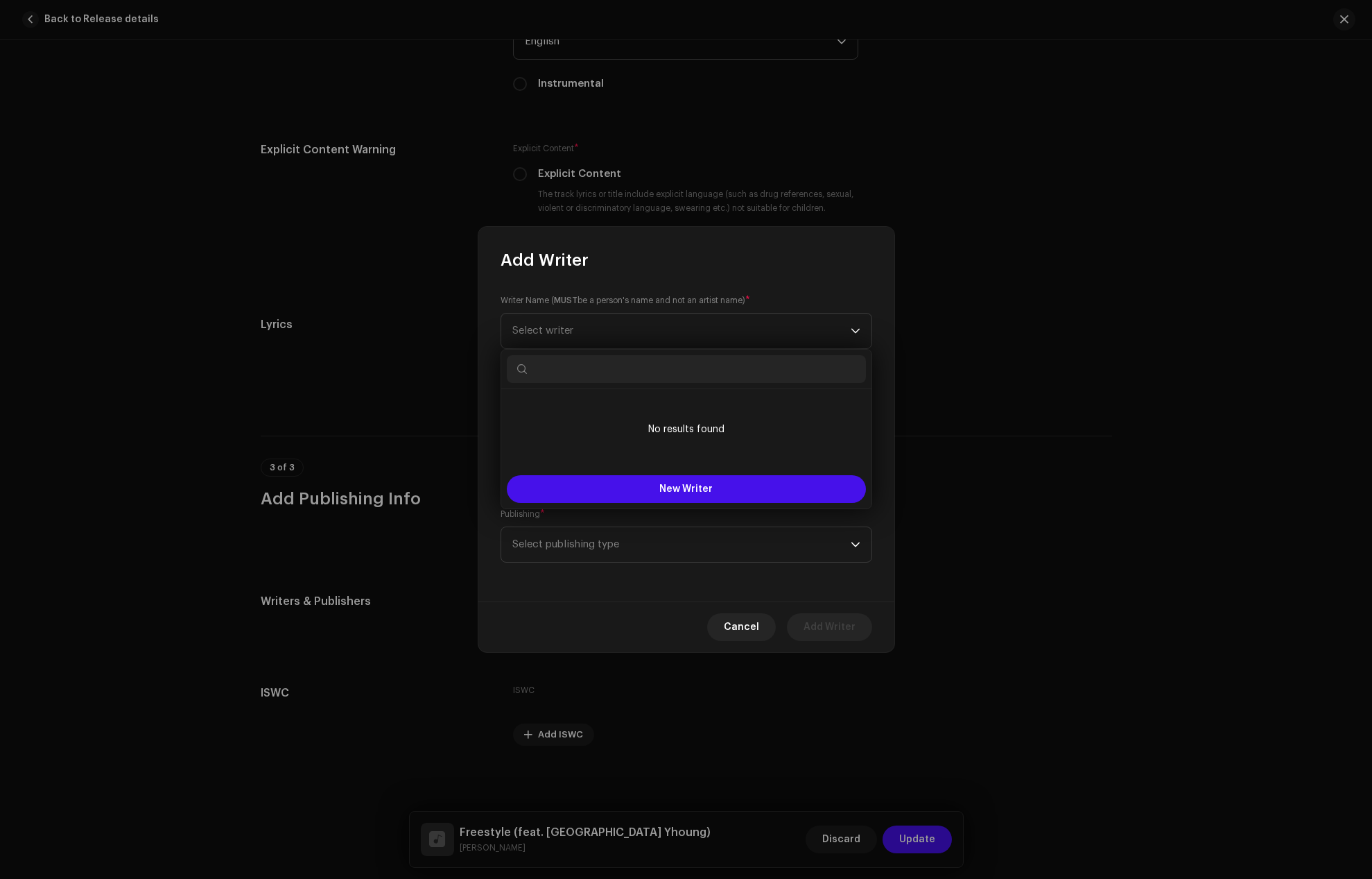
click at [584, 368] on input "text" at bounding box center [687, 369] width 359 height 28
paste input "[PERSON_NAME]"
type input "[PERSON_NAME]"
click at [628, 492] on button "New Writer" at bounding box center [687, 488] width 359 height 28
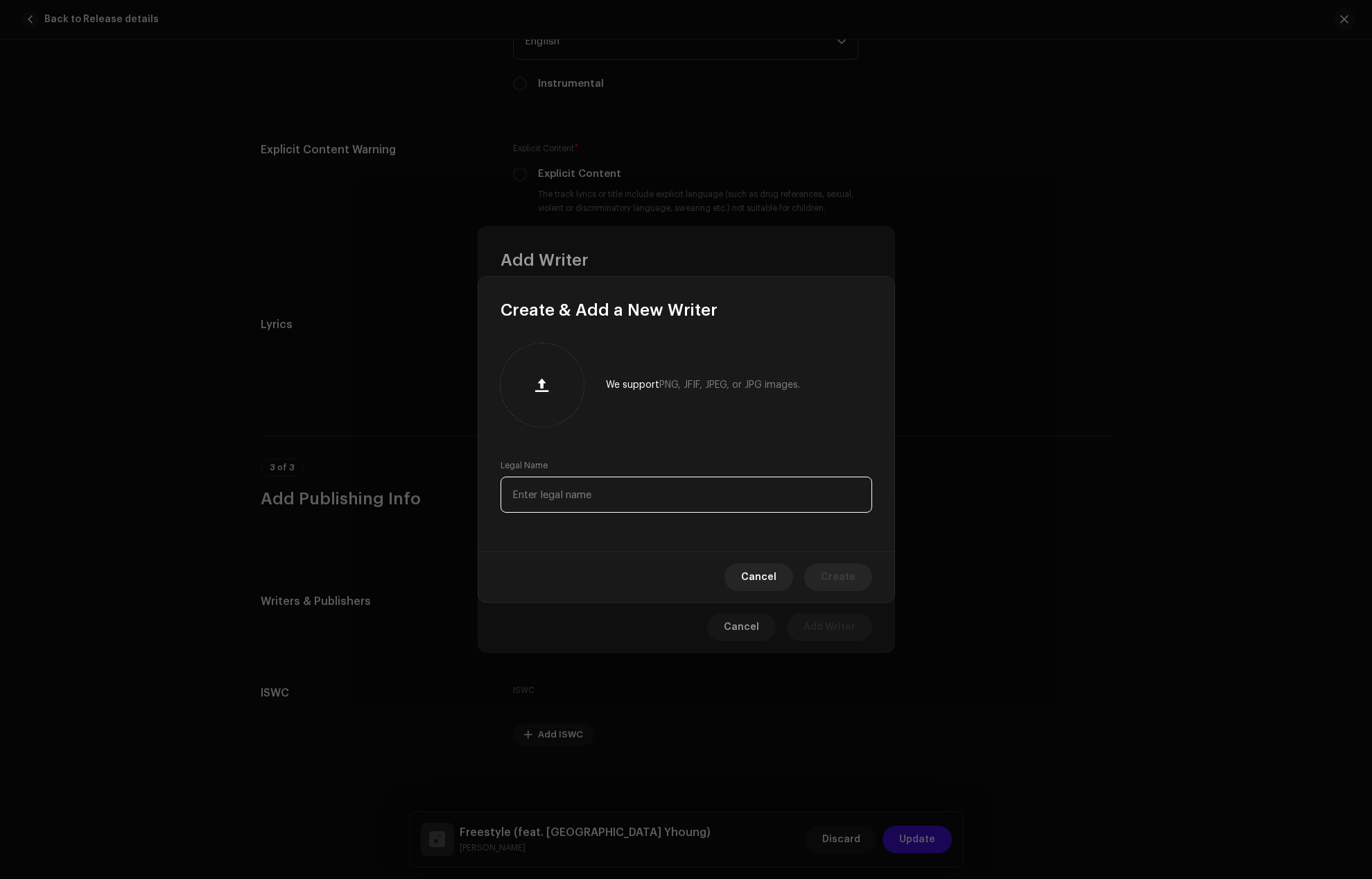
click at [536, 487] on input "text" at bounding box center [687, 495] width 372 height 36
paste input "[PERSON_NAME]"
type input "[PERSON_NAME]"
click at [814, 572] on button "Create" at bounding box center [838, 577] width 68 height 28
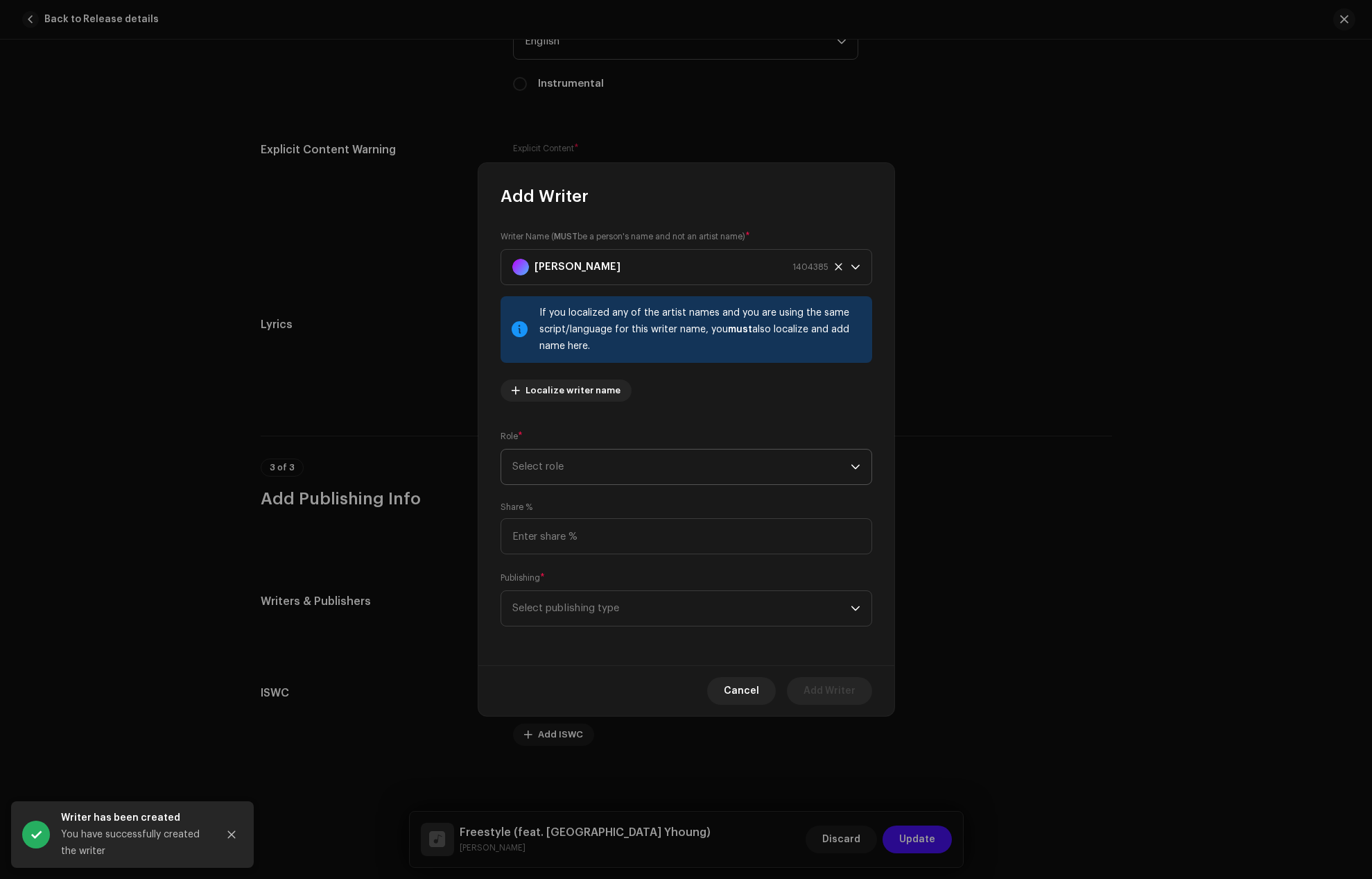
click at [557, 461] on span "Select role" at bounding box center [682, 467] width 339 height 35
click at [560, 583] on span "Composer & Lyricist" at bounding box center [562, 588] width 98 height 14
click at [547, 540] on input at bounding box center [687, 536] width 372 height 36
type input "100.00"
click at [556, 598] on span "Select publishing type" at bounding box center [682, 608] width 339 height 35
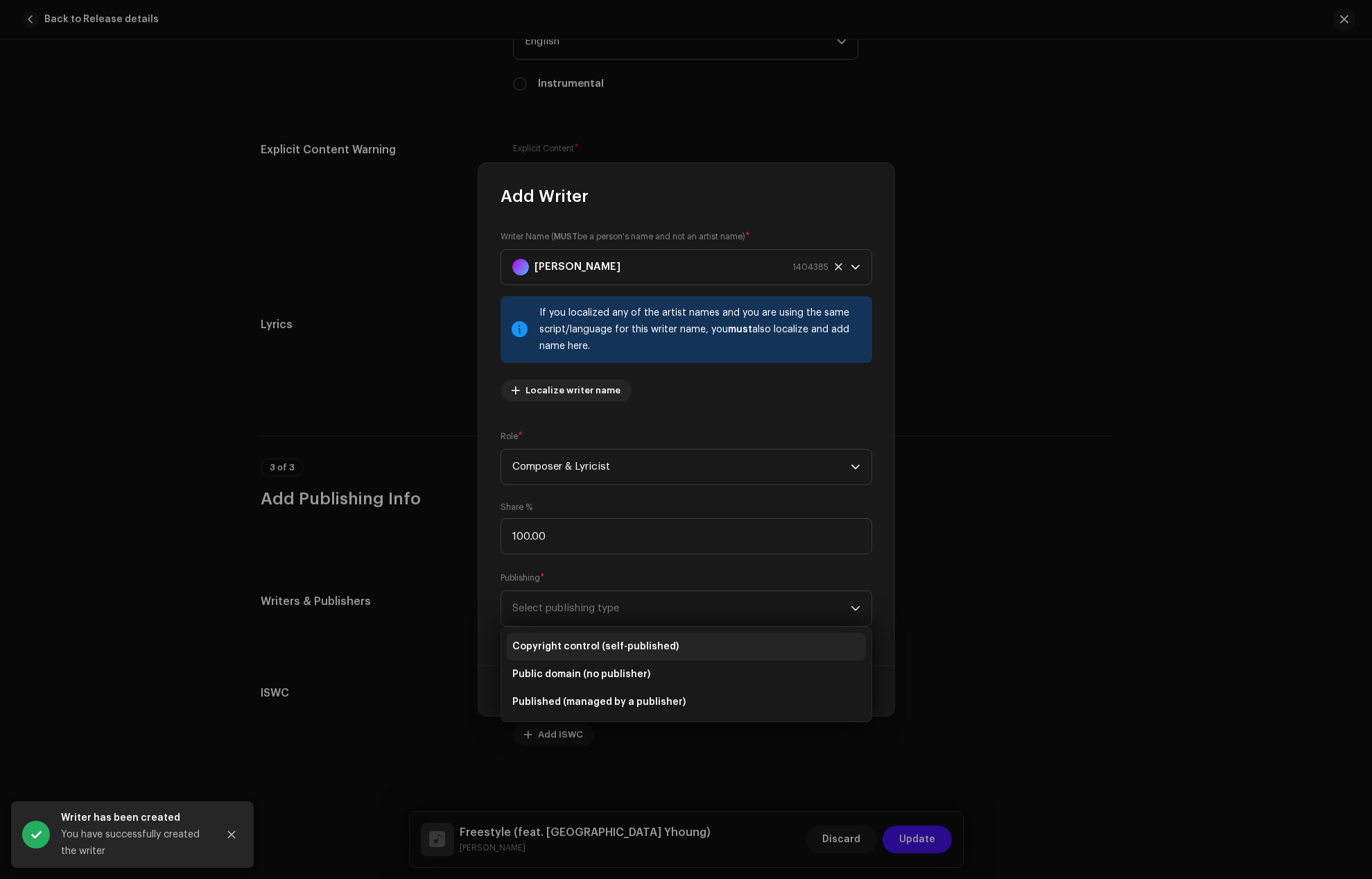
click at [562, 639] on li "Copyright control (self-published)" at bounding box center [687, 646] width 359 height 28
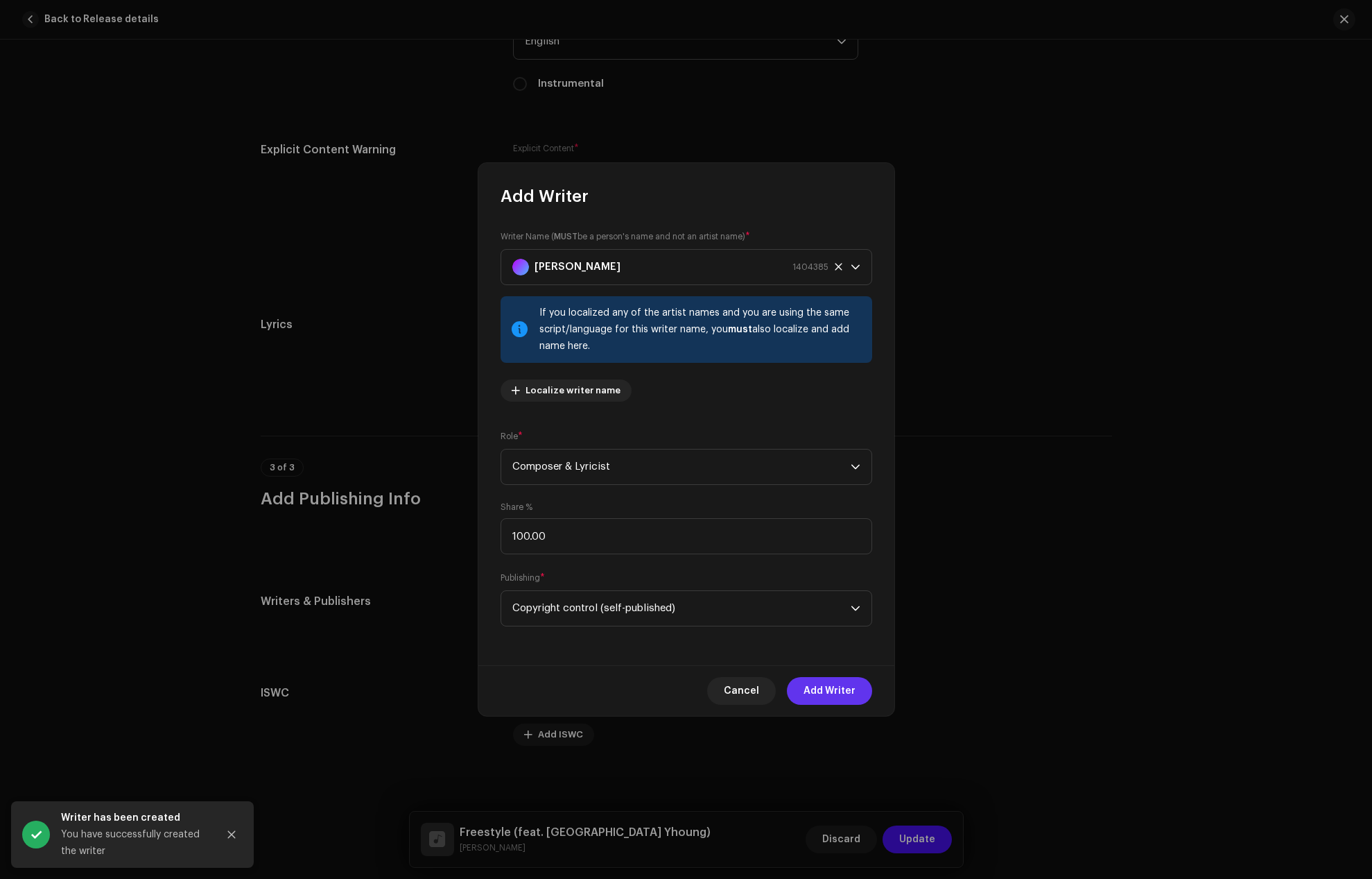
click at [844, 679] on span "Add Writer" at bounding box center [829, 690] width 52 height 28
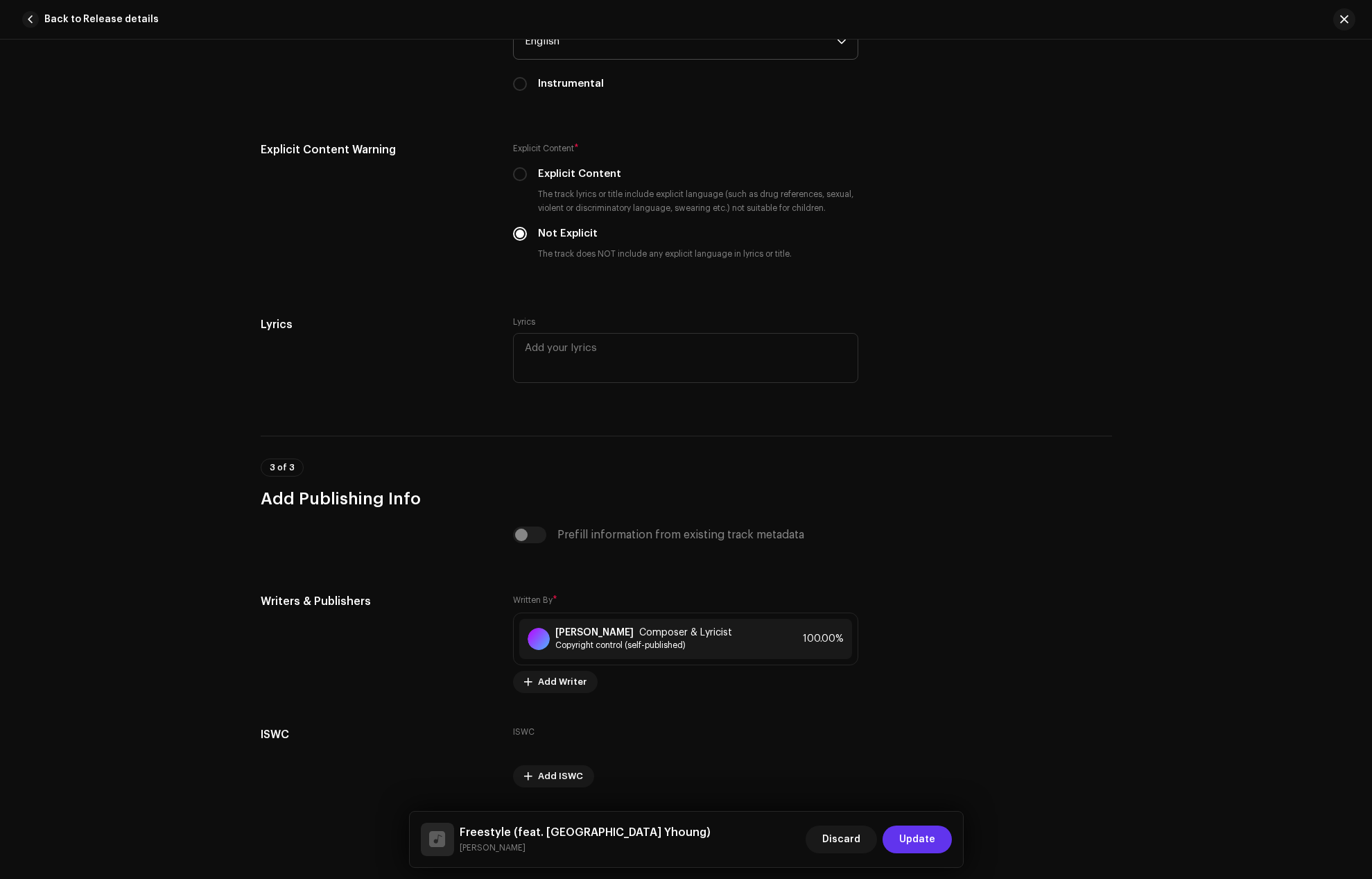
click at [931, 836] on span "Update" at bounding box center [918, 839] width 36 height 28
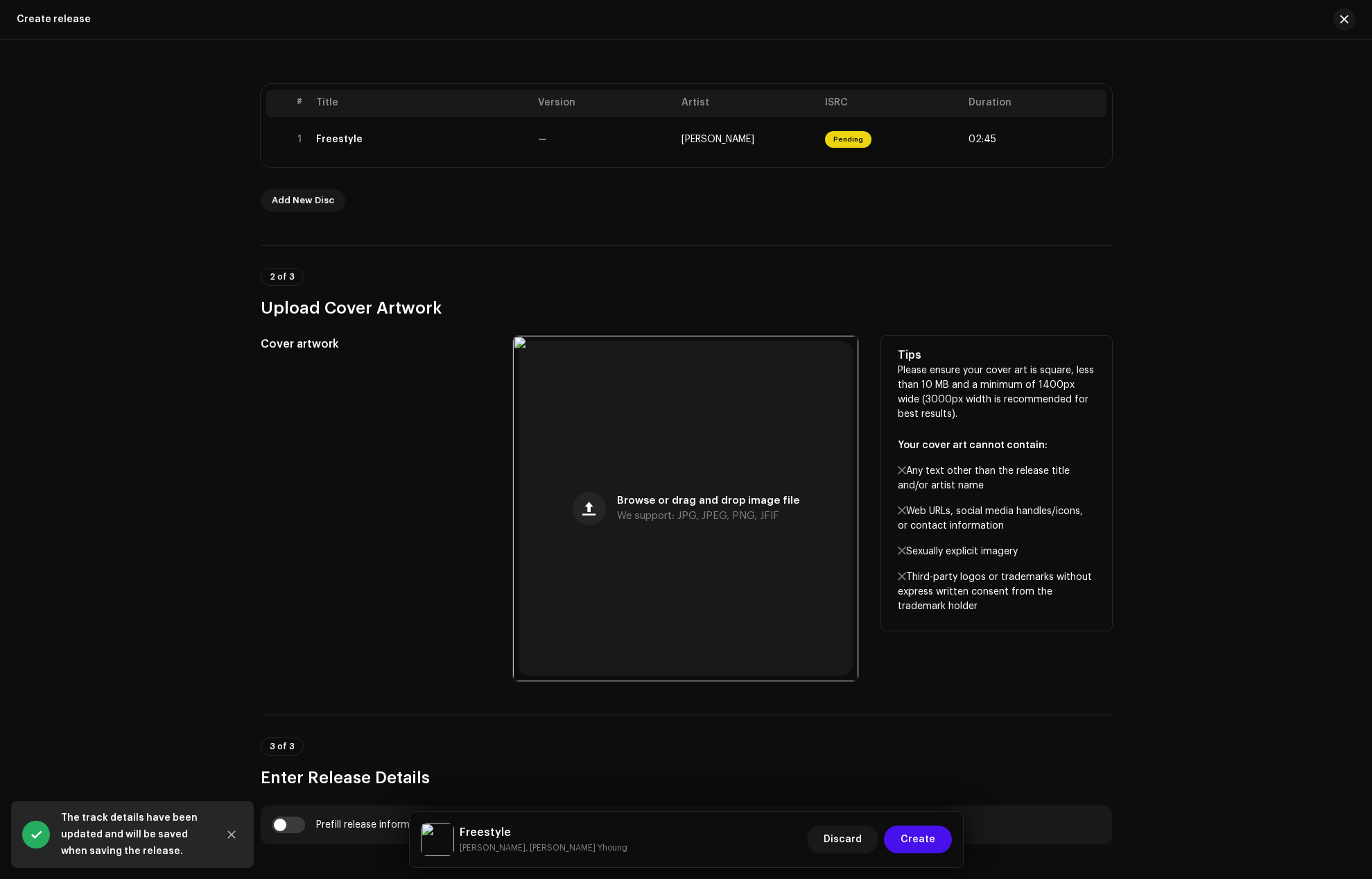
scroll to position [277, 0]
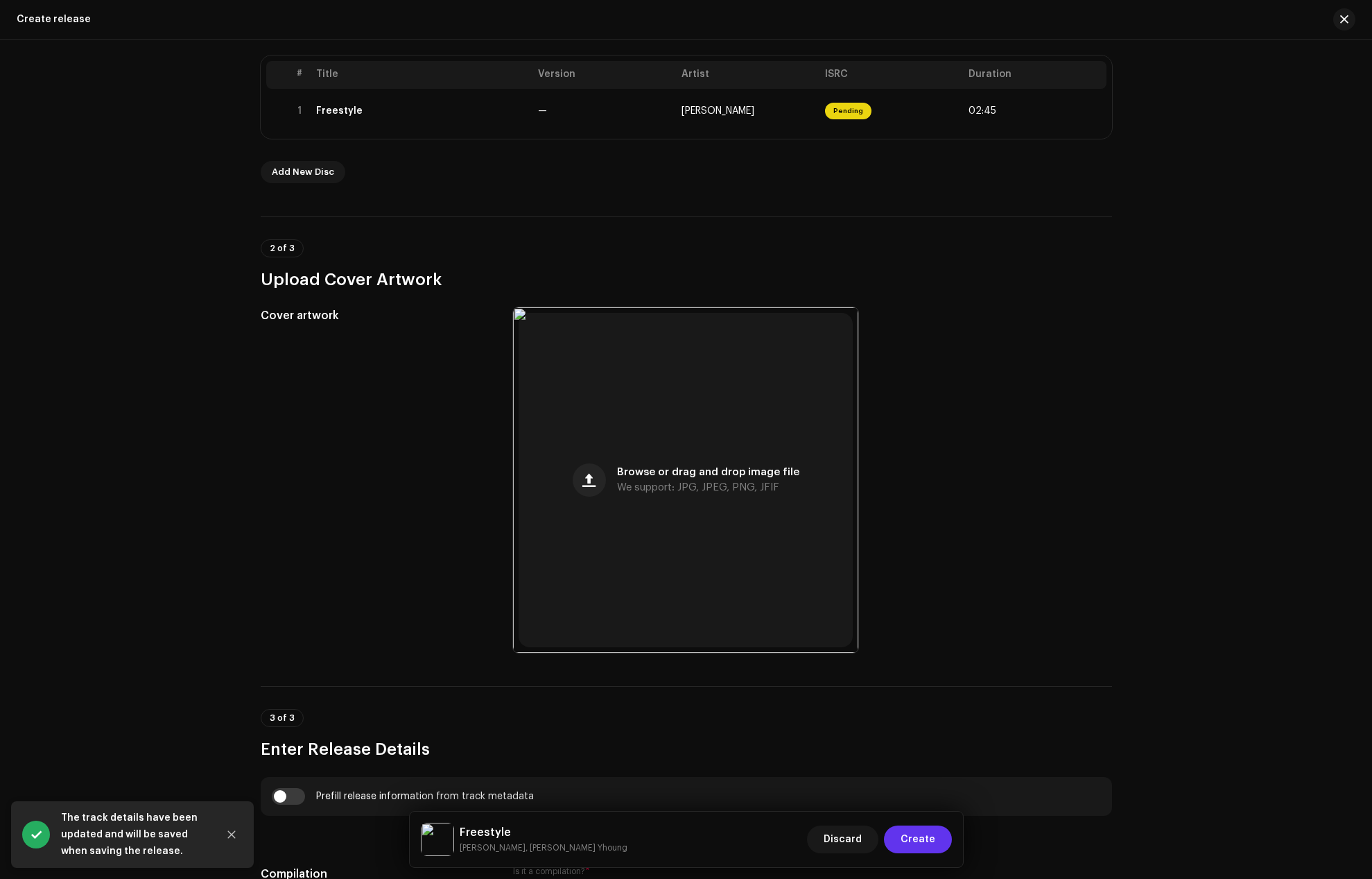
click at [936, 840] on button "Create" at bounding box center [918, 839] width 68 height 28
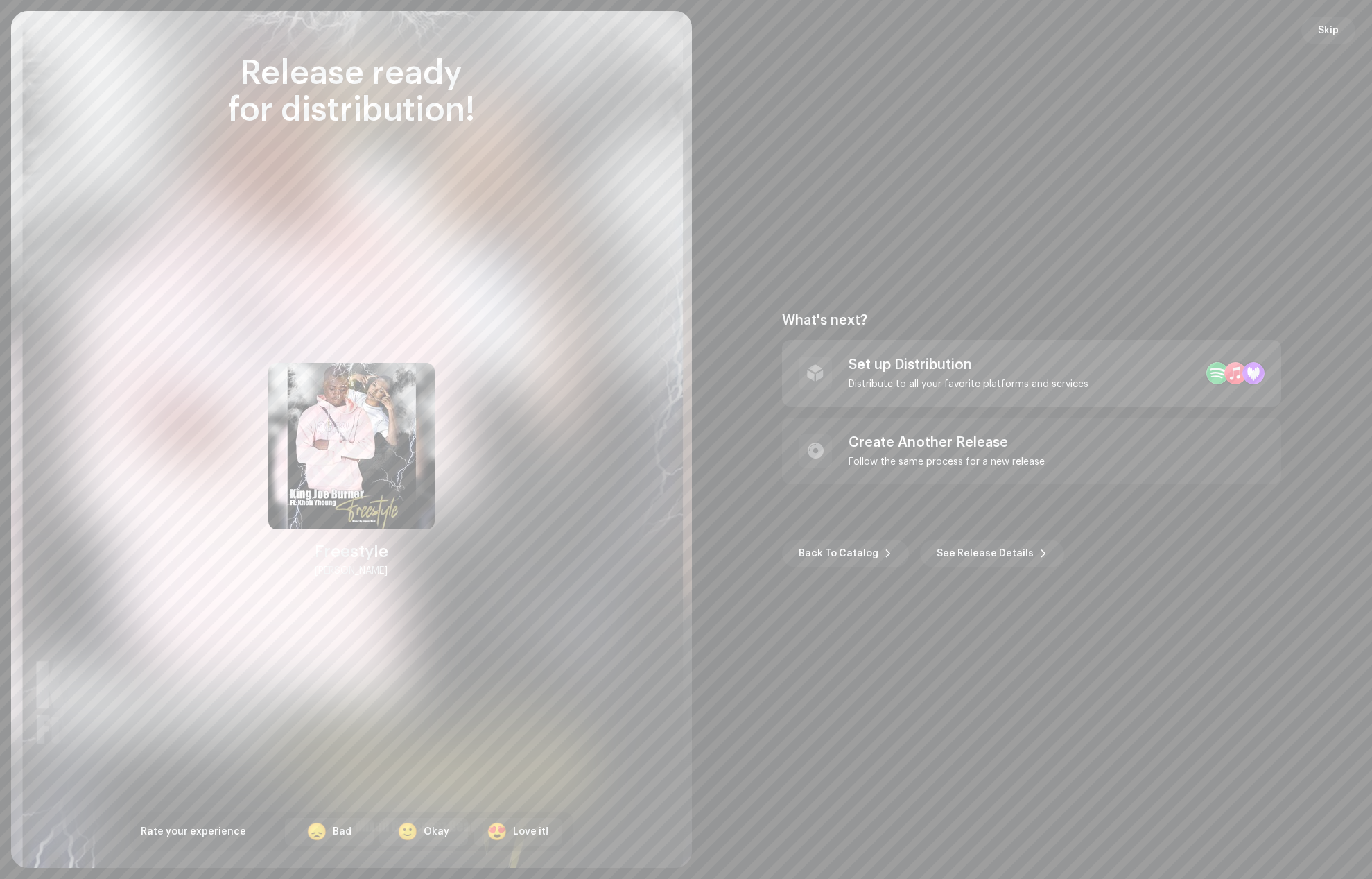
click at [888, 368] on div "Set up Distribution" at bounding box center [969, 365] width 240 height 17
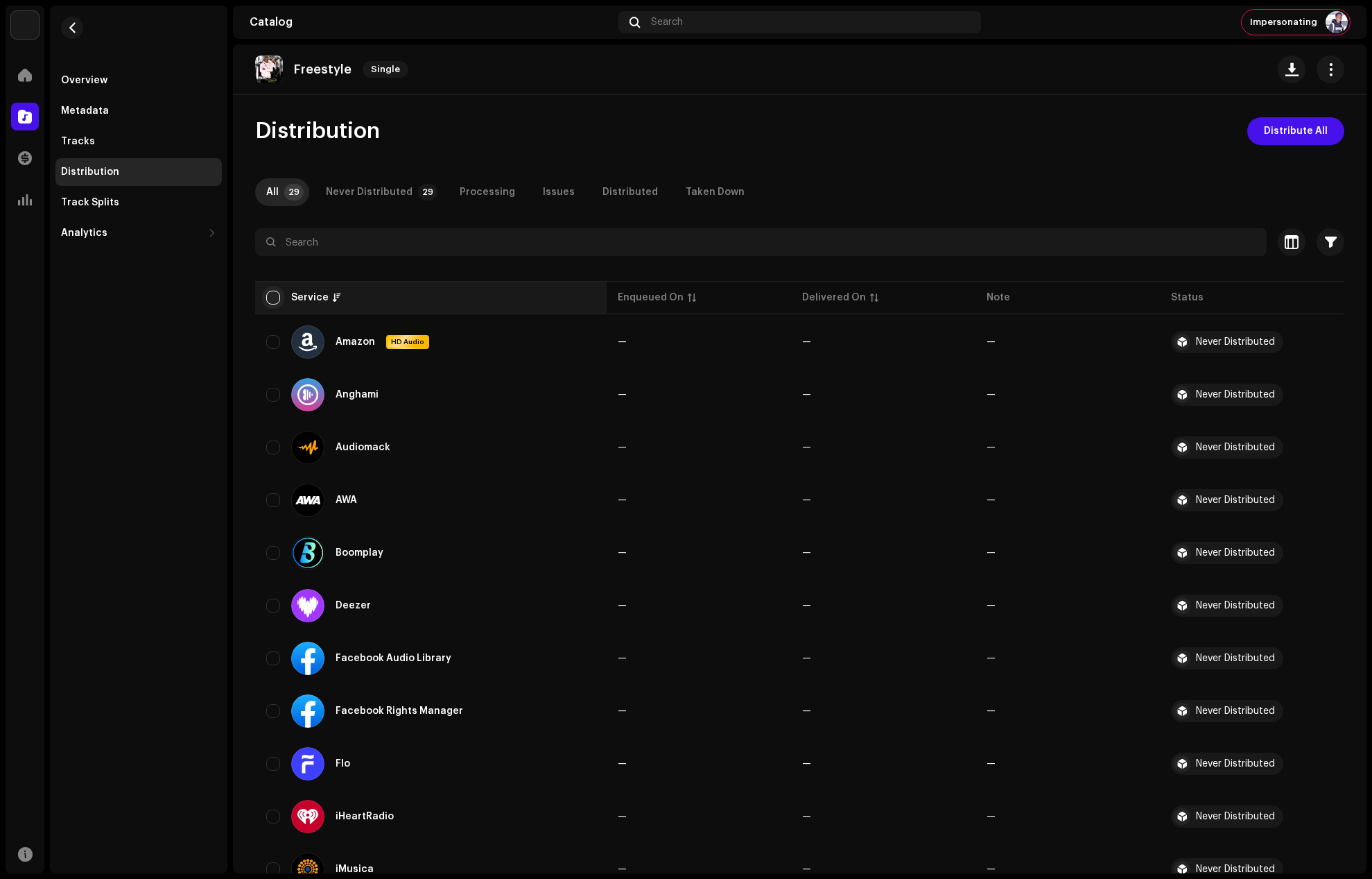
click at [270, 293] on input "checkbox" at bounding box center [273, 298] width 14 height 14
checkbox input "true"
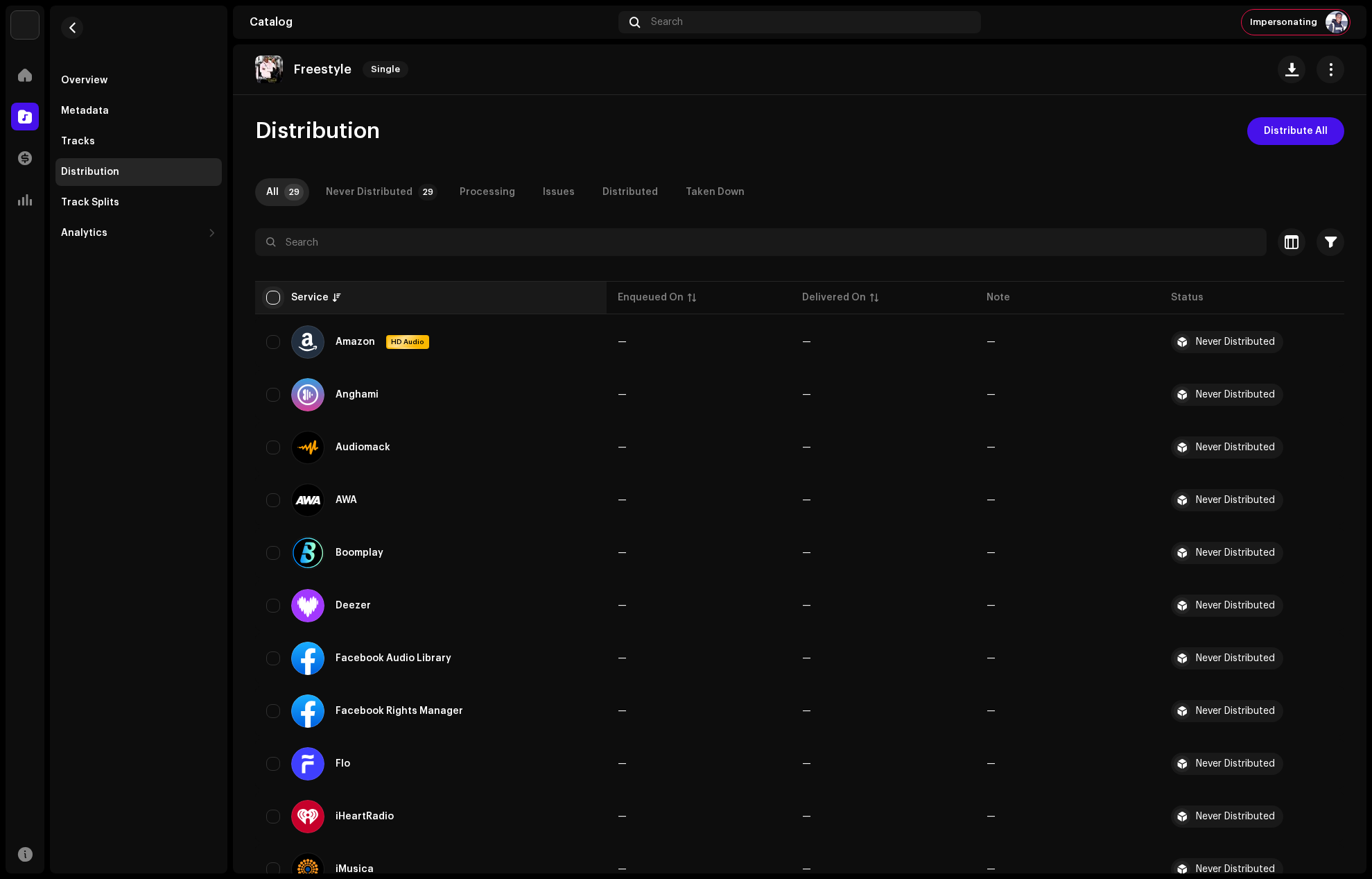
checkbox input "true"
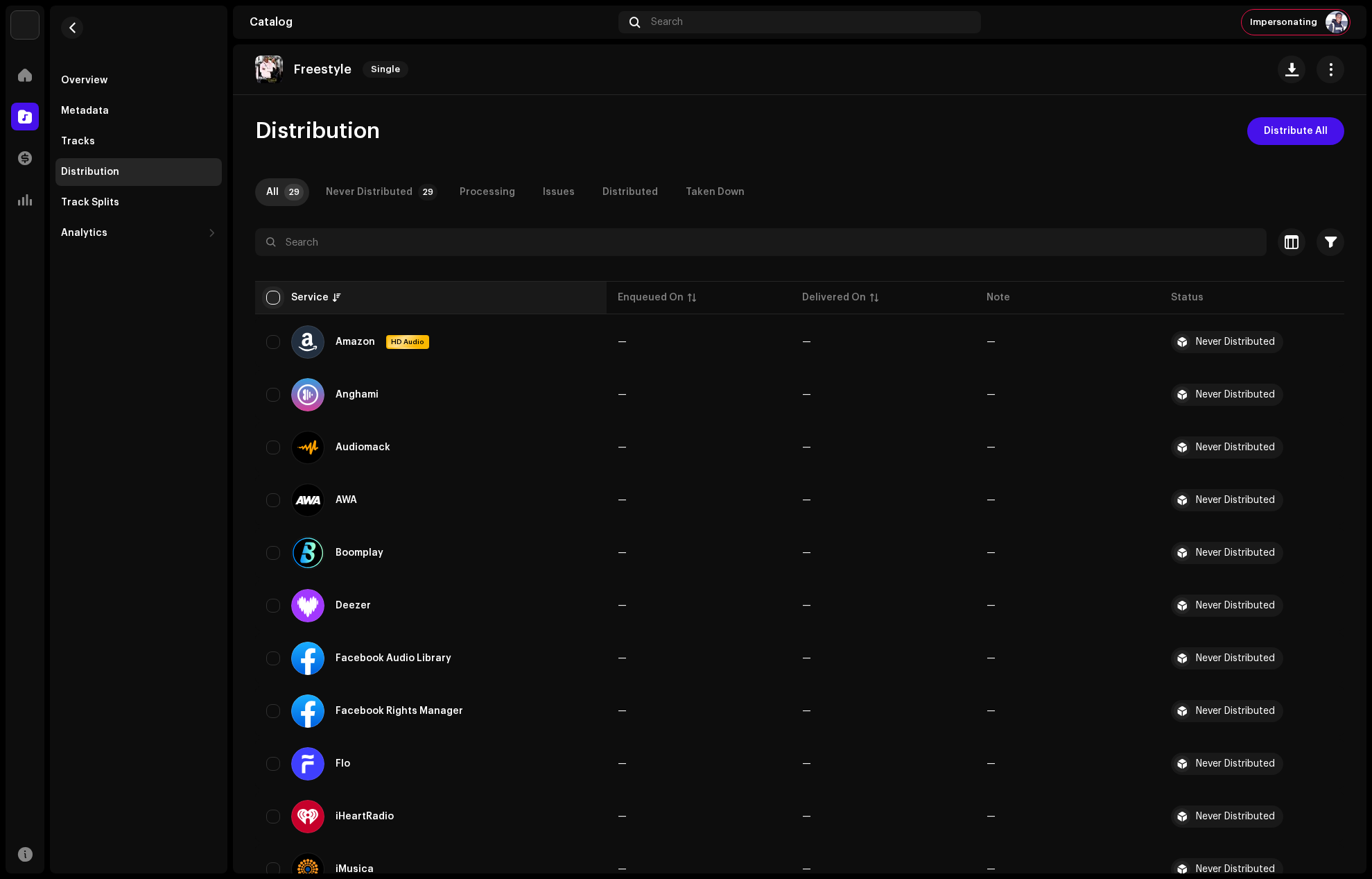
checkbox input "true"
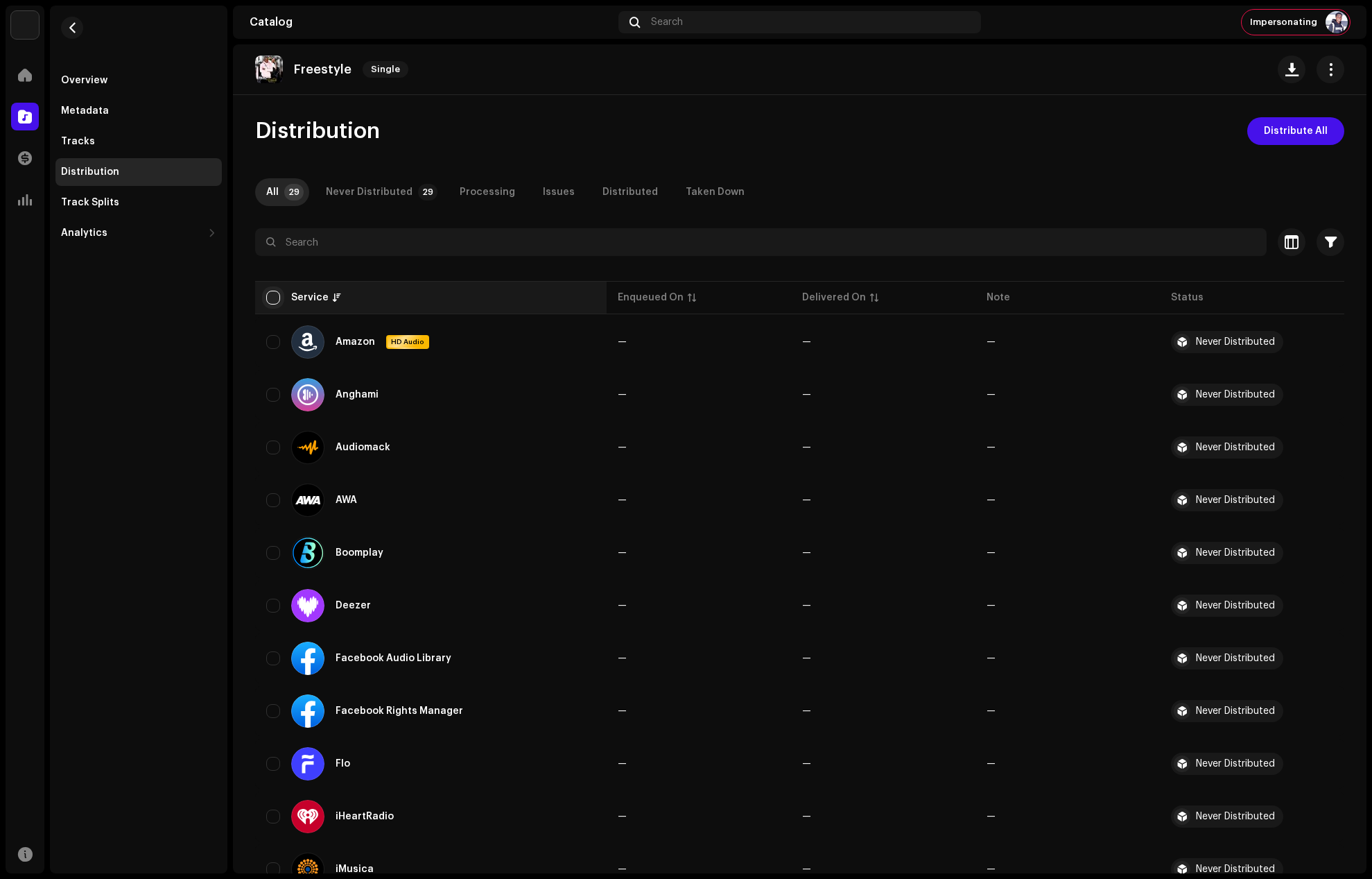
checkbox input "true"
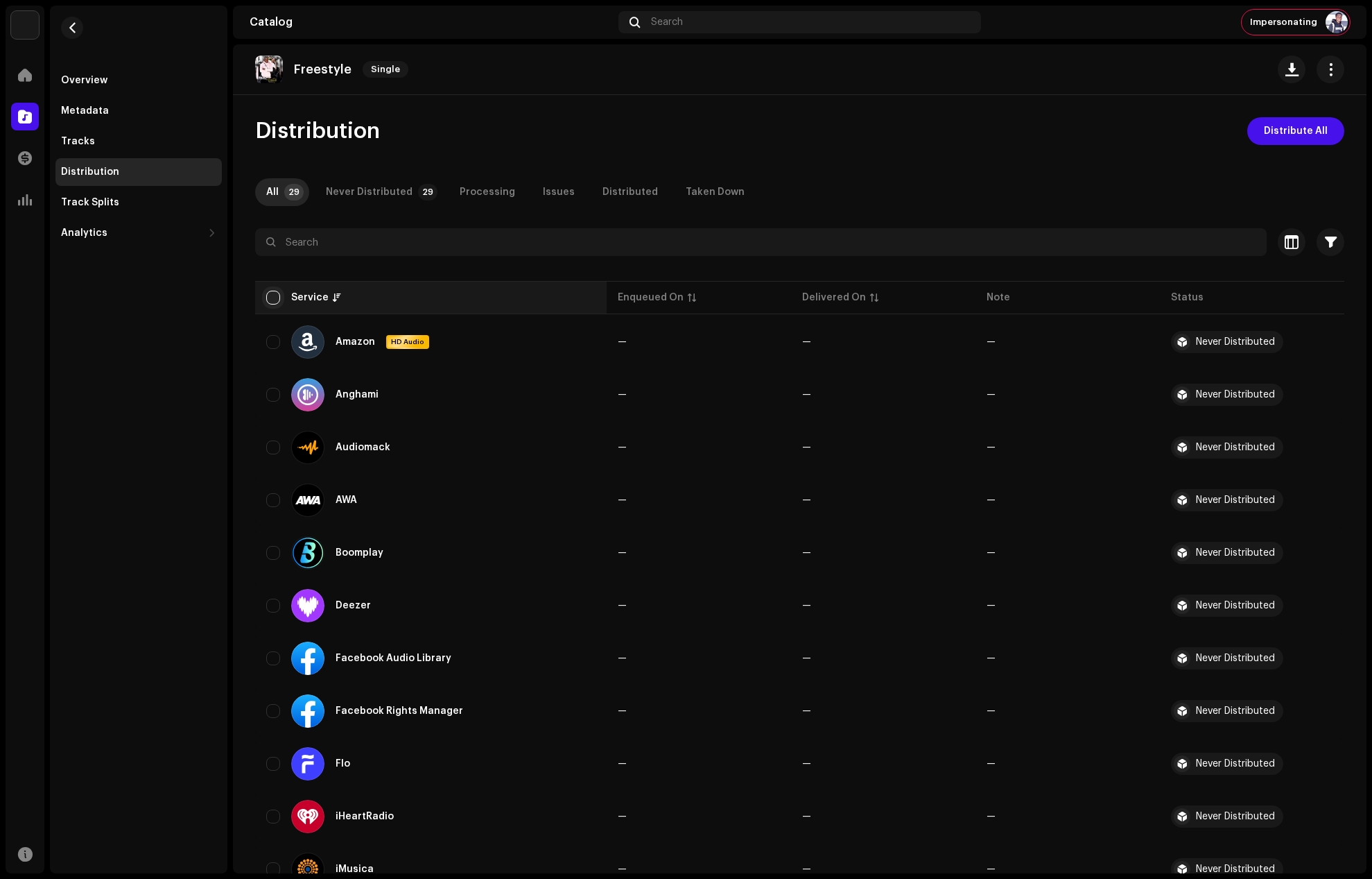
checkbox input "true"
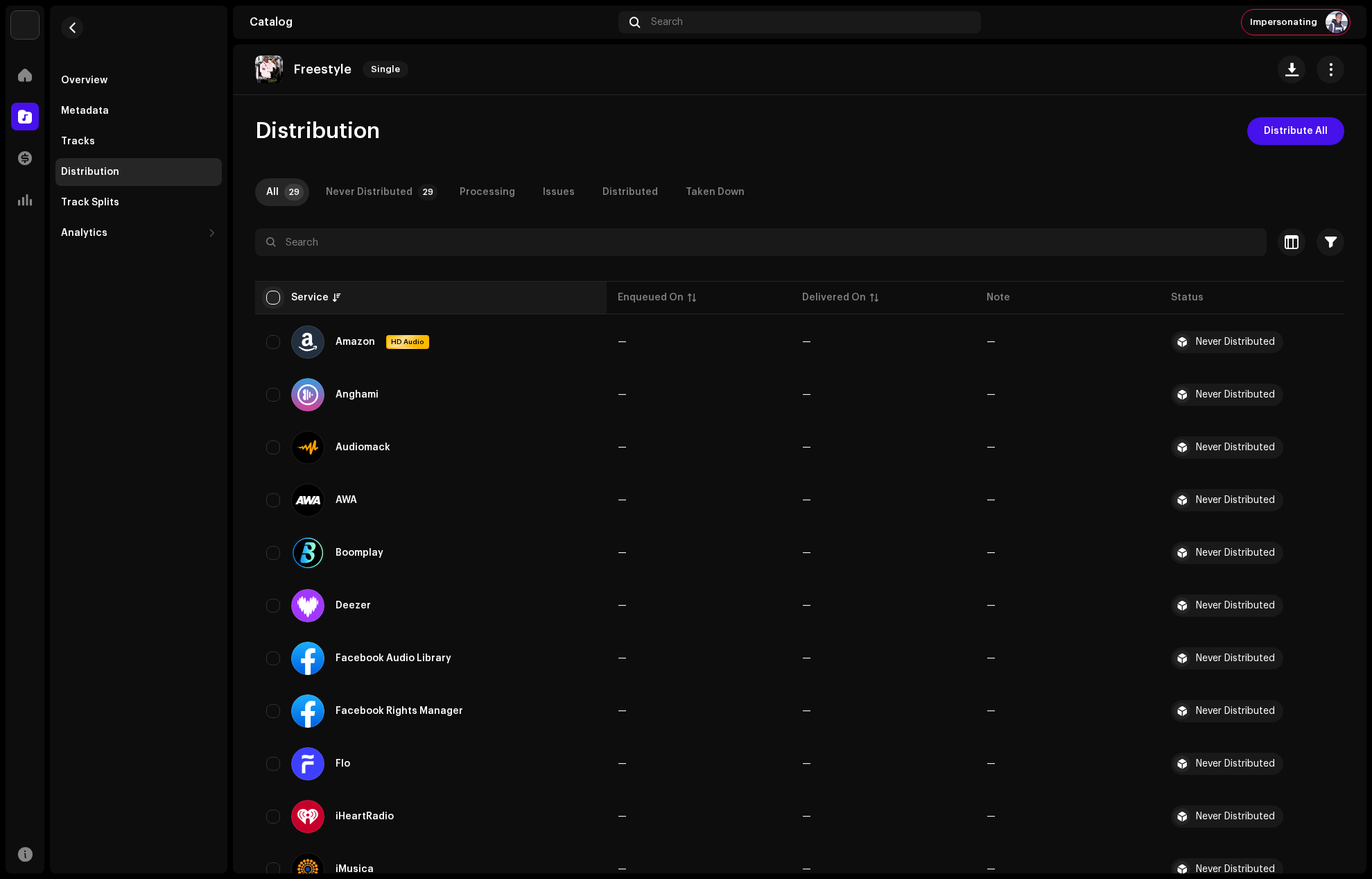
checkbox input "true"
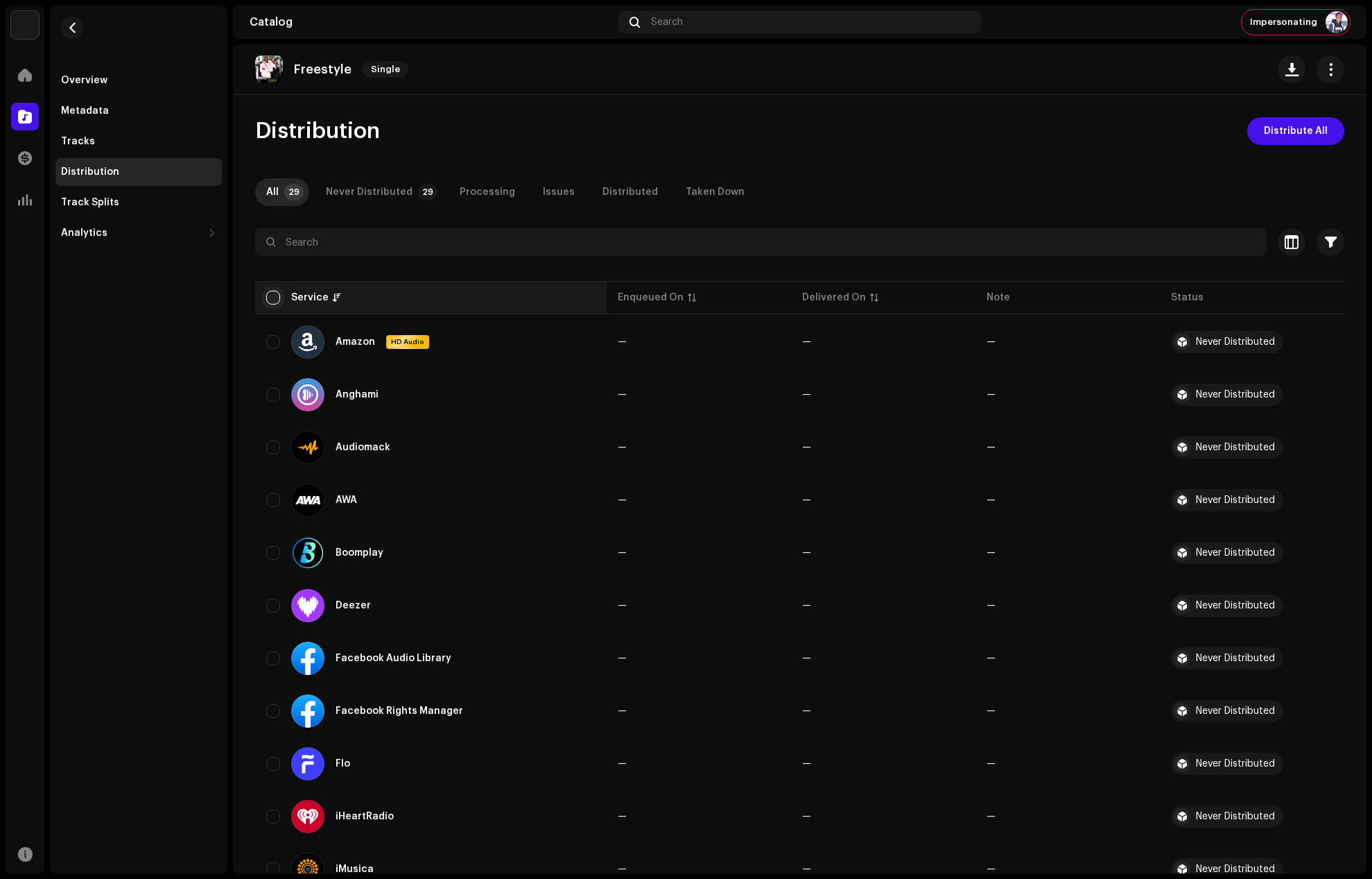
checkbox input "true"
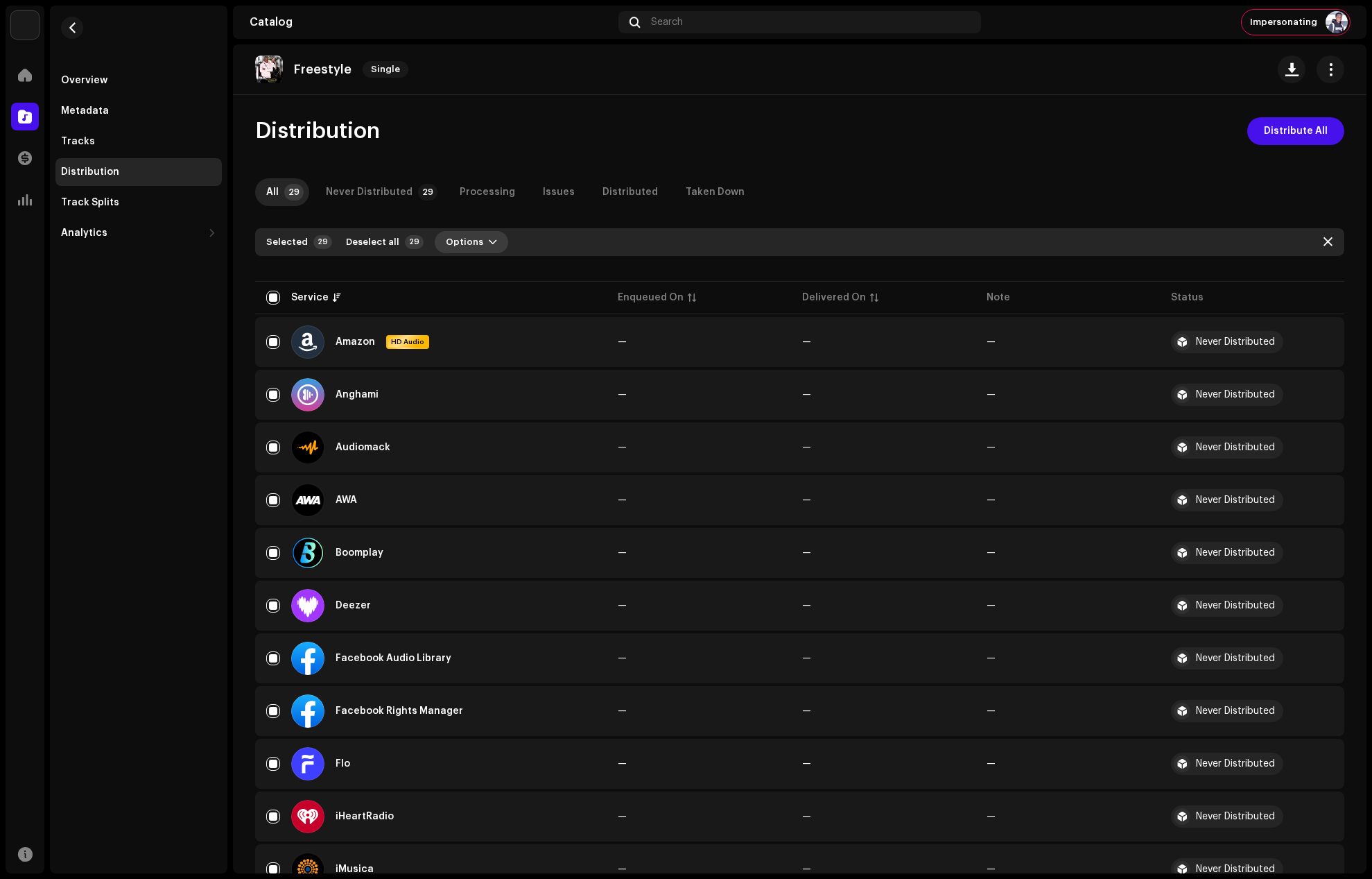
click at [473, 241] on button "Options" at bounding box center [471, 242] width 73 height 22
click at [486, 273] on div "Distribute" at bounding box center [502, 273] width 129 height 11
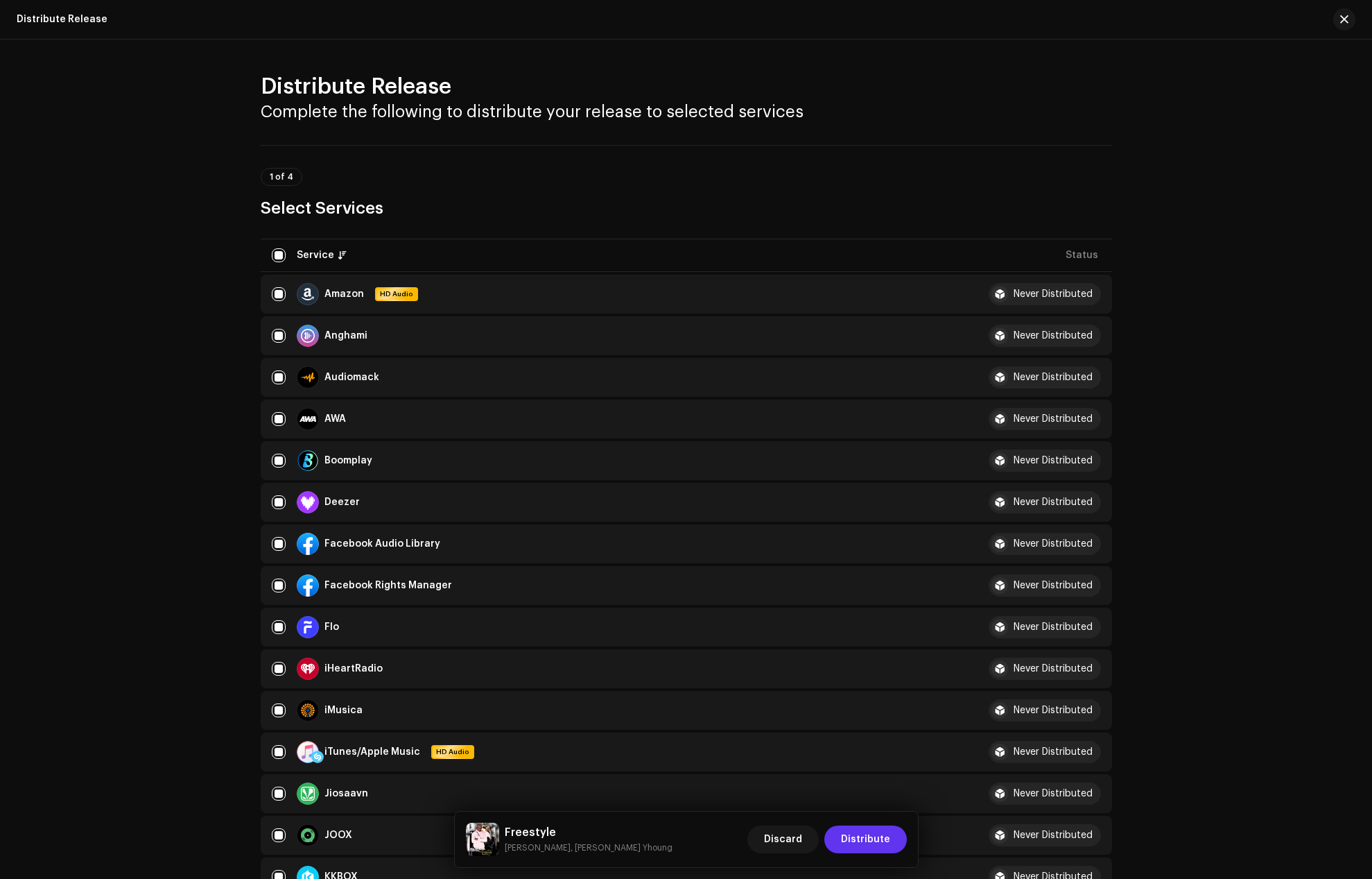
click at [882, 837] on span "Distribute" at bounding box center [866, 839] width 50 height 28
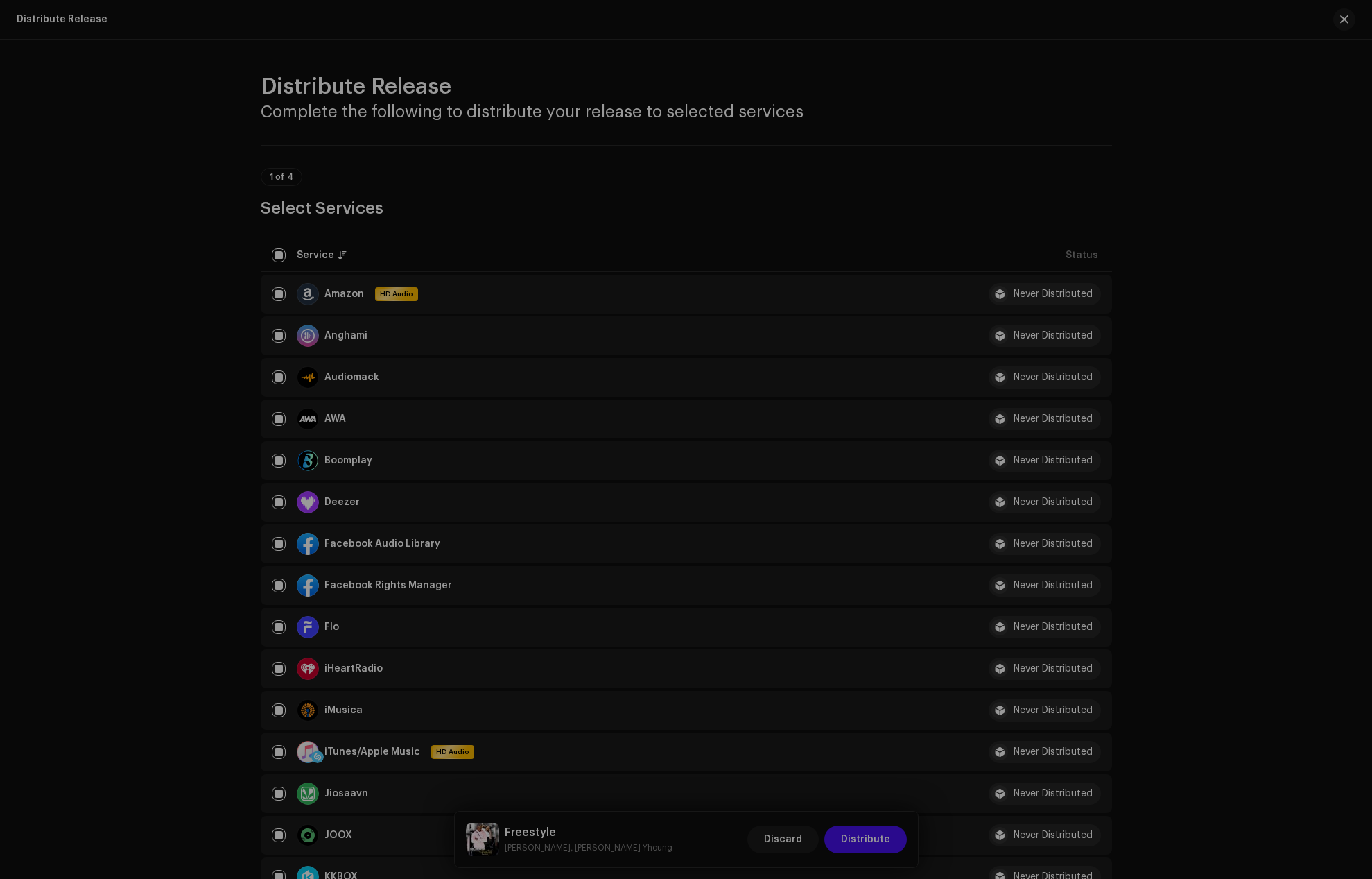
click at [943, 217] on div "Confirmation Required You are about to submit this release to the following ser…" at bounding box center [686, 440] width 1372 height 879
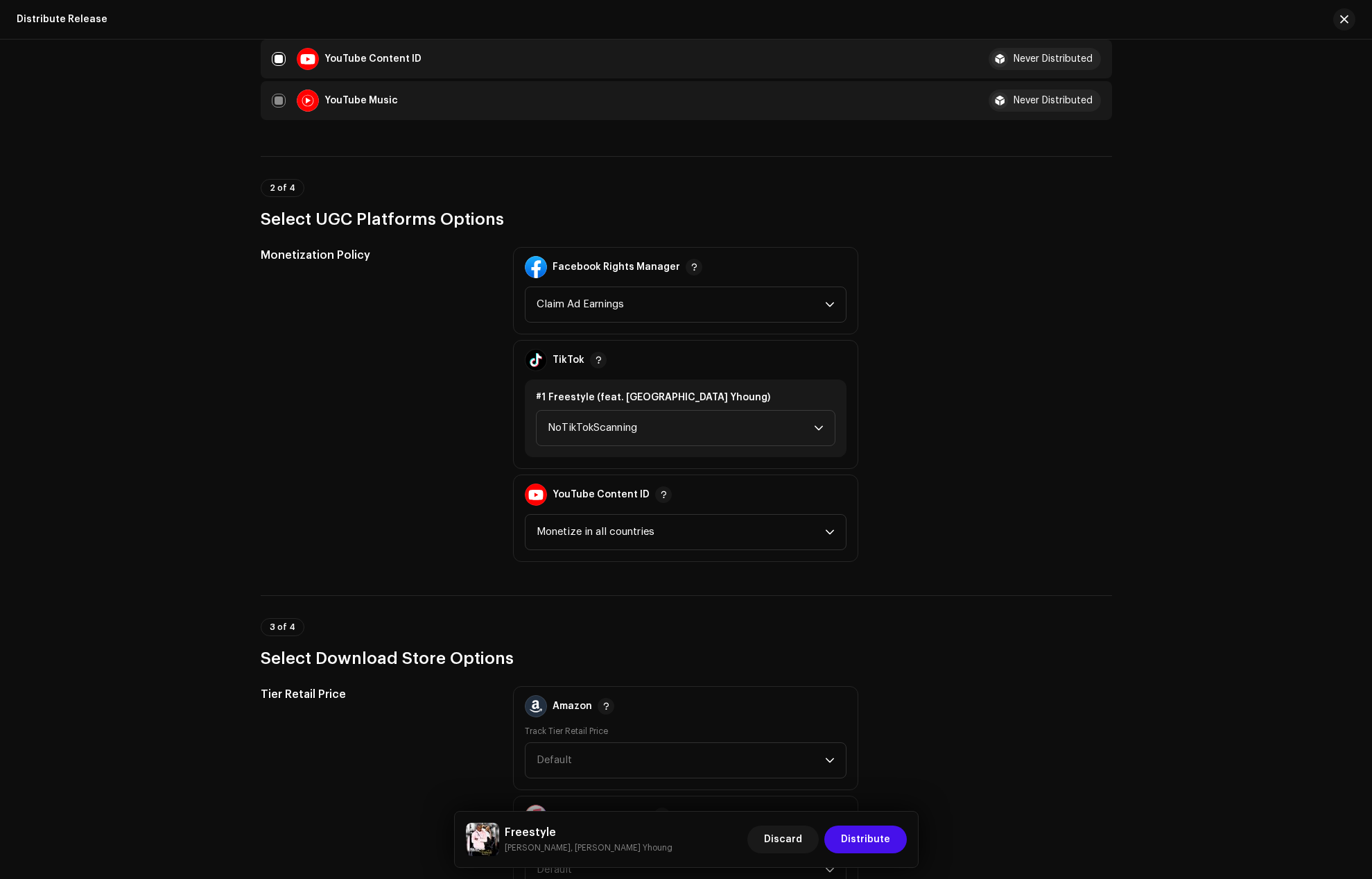
scroll to position [1526, 0]
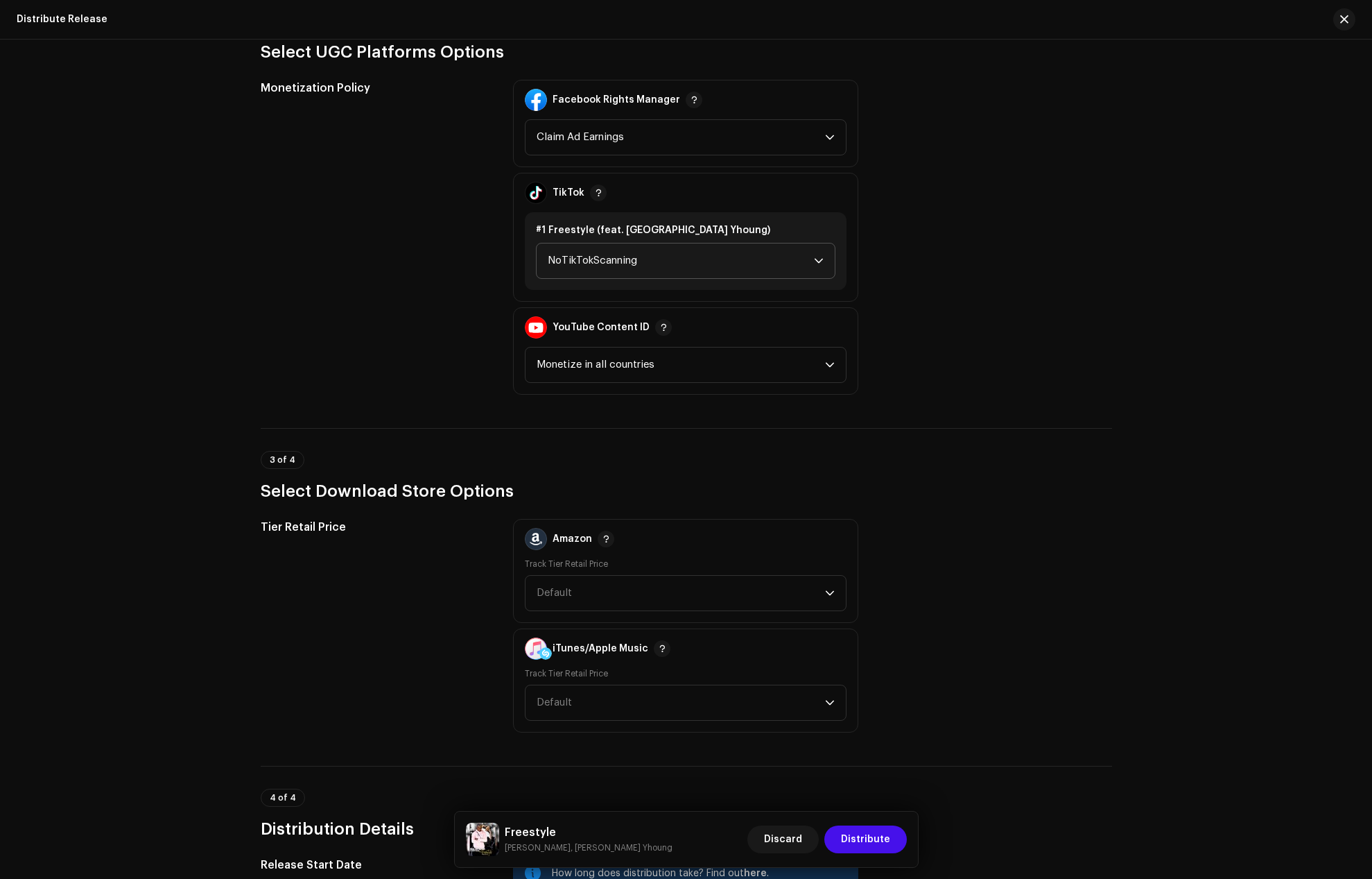
click at [594, 265] on span "NoTikTokScanning" at bounding box center [681, 261] width 266 height 35
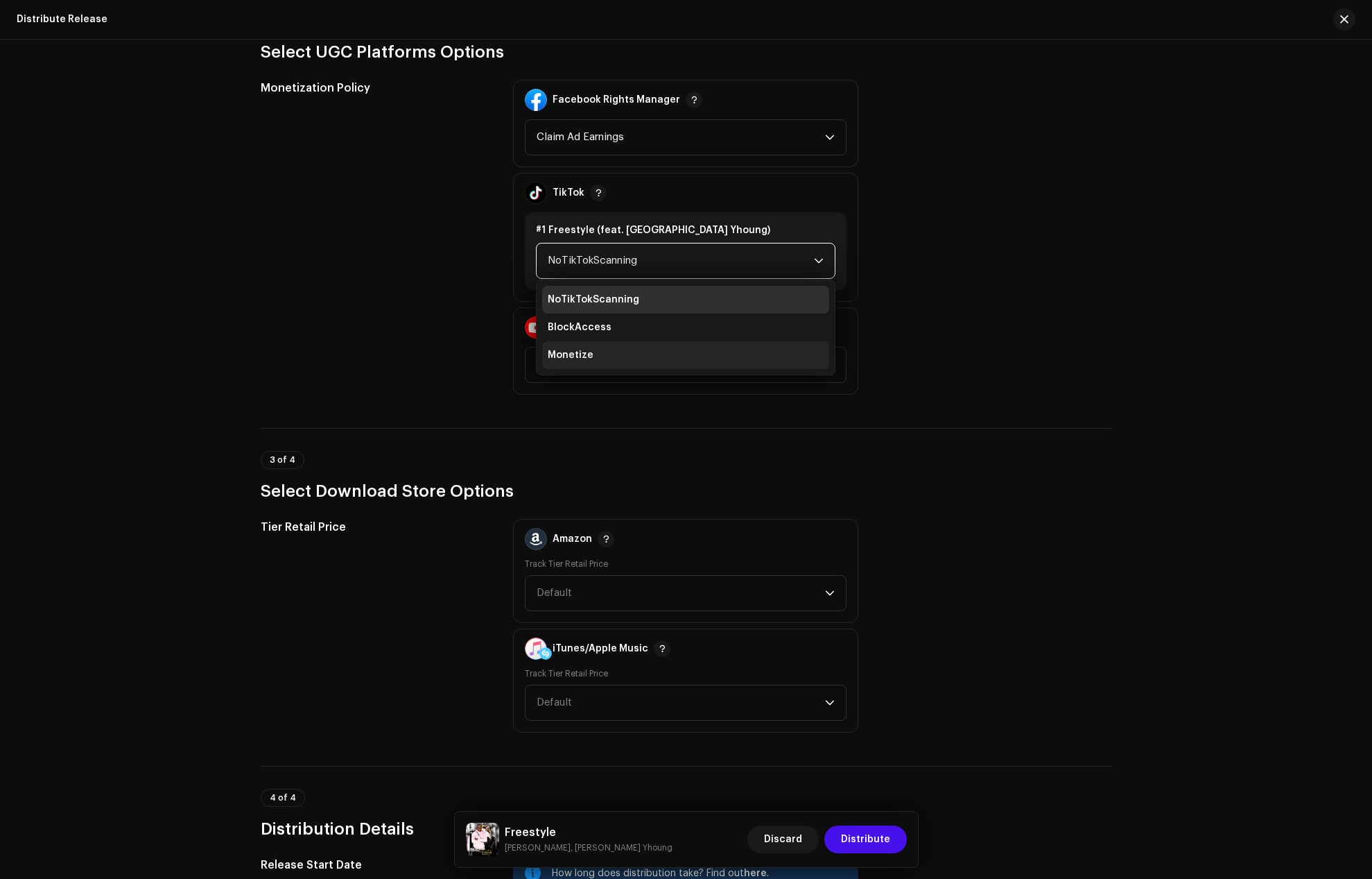
click at [585, 356] on span "Monetize" at bounding box center [571, 355] width 46 height 14
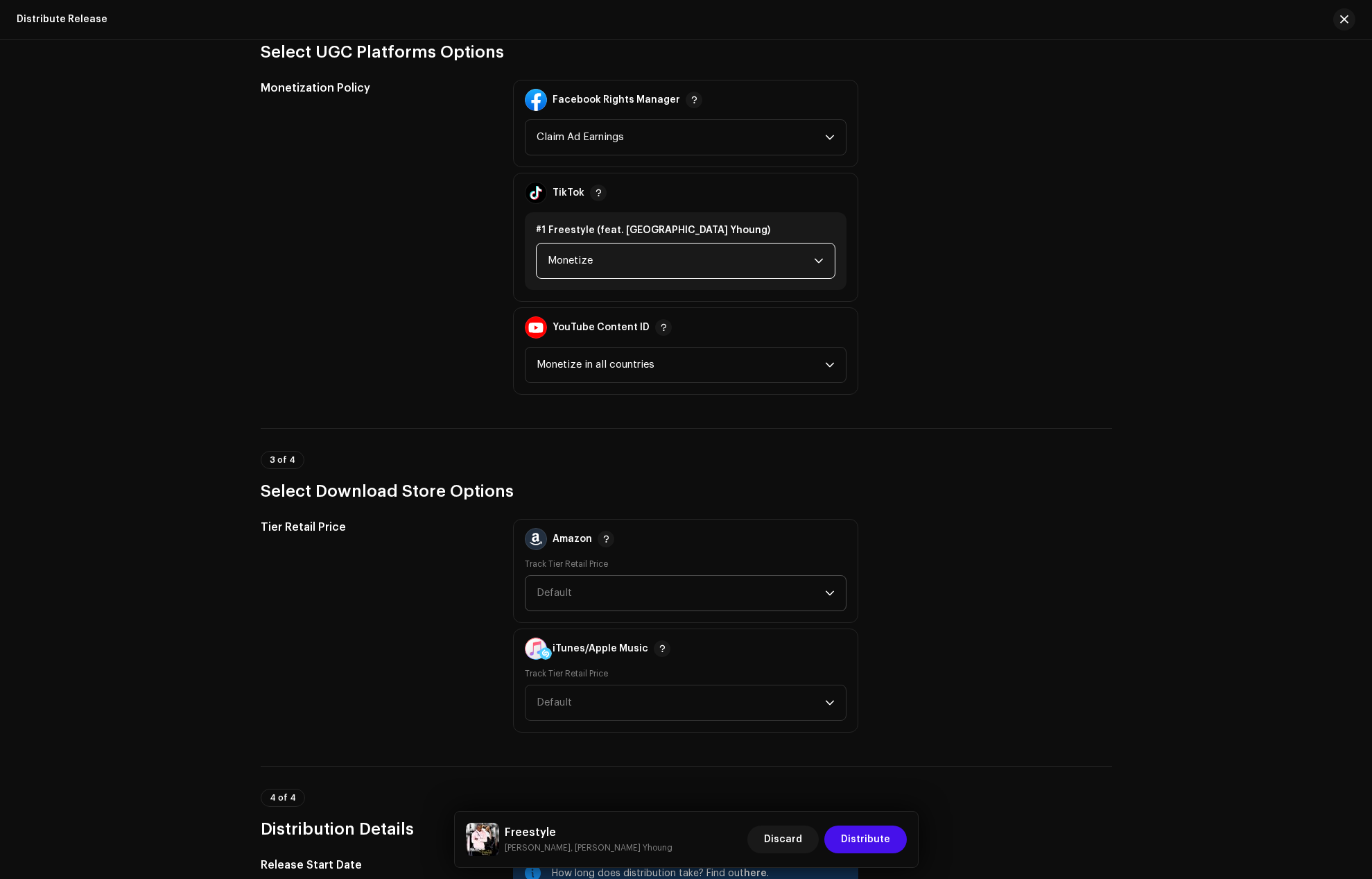
click at [551, 603] on span "Default" at bounding box center [680, 593] width 288 height 35
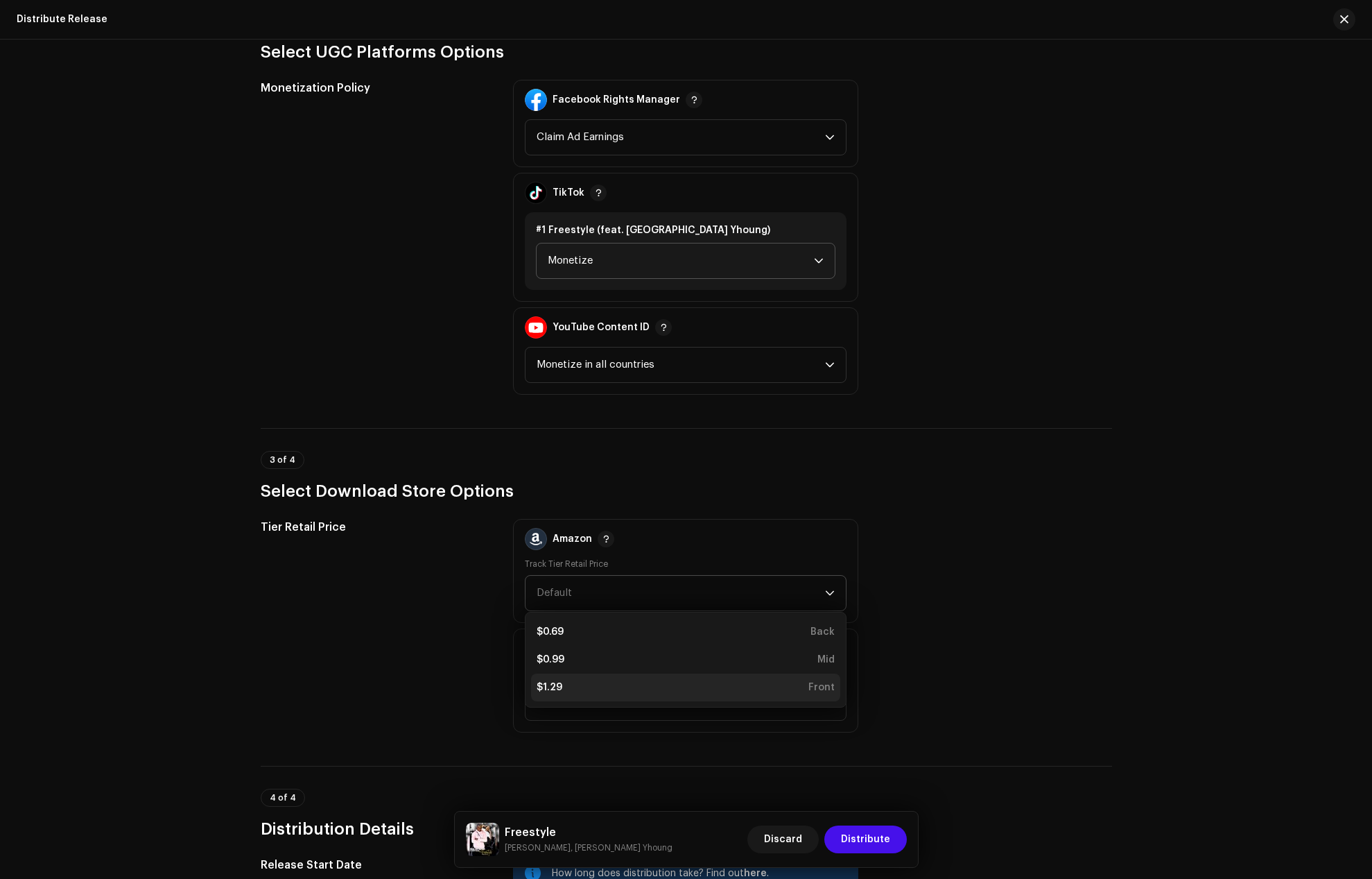
click at [569, 679] on li "$1.29 Front" at bounding box center [685, 687] width 310 height 28
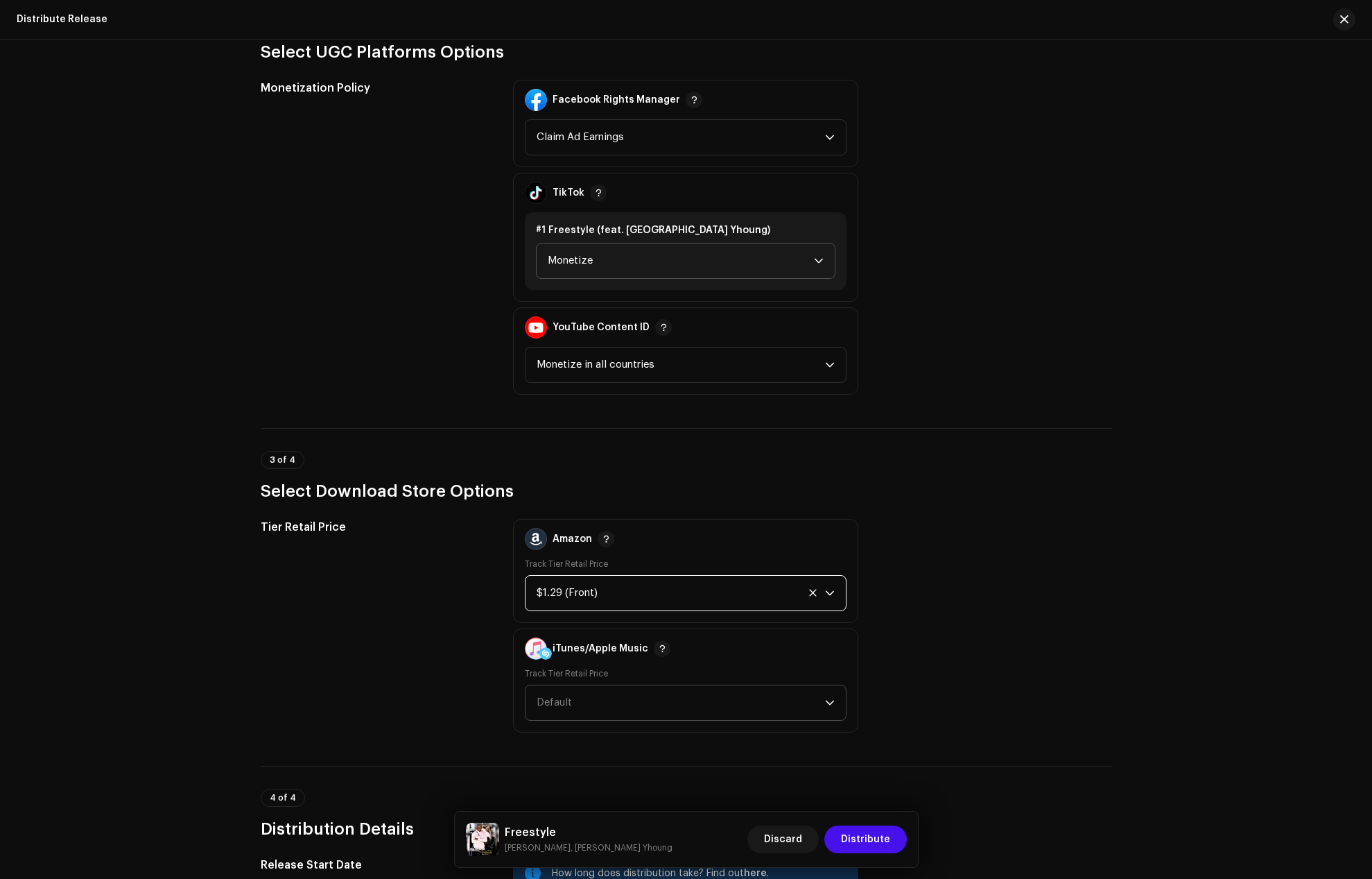
click at [569, 686] on span "Default" at bounding box center [680, 703] width 288 height 35
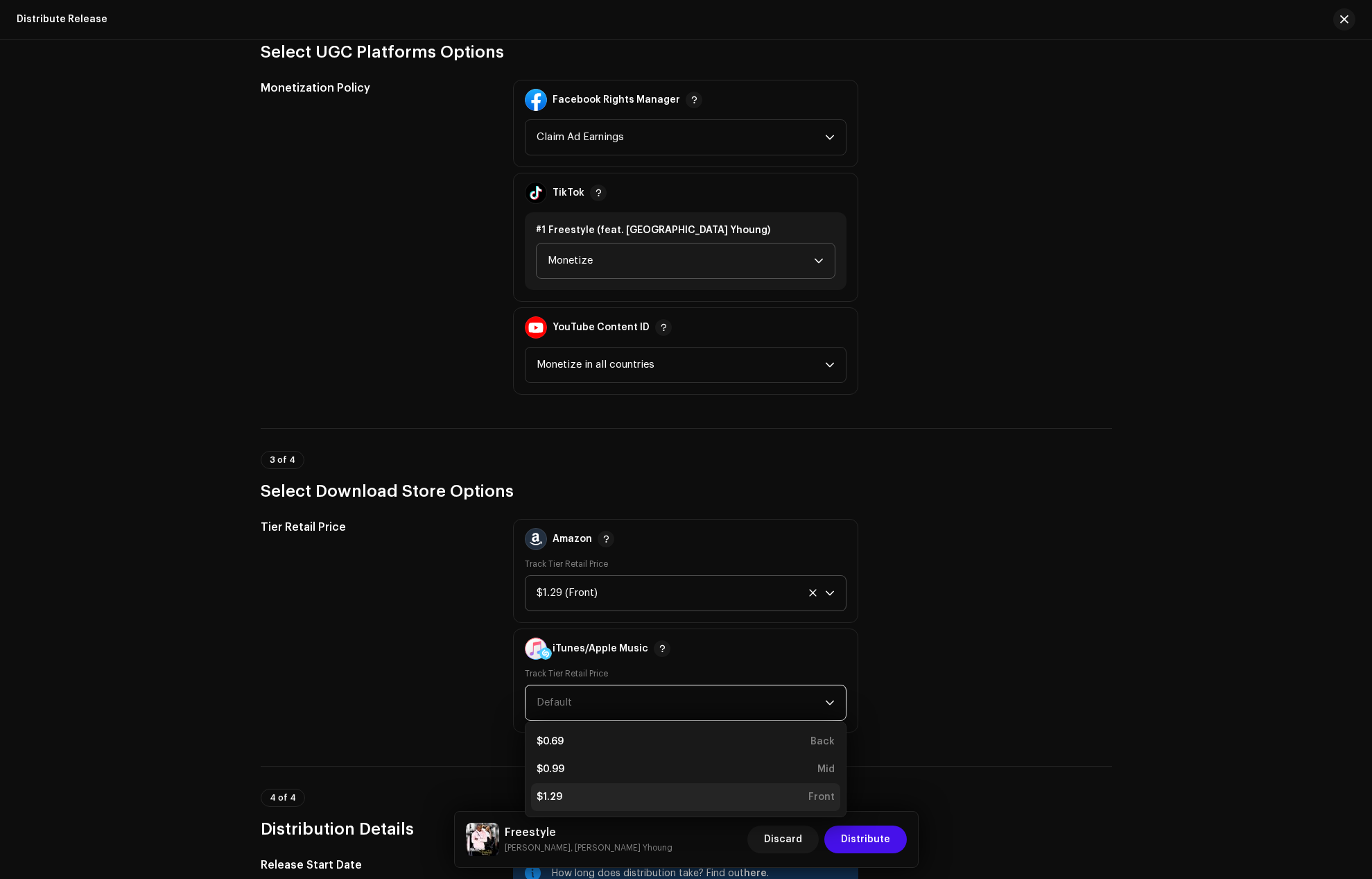
click at [548, 788] on li "$1.29 Front" at bounding box center [685, 796] width 310 height 28
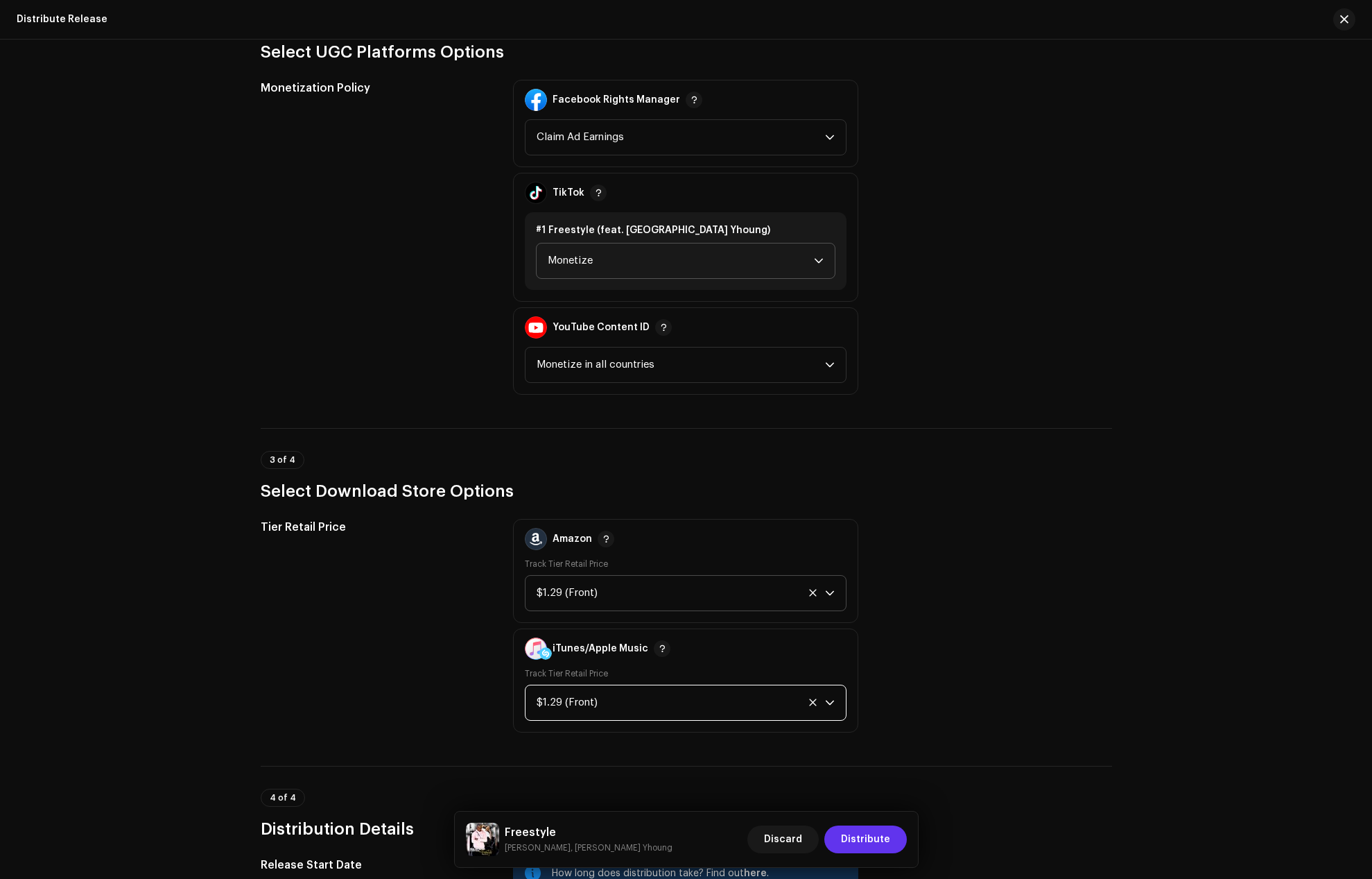
click at [896, 842] on button "Distribute" at bounding box center [866, 839] width 83 height 28
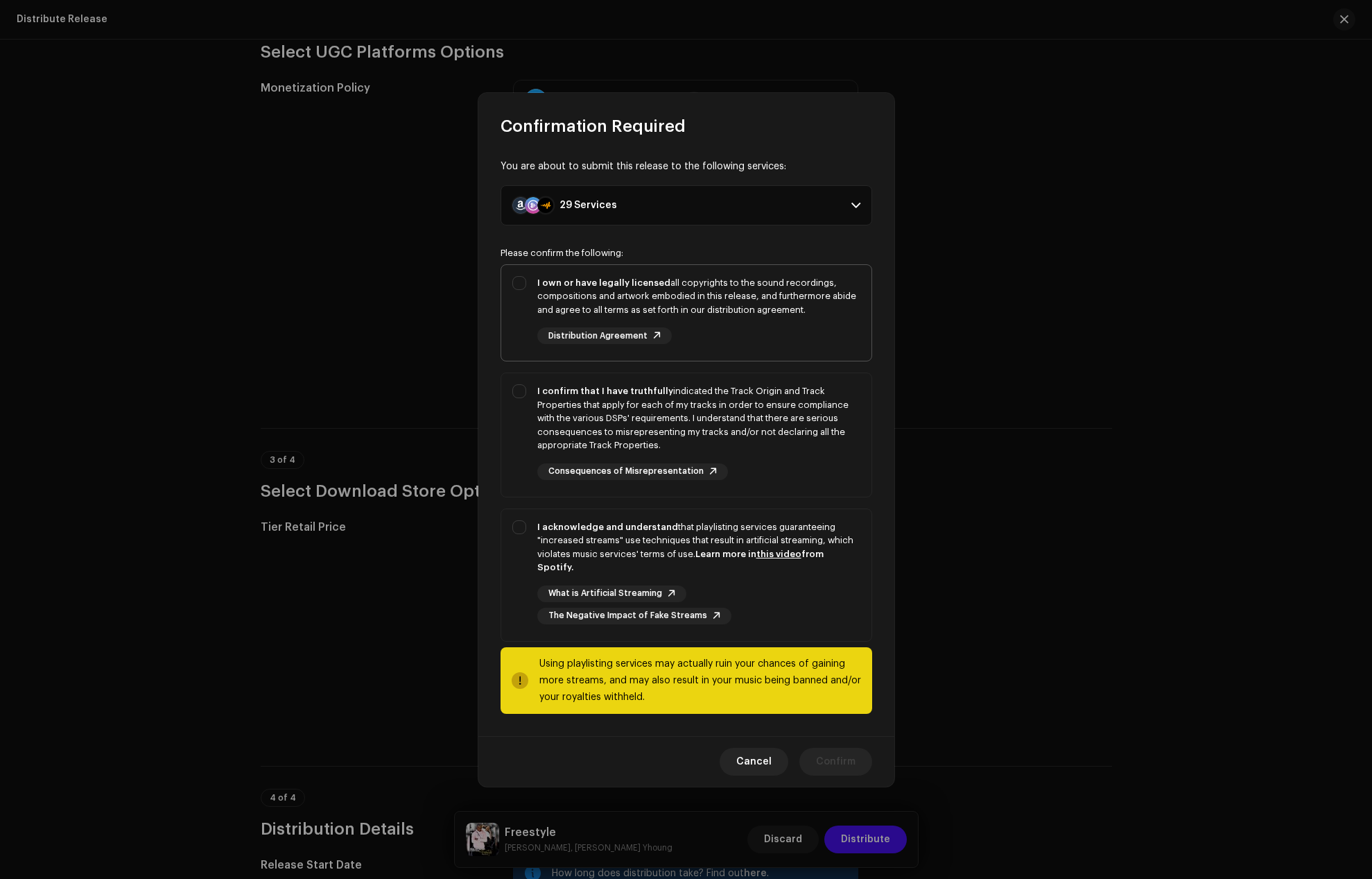
click at [587, 300] on div "I own or have legally licensed all copyrights to the sound recordings, composit…" at bounding box center [699, 296] width 323 height 41
checkbox input "true"
click at [581, 405] on div "I confirm that I have truthfully indicated the Track Origin and Track Propertie…" at bounding box center [699, 418] width 323 height 68
checkbox input "true"
click at [577, 546] on div "I acknowledge and understand that playlisting services guaranteeing "increased …" at bounding box center [699, 547] width 323 height 54
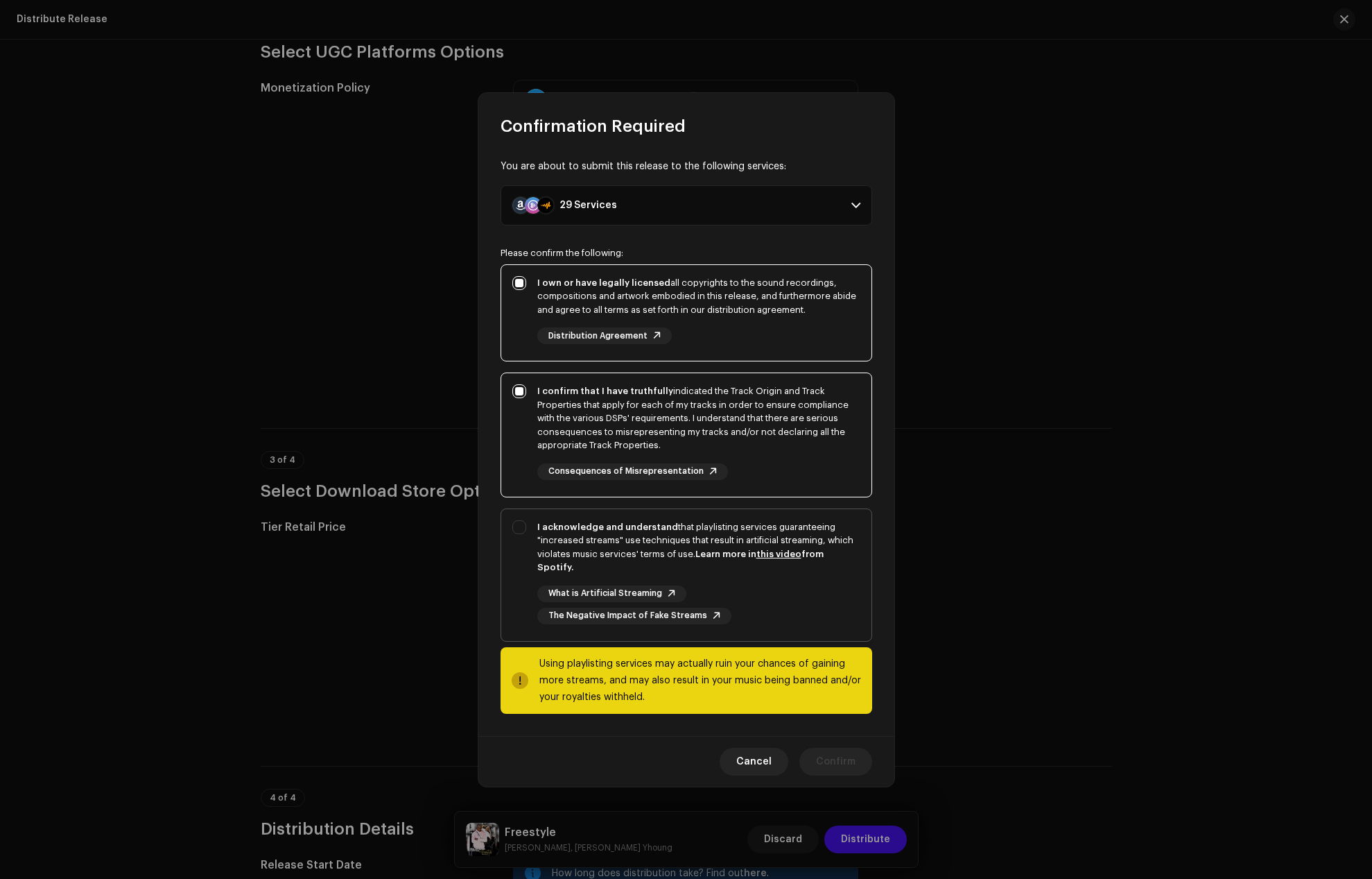
checkbox input "true"
click at [862, 753] on button "Confirm" at bounding box center [836, 761] width 72 height 28
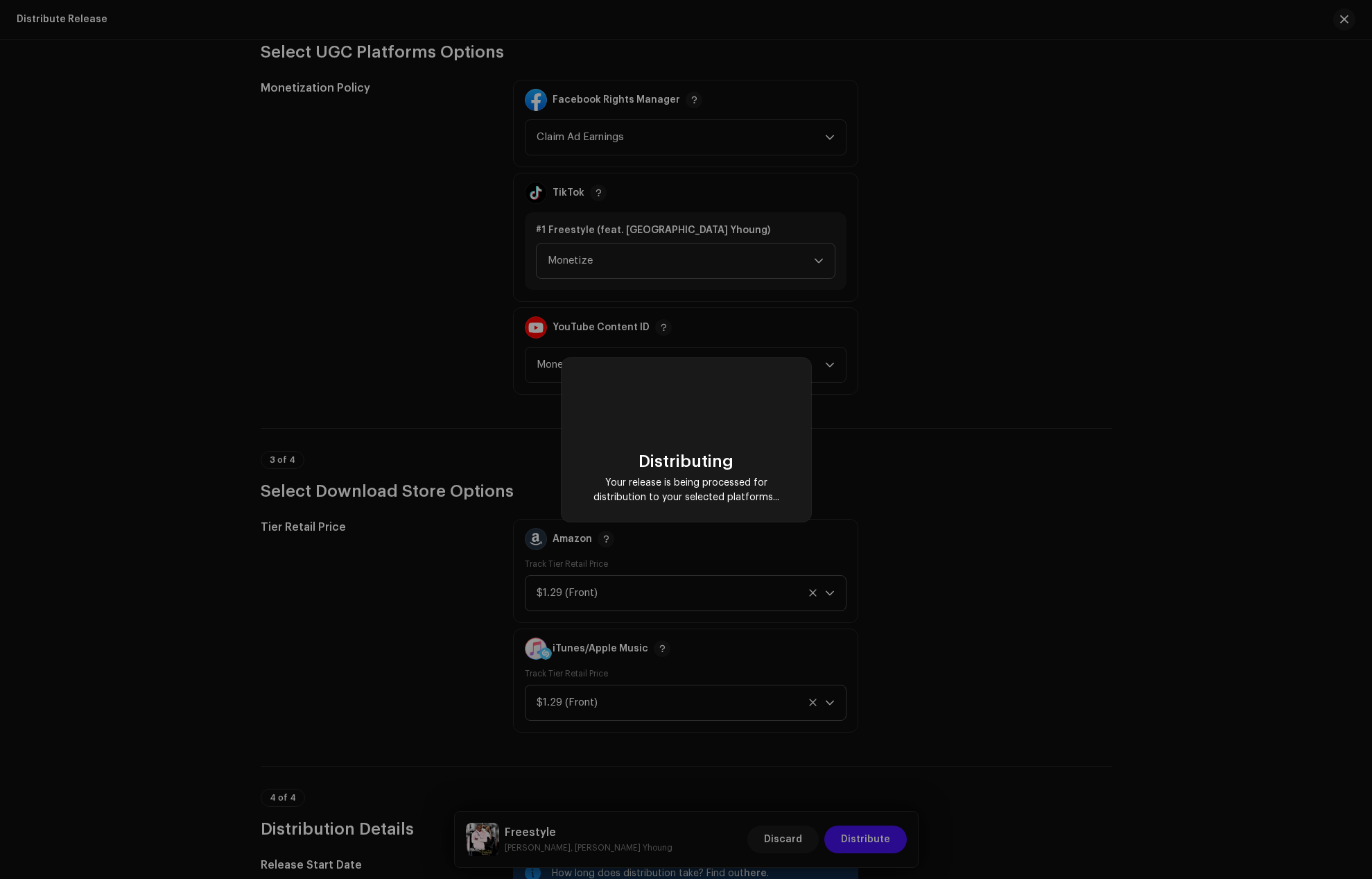
checkbox input "false"
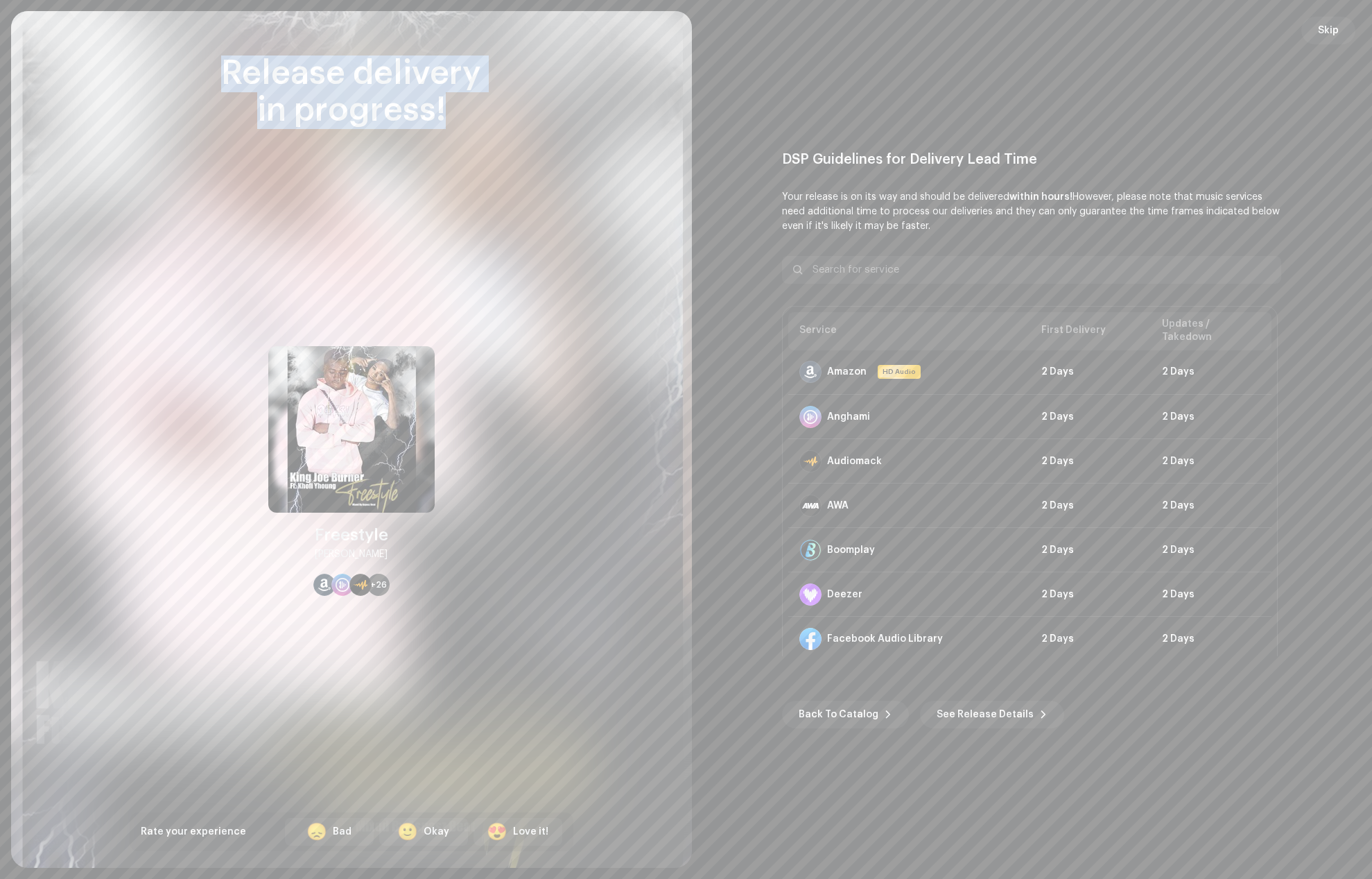
drag, startPoint x: 451, startPoint y: 114, endPoint x: 225, endPoint y: 79, distance: 228.7
click at [225, 79] on div "Release delivery in progress!" at bounding box center [352, 91] width 444 height 73
copy div "Release delivery in progress!"
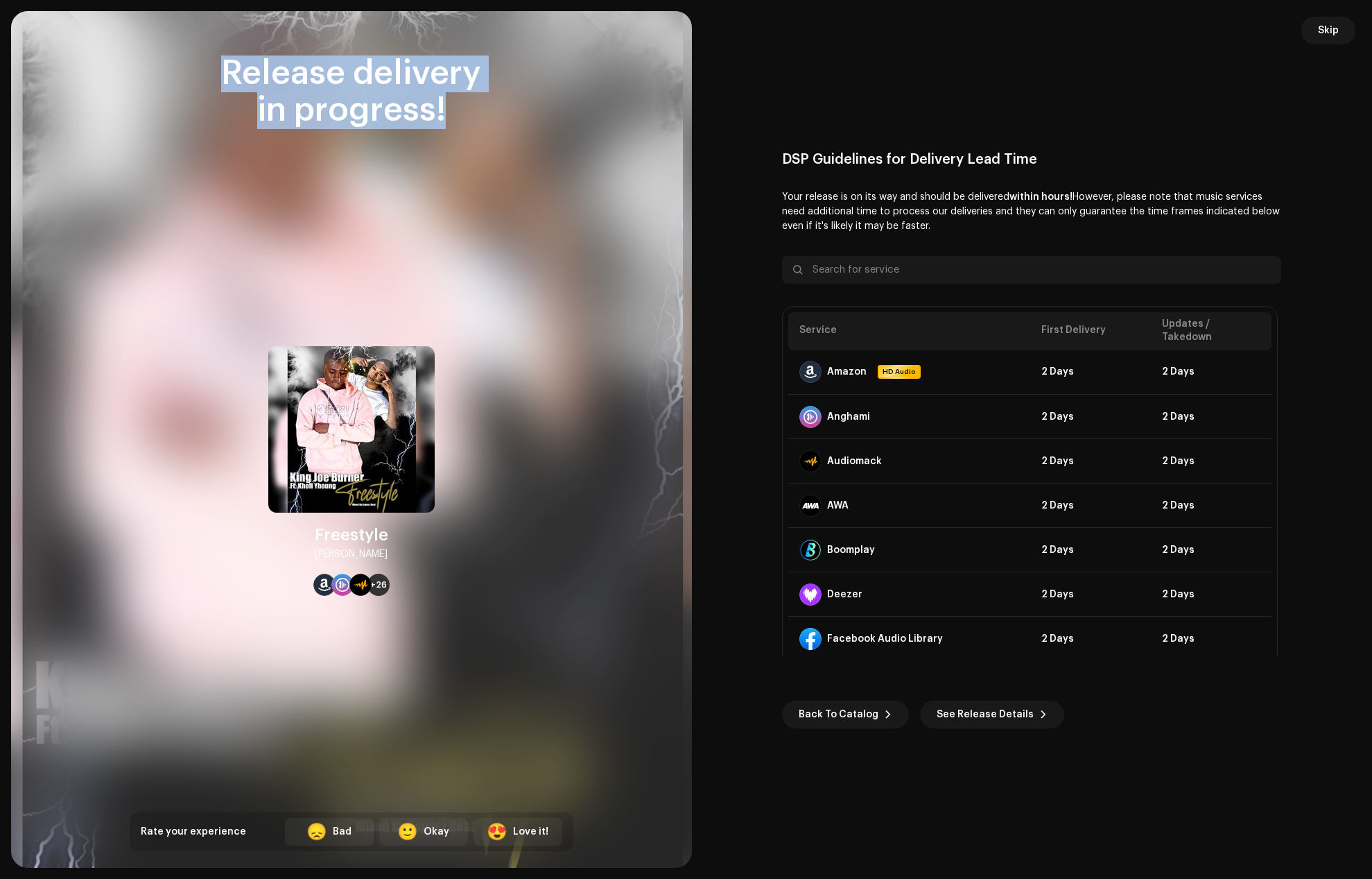
drag, startPoint x: 317, startPoint y: 533, endPoint x: 410, endPoint y: 562, distance: 97.4
click at [410, 562] on div "Freestyle [PERSON_NAME] +26" at bounding box center [351, 470] width 166 height 250
copy div "Freestyle [PERSON_NAME]"
click at [1348, 31] on button "Skip" at bounding box center [1329, 30] width 54 height 28
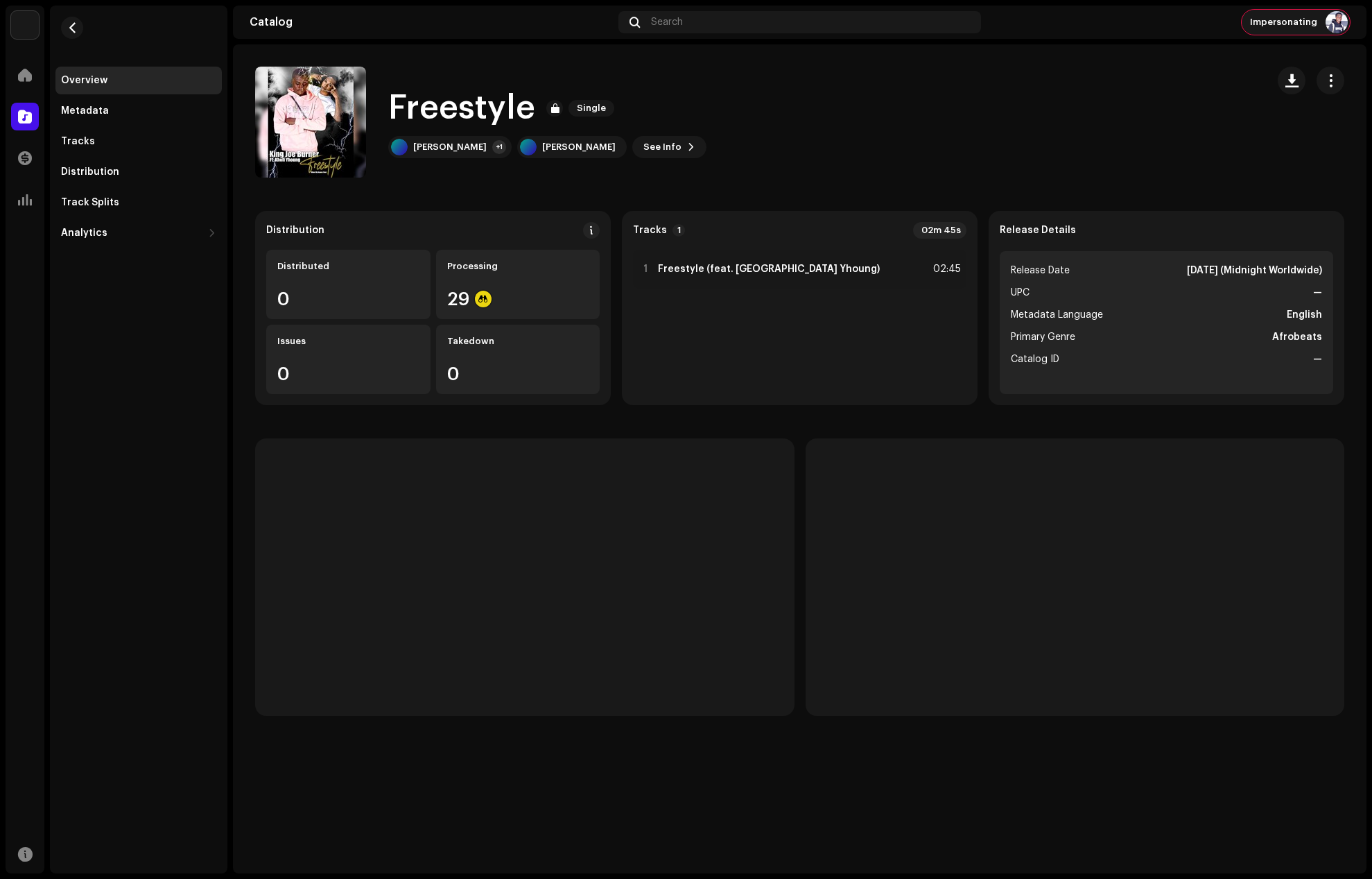
click at [1301, 15] on div "Impersonating" at bounding box center [1296, 22] width 108 height 25
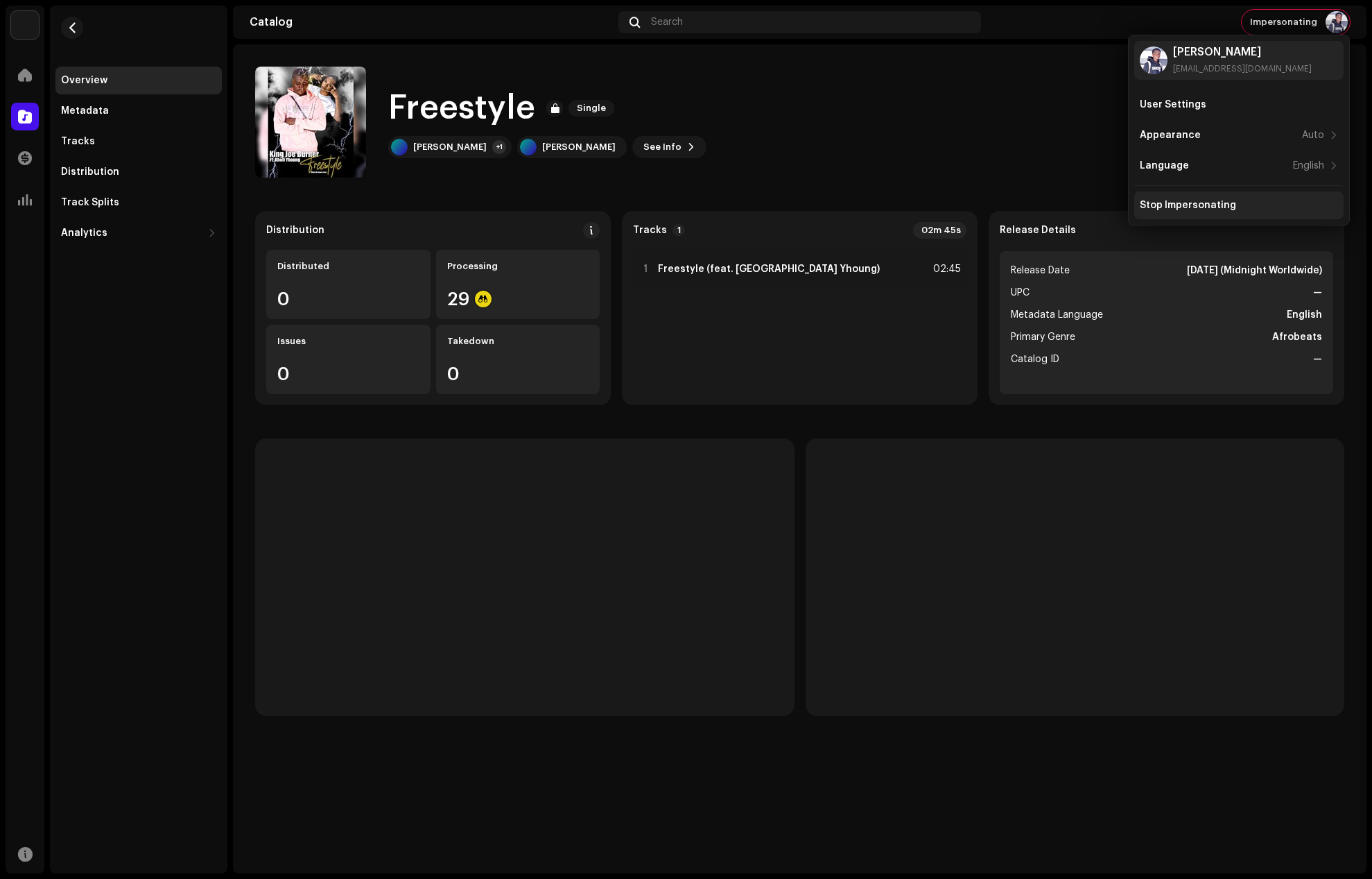
click at [1207, 201] on div "Stop Impersonating" at bounding box center [1188, 206] width 96 height 11
